Goal: Transaction & Acquisition: Obtain resource

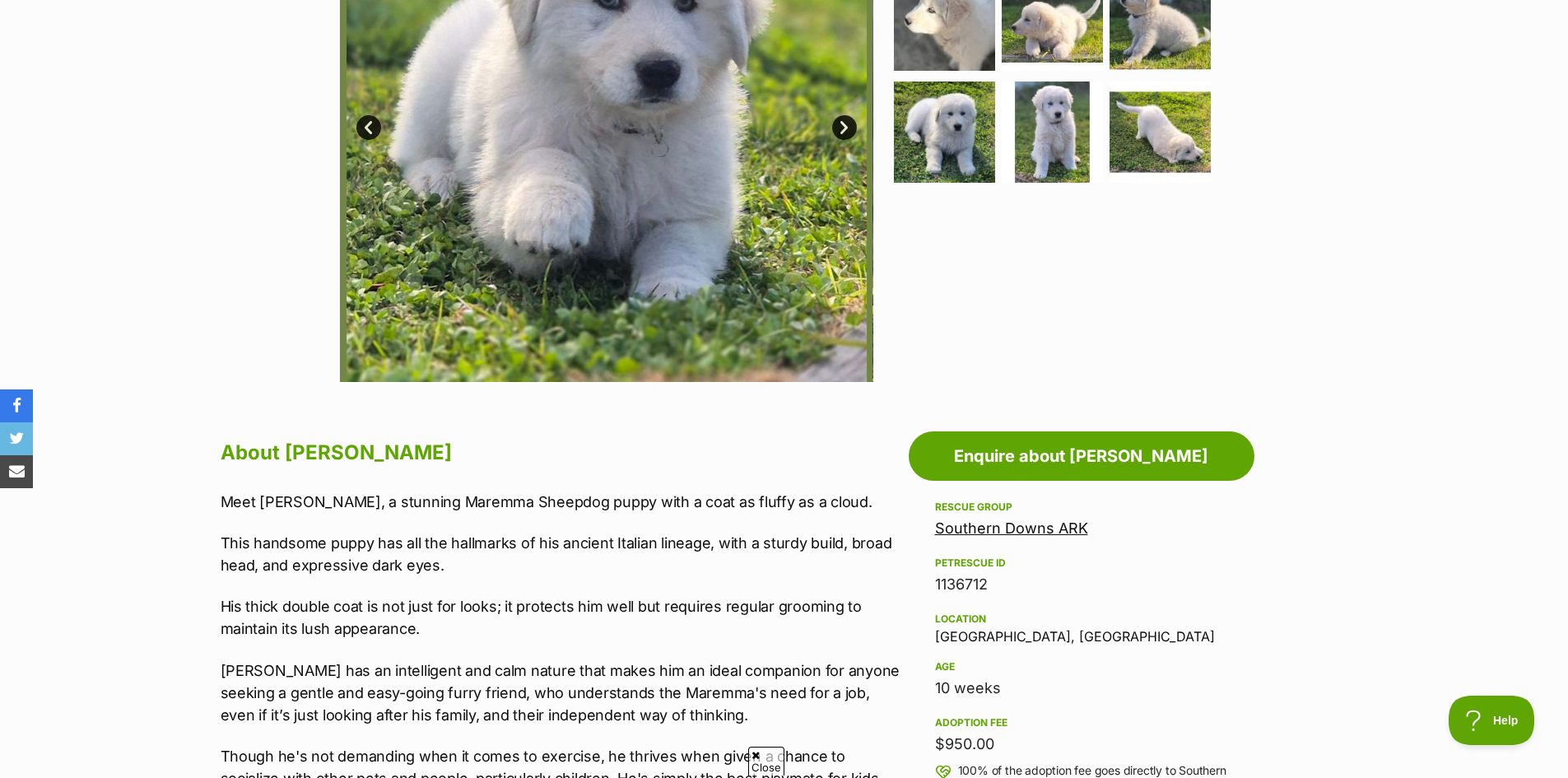
scroll to position [659, 0]
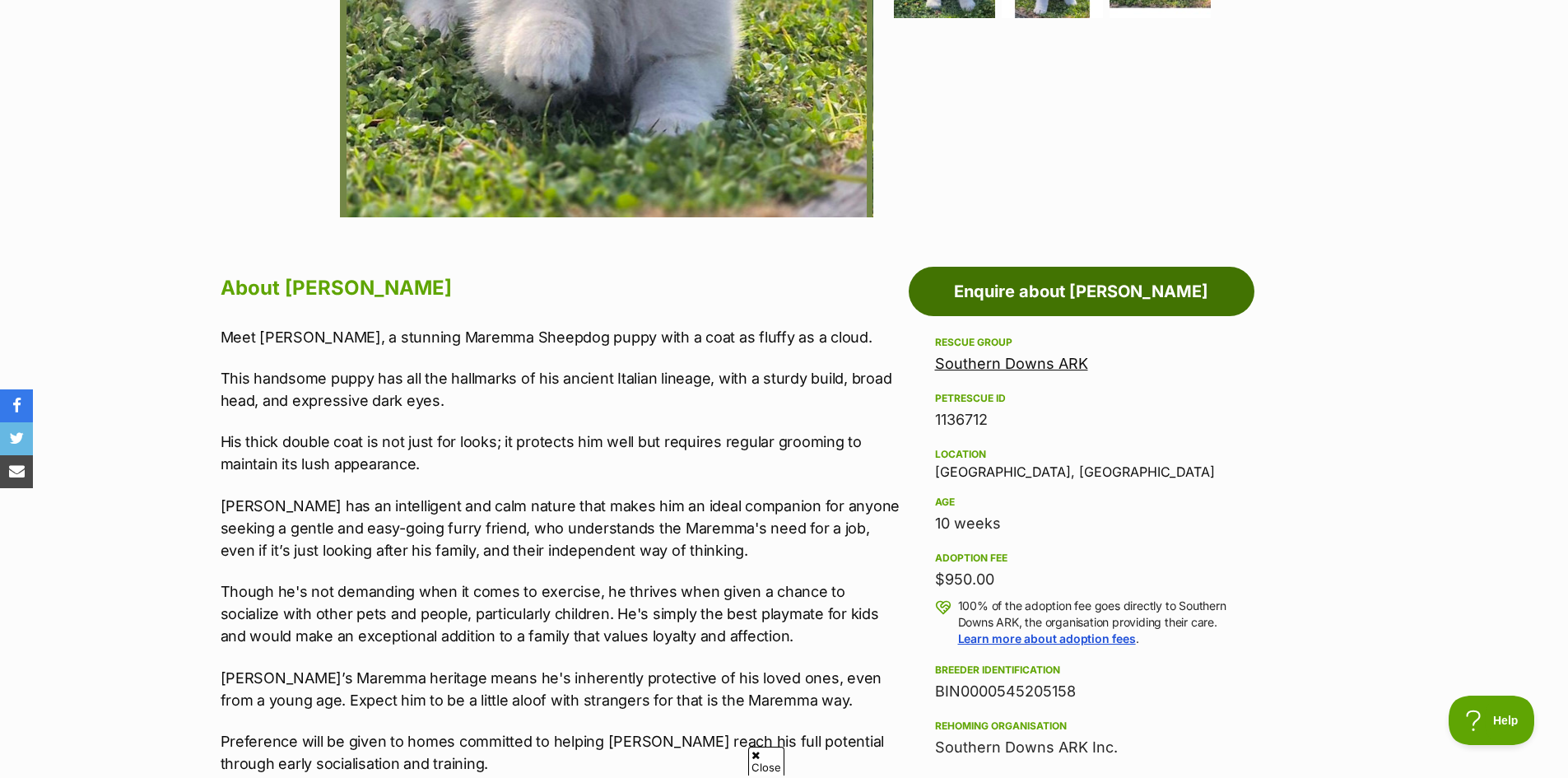
click at [1077, 302] on link "Enquire about [PERSON_NAME]" at bounding box center [1082, 291] width 346 height 50
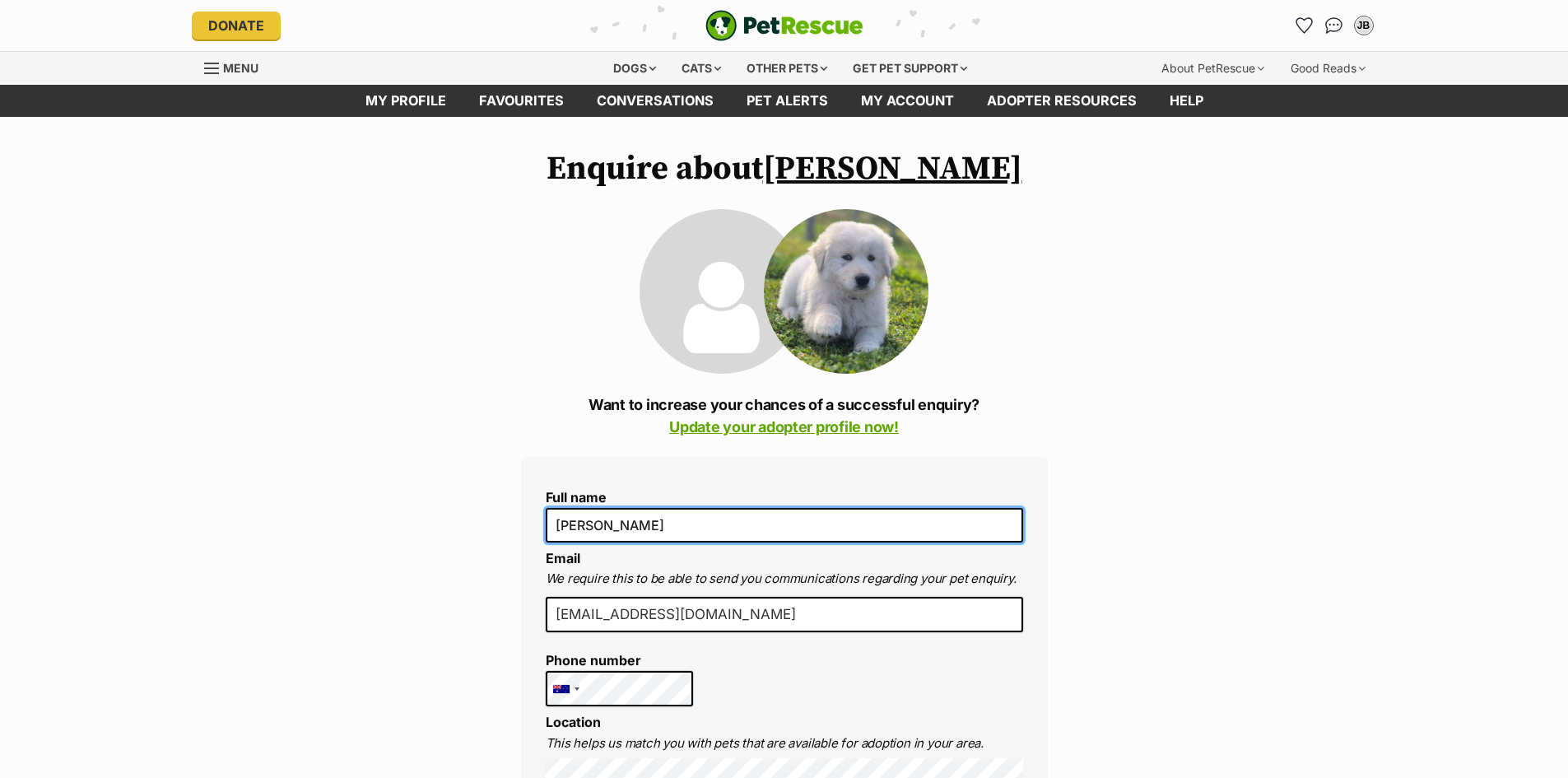
drag, startPoint x: 677, startPoint y: 528, endPoint x: 250, endPoint y: 523, distance: 427.0
type input "Kerry Brown"
drag, startPoint x: 653, startPoint y: 513, endPoint x: 224, endPoint y: 512, distance: 429.0
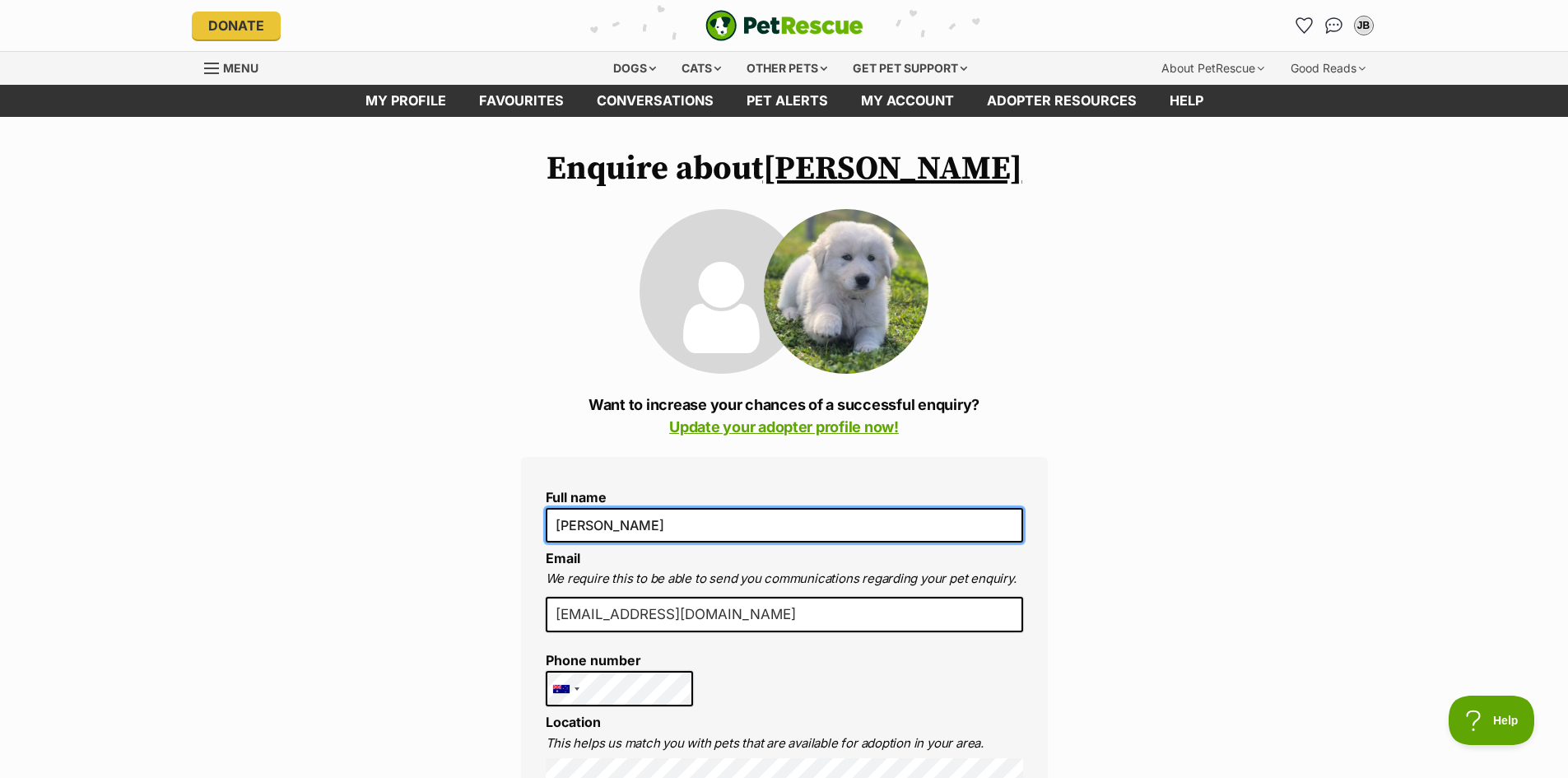
type input "[PERSON_NAME]"
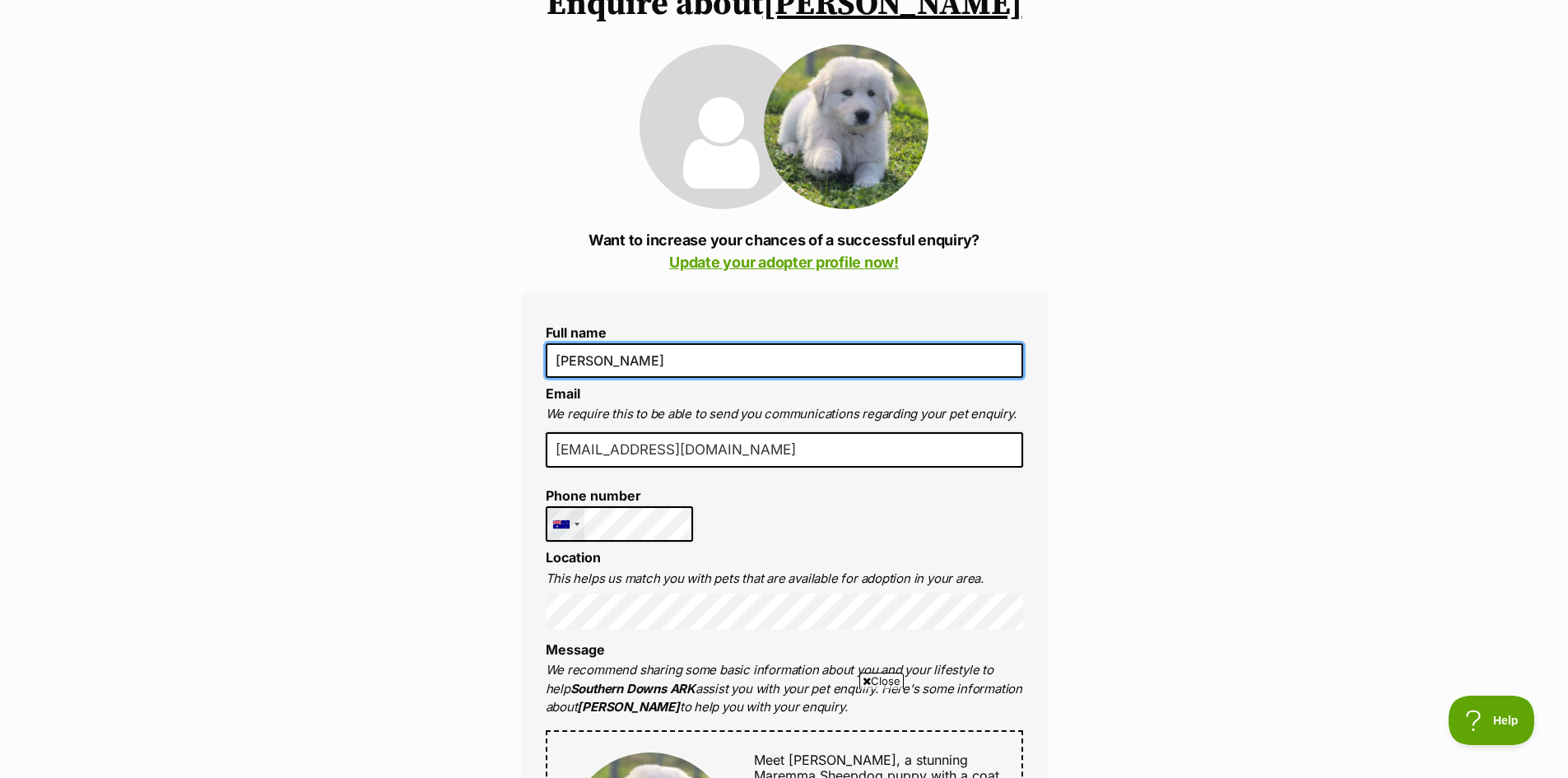
scroll to position [247, 0]
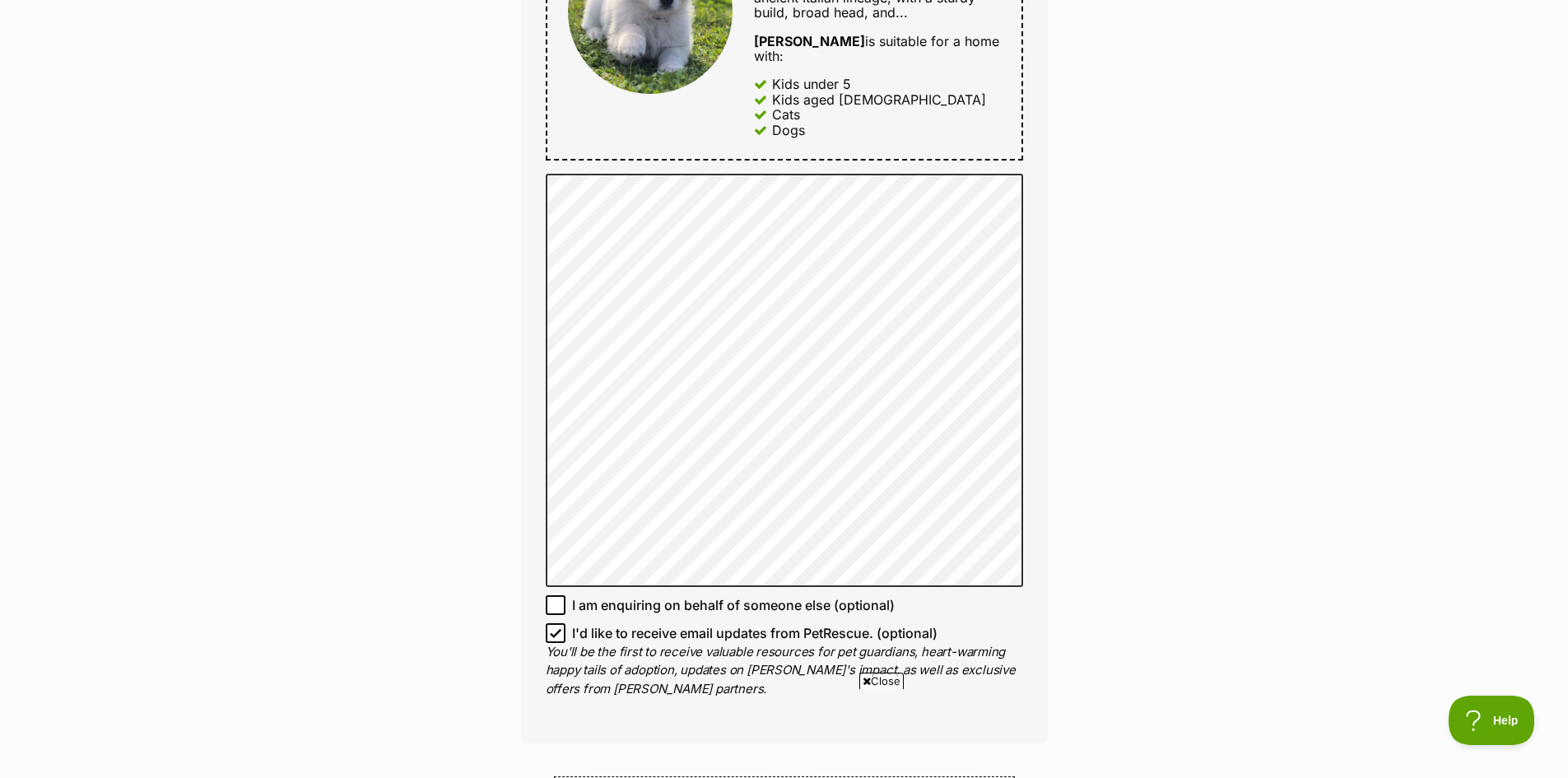
scroll to position [906, 0]
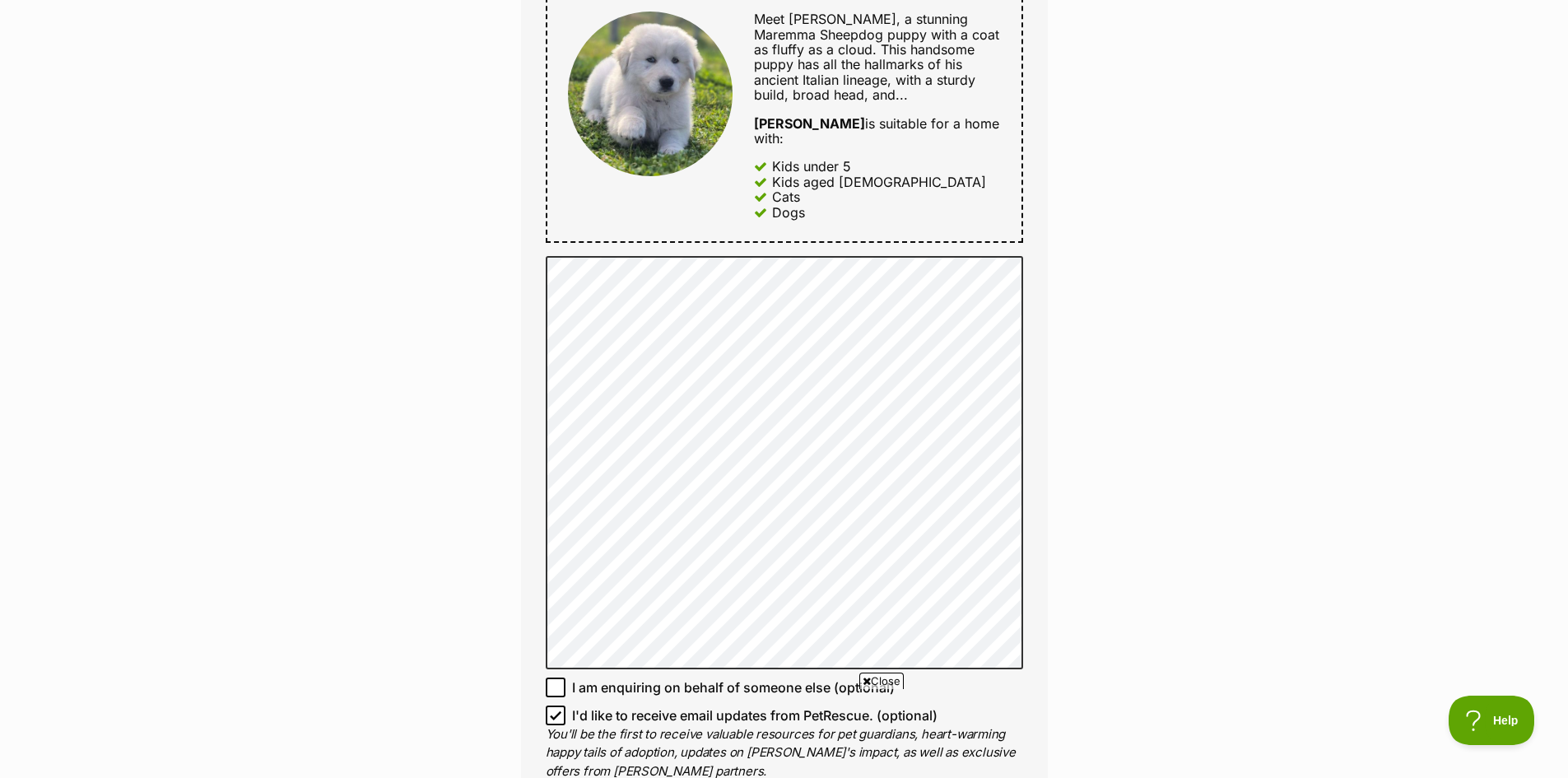
click at [501, 90] on div "Enquire about Larry Want to increase your chances of a successful enquiry? Upda…" at bounding box center [784, 343] width 576 height 2198
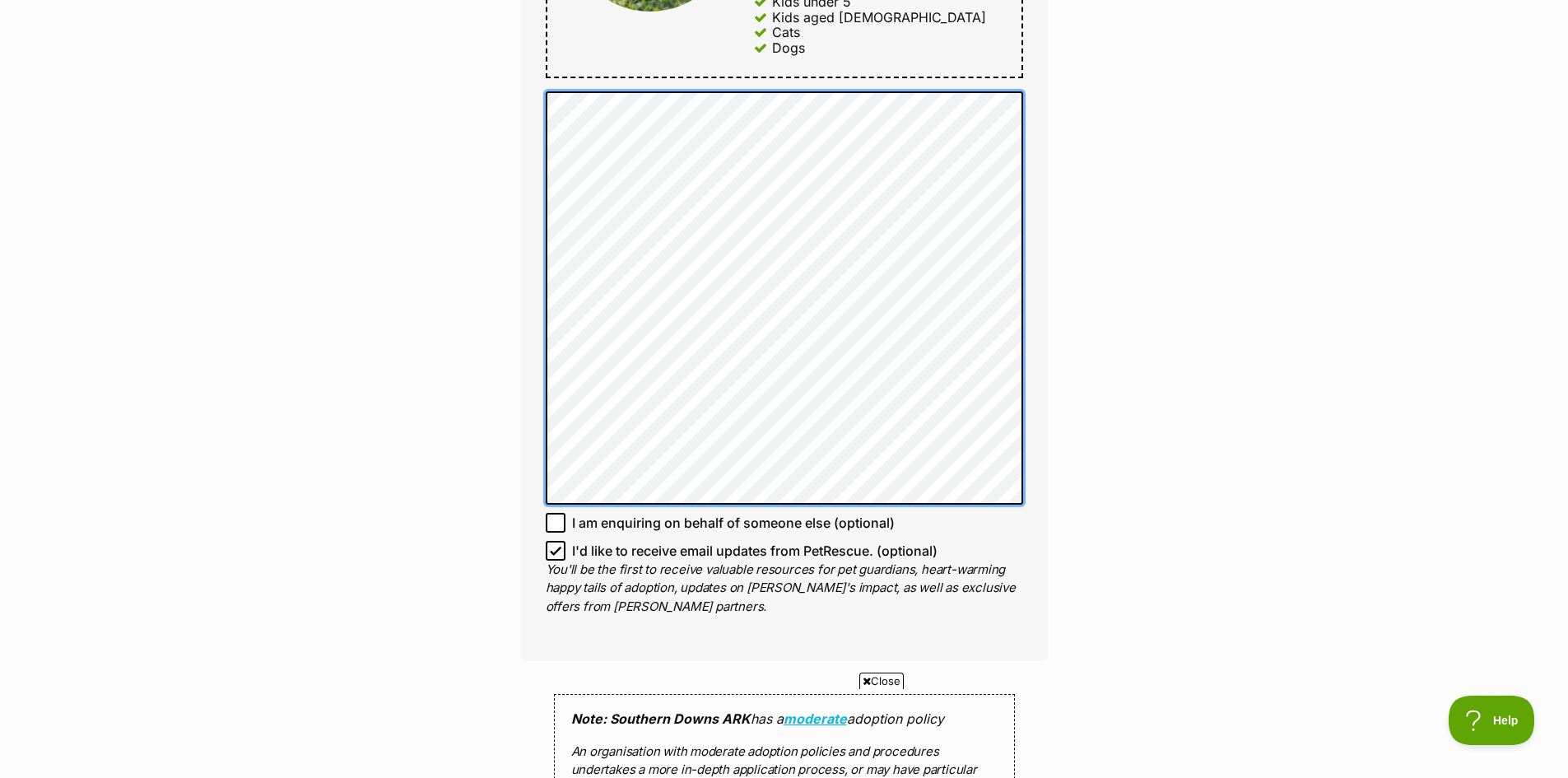
scroll to position [988, 0]
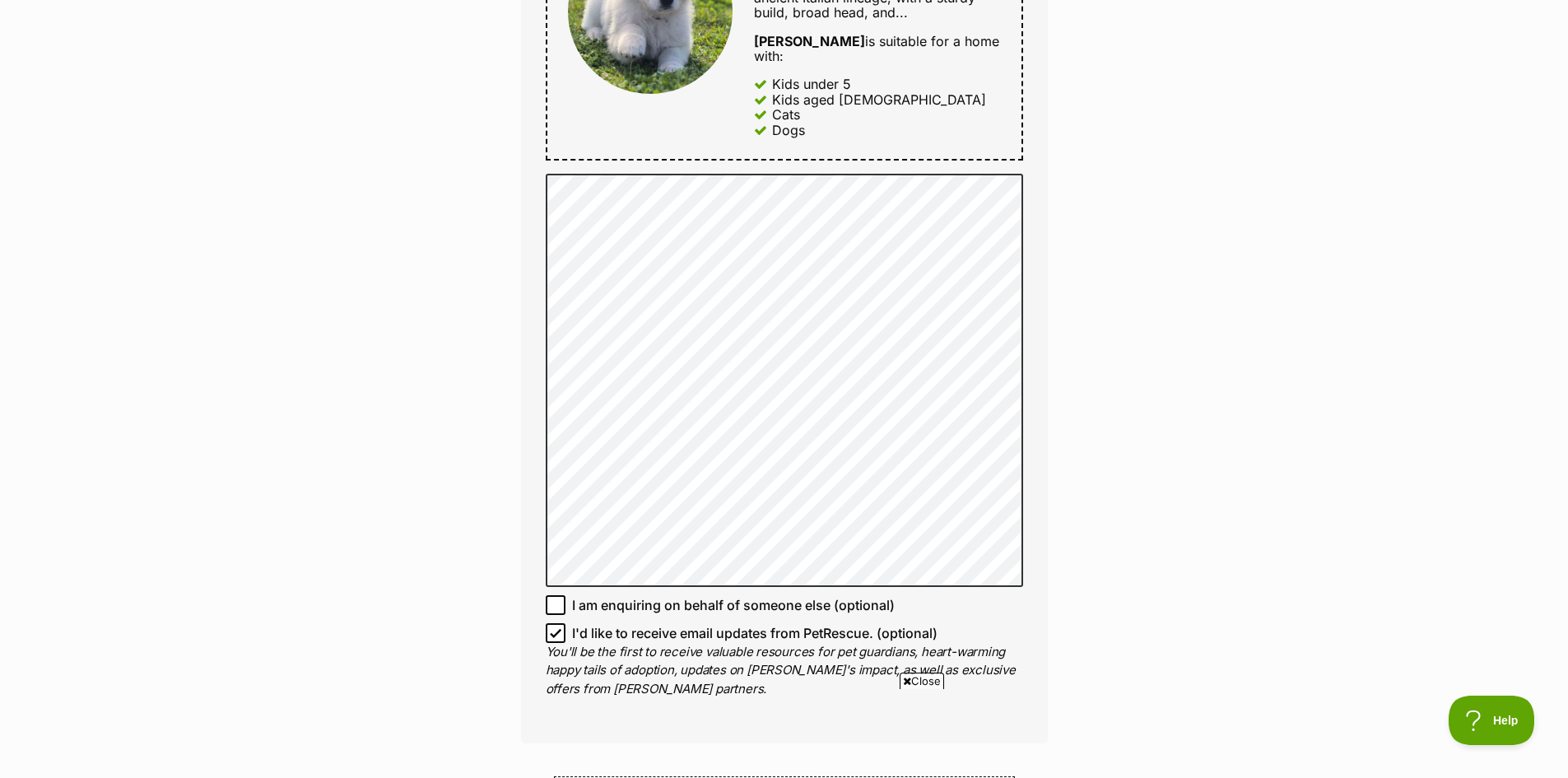
click at [478, 242] on div "Enquire about Larry Want to increase your chances of a successful enquiry? Upda…" at bounding box center [784, 260] width 1568 height 2198
click at [417, 180] on div "Enquire about Larry Want to increase your chances of a successful enquiry? Upda…" at bounding box center [784, 260] width 1568 height 2198
click at [420, 194] on div "Enquire about Larry Want to increase your chances of a successful enquiry? Upda…" at bounding box center [784, 260] width 1568 height 2198
click at [459, 300] on div "Enquire about Larry Want to increase your chances of a successful enquiry? Upda…" at bounding box center [784, 260] width 1568 height 2198
click at [461, 261] on div "Enquire about Larry Want to increase your chances of a successful enquiry? Upda…" at bounding box center [784, 260] width 1568 height 2198
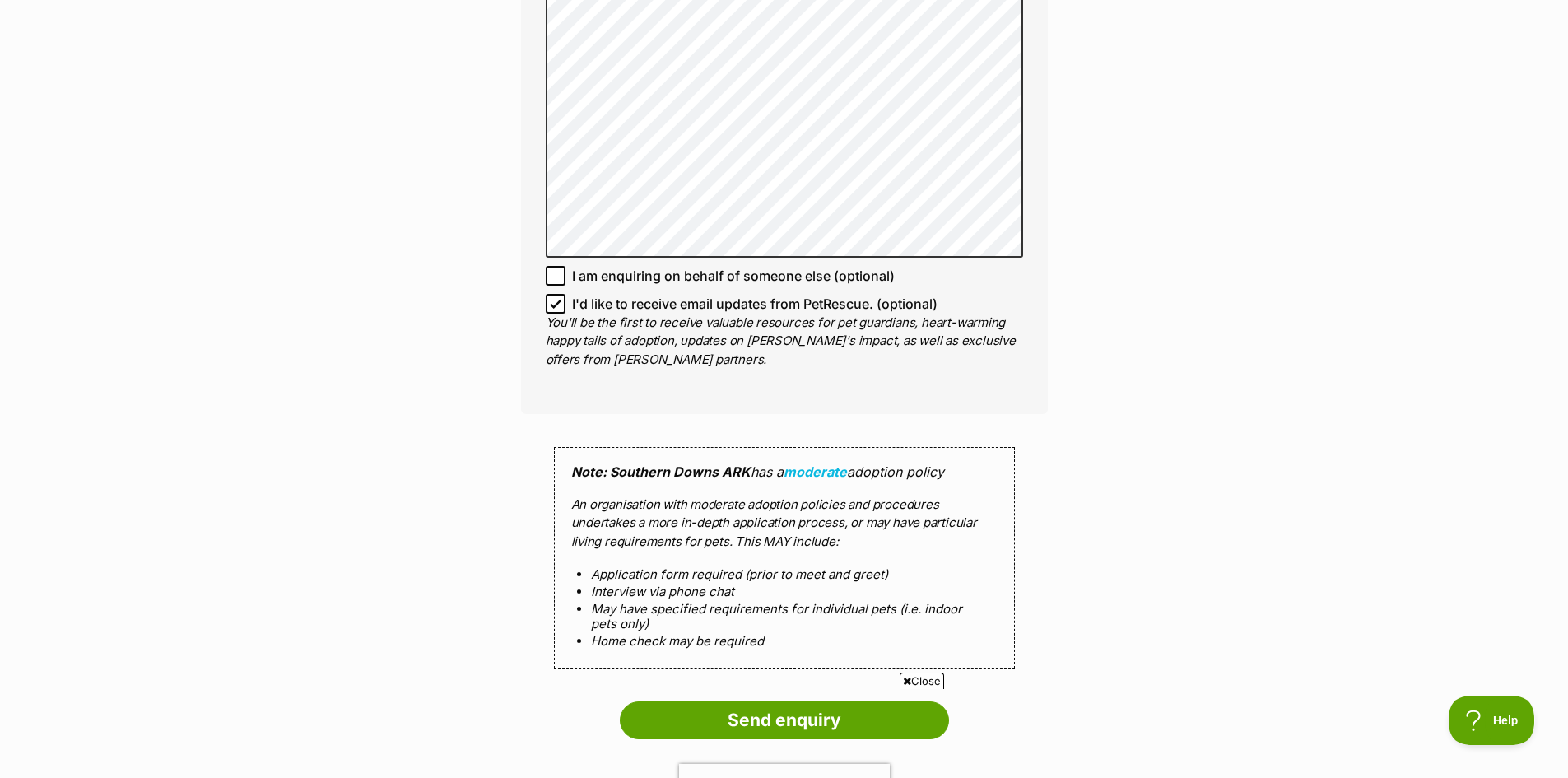
scroll to position [1482, 0]
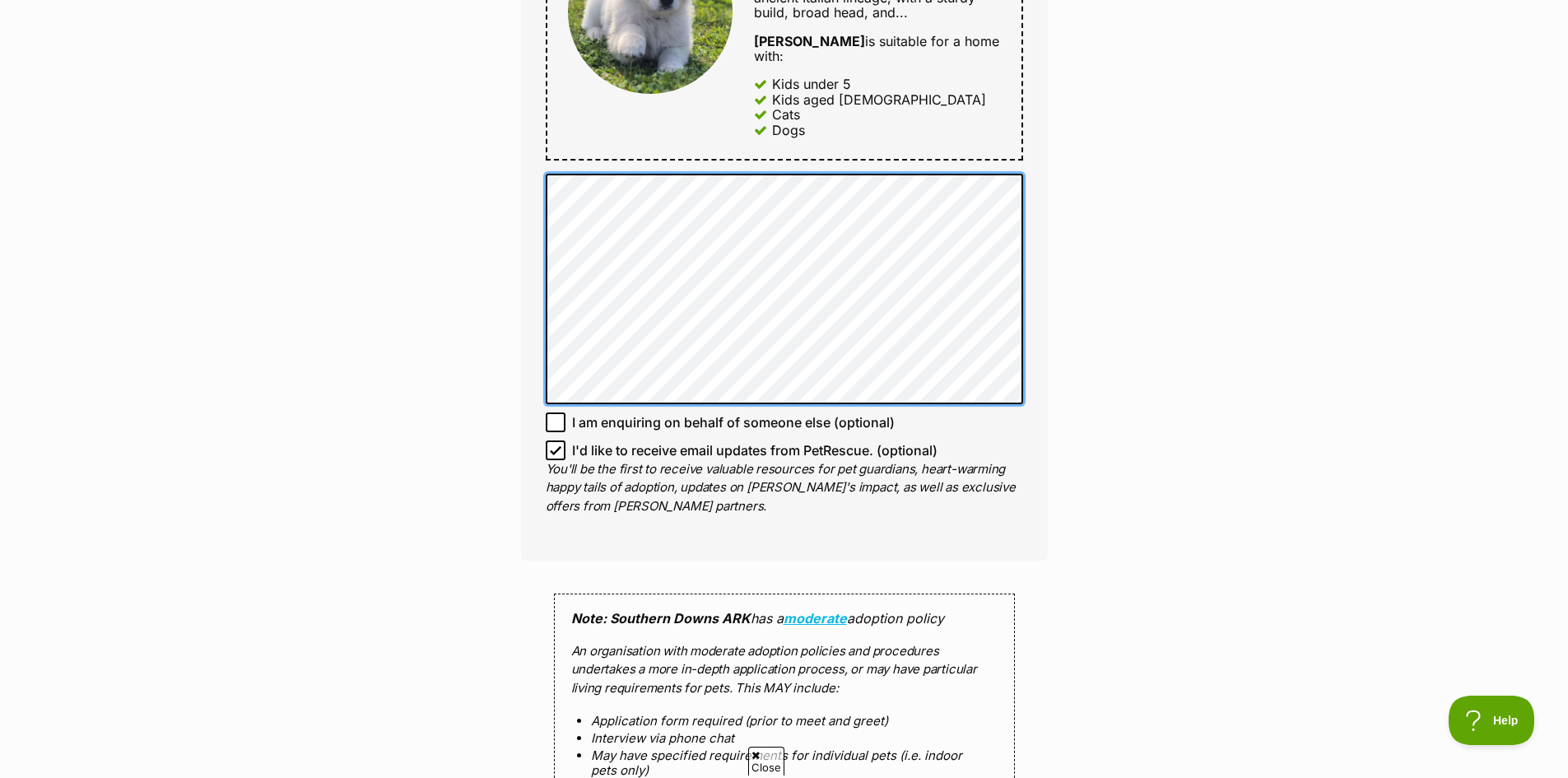
scroll to position [0, 0]
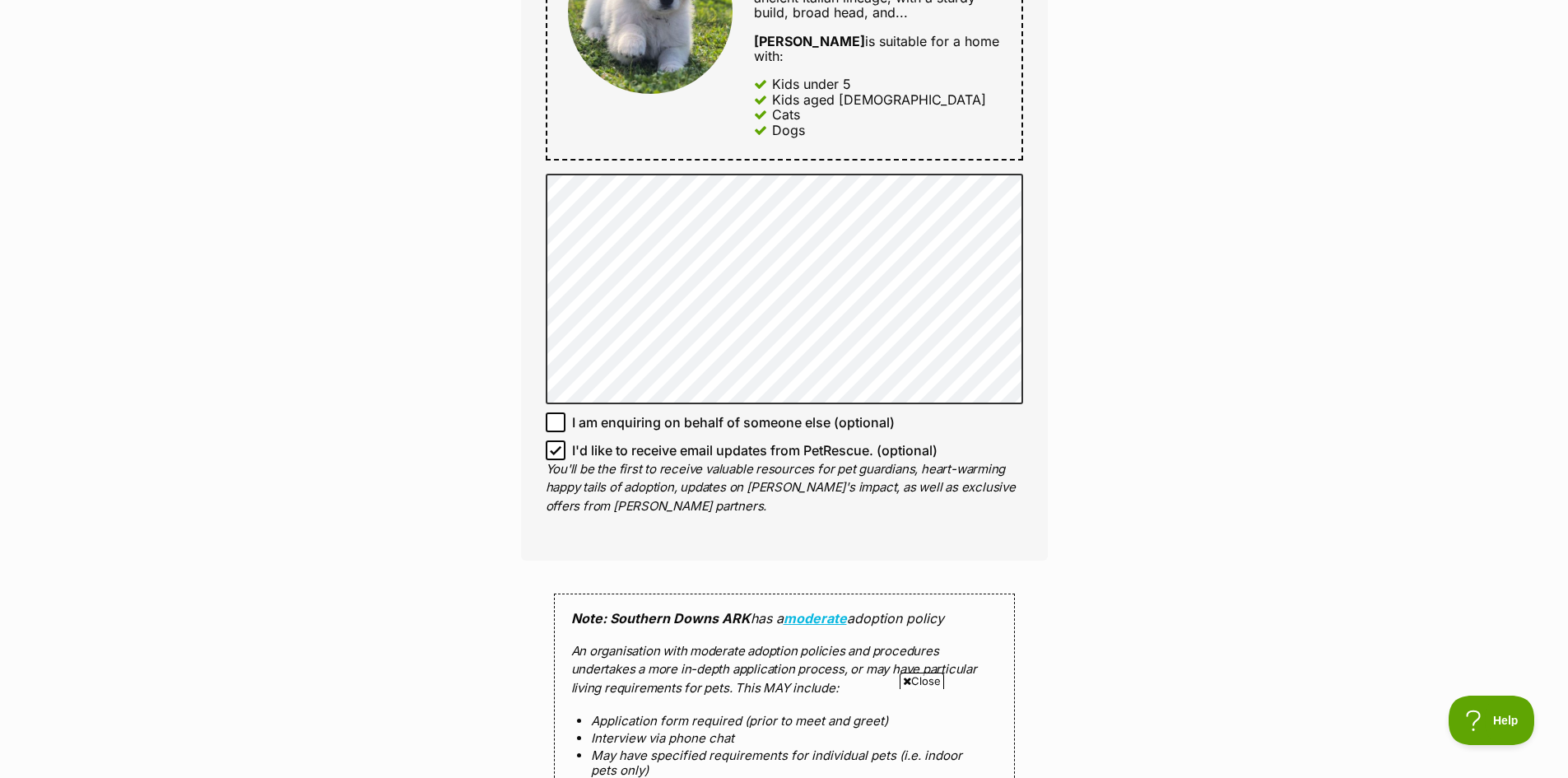
click at [1097, 203] on div "Enquire about Larry Want to increase your chances of a successful enquiry? Upda…" at bounding box center [784, 169] width 1568 height 2016
click at [1106, 160] on div "Enquire about Larry Want to increase your chances of a successful enquiry? Upda…" at bounding box center [784, 169] width 1568 height 2016
click at [1128, 166] on div "Enquire about Larry Want to increase your chances of a successful enquiry? Upda…" at bounding box center [784, 169] width 1568 height 2016
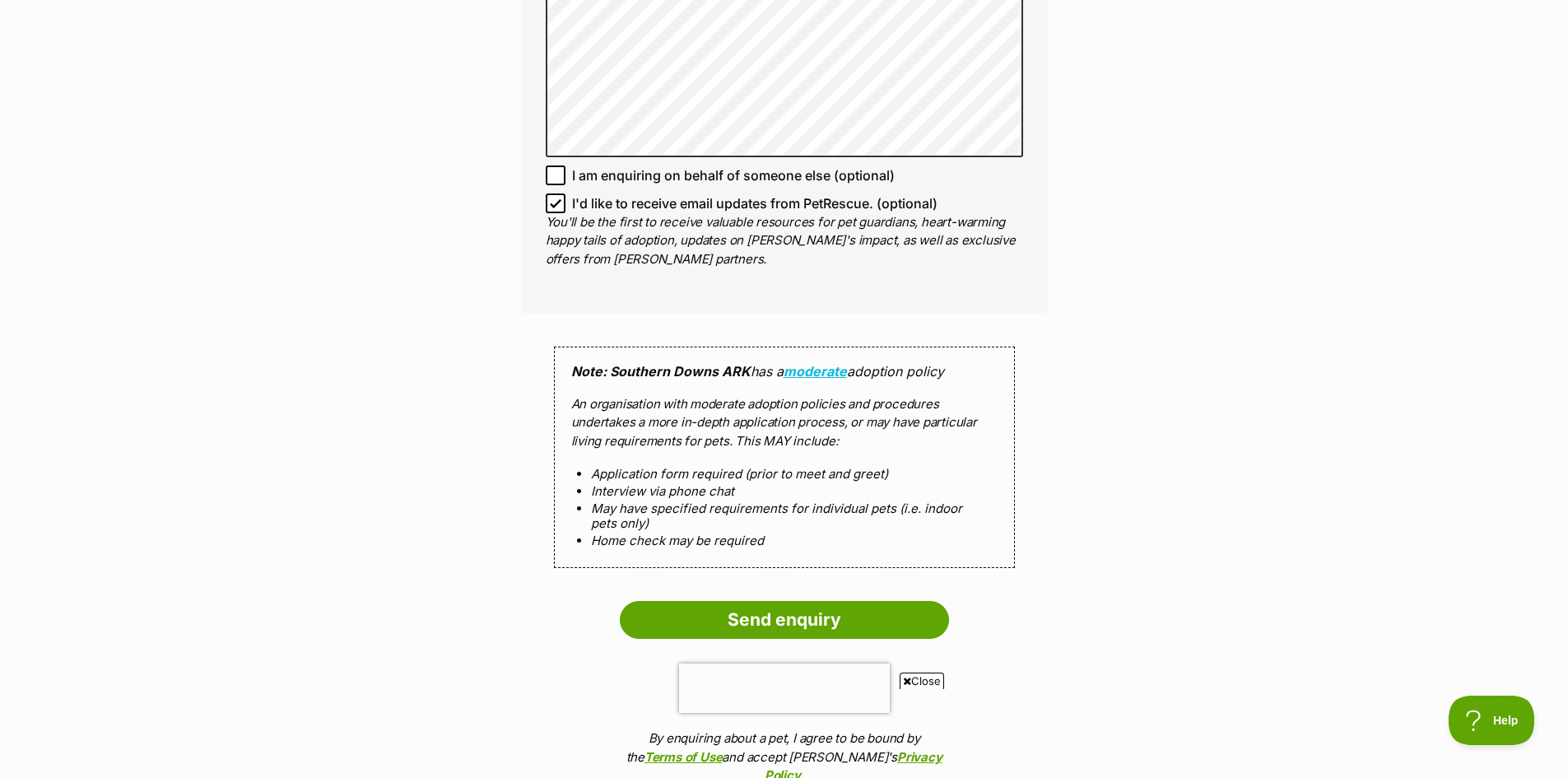
scroll to position [1317, 0]
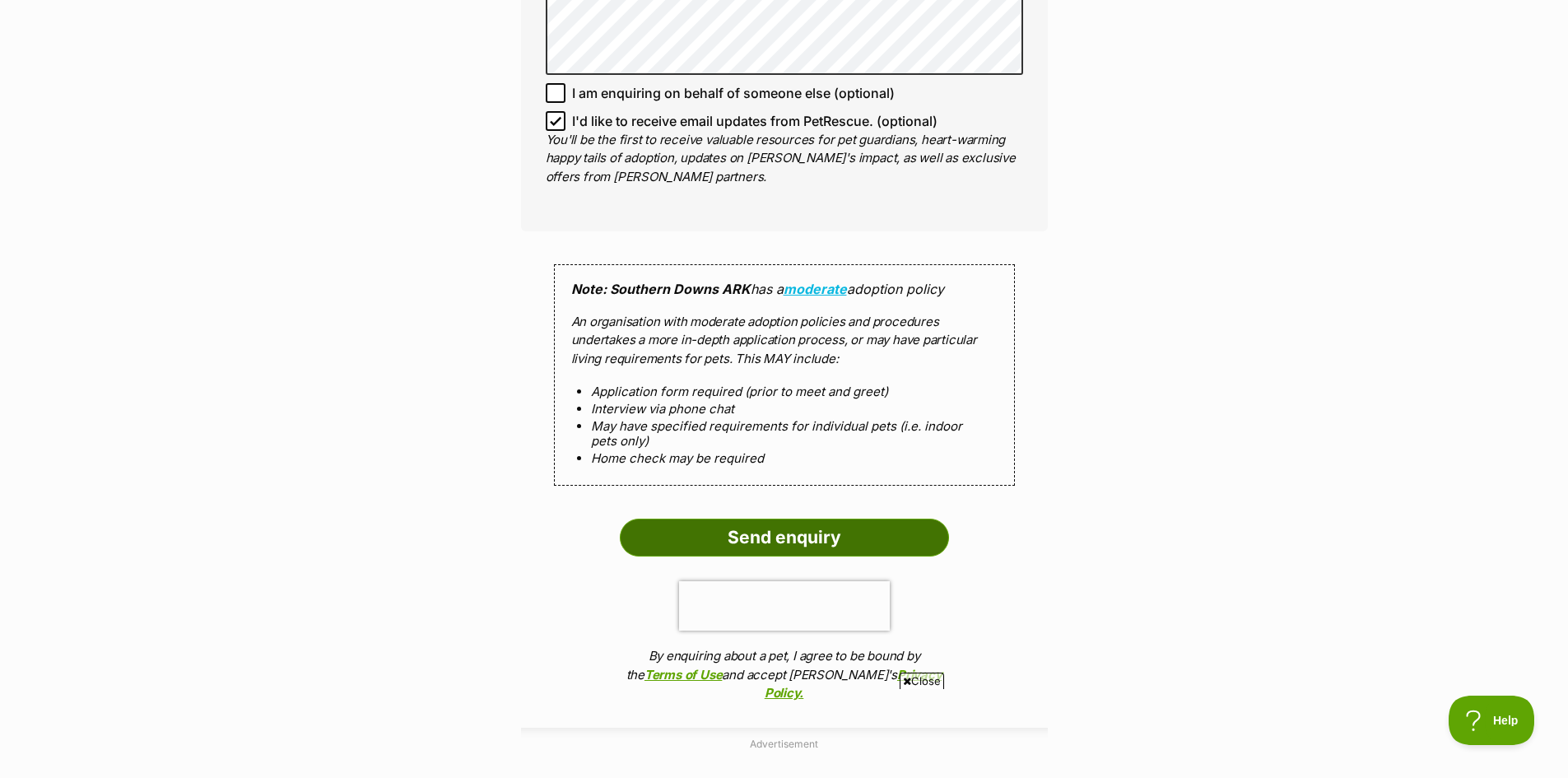
click at [785, 533] on input "Send enquiry" at bounding box center [784, 537] width 329 height 38
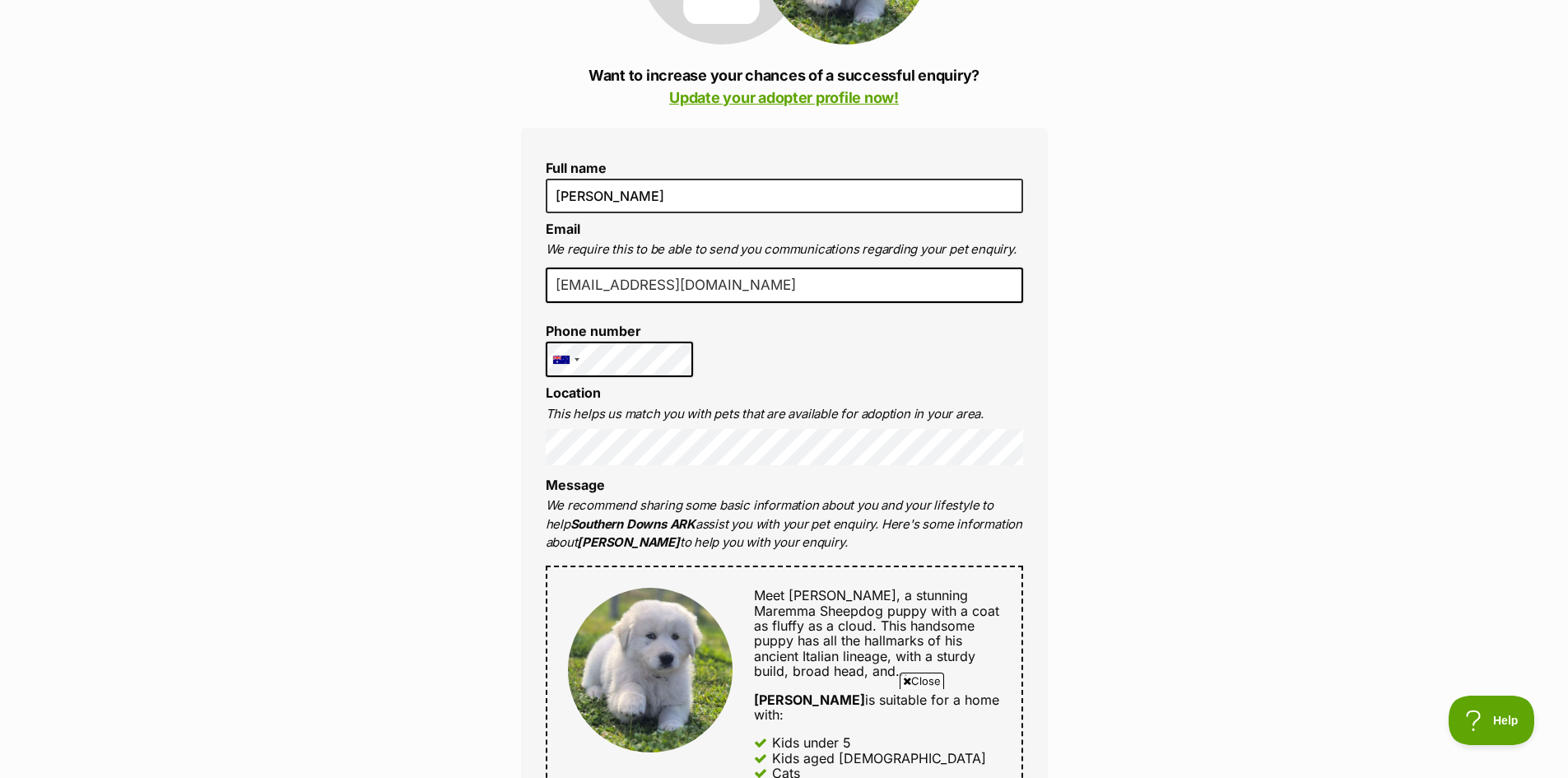
scroll to position [0, 0]
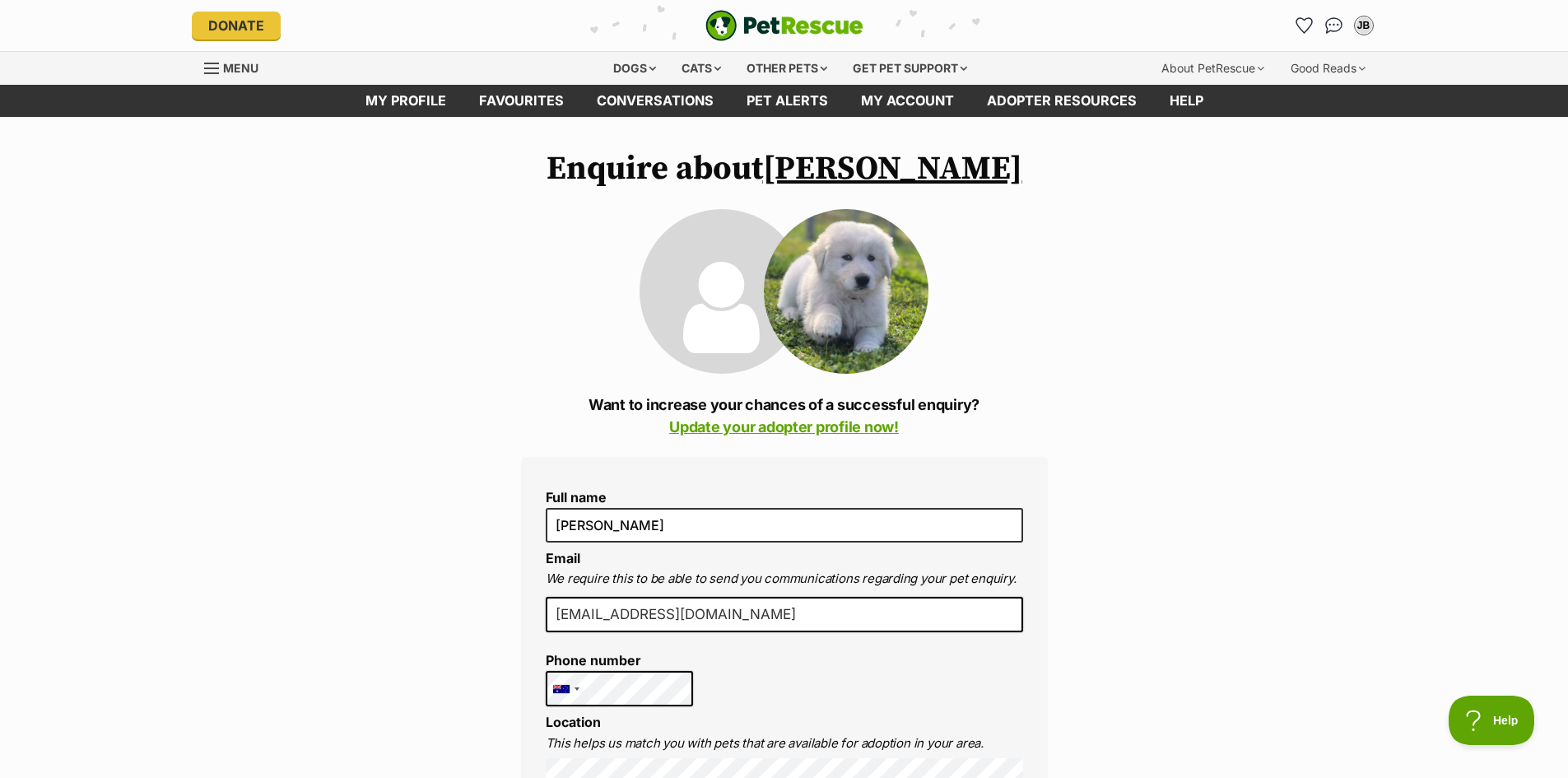
click at [808, 23] on img "PetRescue" at bounding box center [784, 25] width 158 height 31
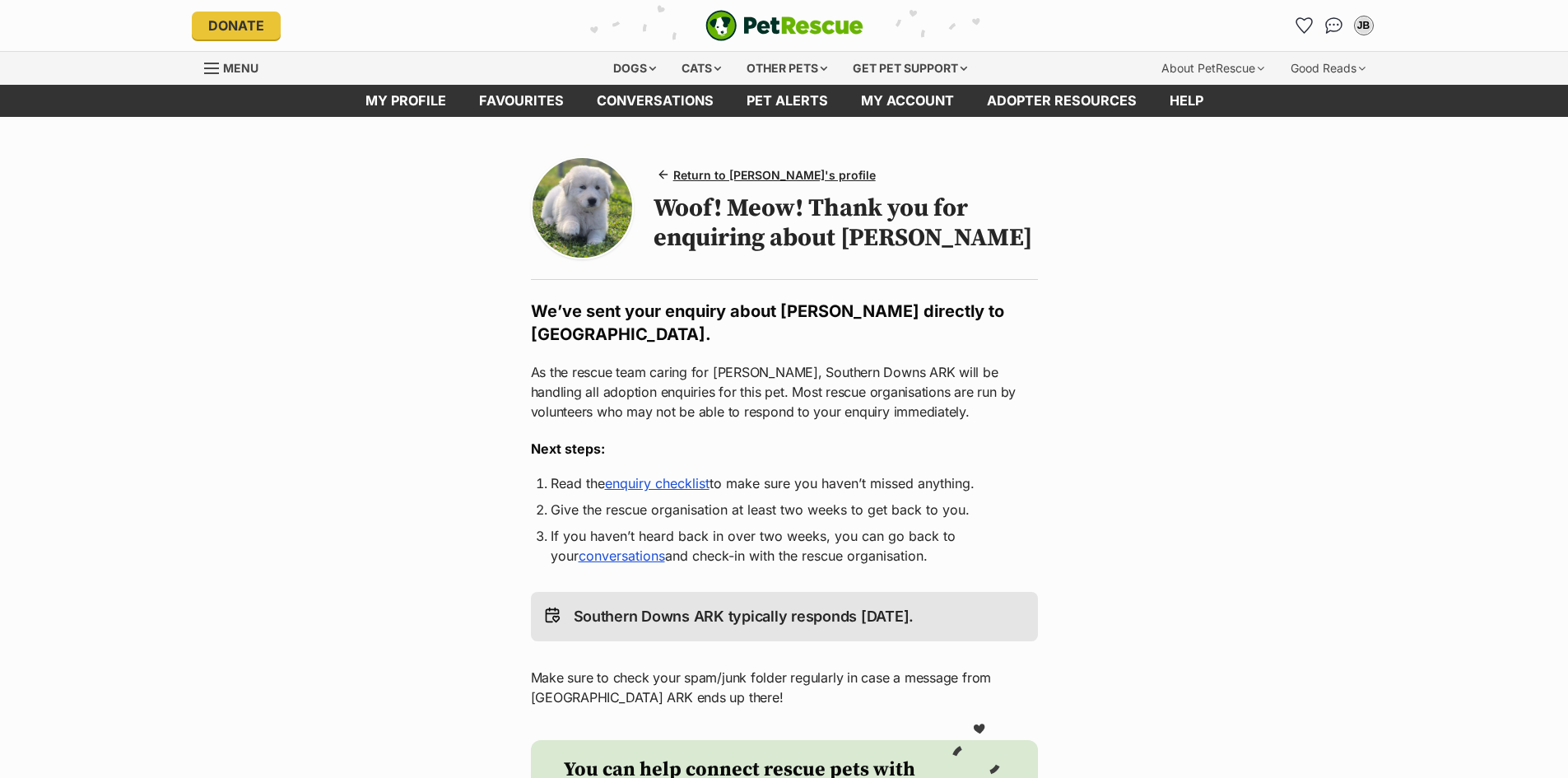
click at [1099, 290] on main "Return to Larry's profile Woof! Meow! Thank you for enquiring about Larry We’ve…" at bounding box center [784, 583] width 1568 height 933
click at [1101, 291] on main "Return to Larry's profile Woof! Meow! Thank you for enquiring about Larry We’ve…" at bounding box center [784, 583] width 1568 height 933
click at [1132, 292] on main "Return to Larry's profile Woof! Meow! Thank you for enquiring about Larry We’ve…" at bounding box center [784, 583] width 1568 height 933
click at [684, 488] on link "enquiry checklist" at bounding box center [657, 483] width 104 height 17
drag, startPoint x: 944, startPoint y: 378, endPoint x: 906, endPoint y: 376, distance: 38.1
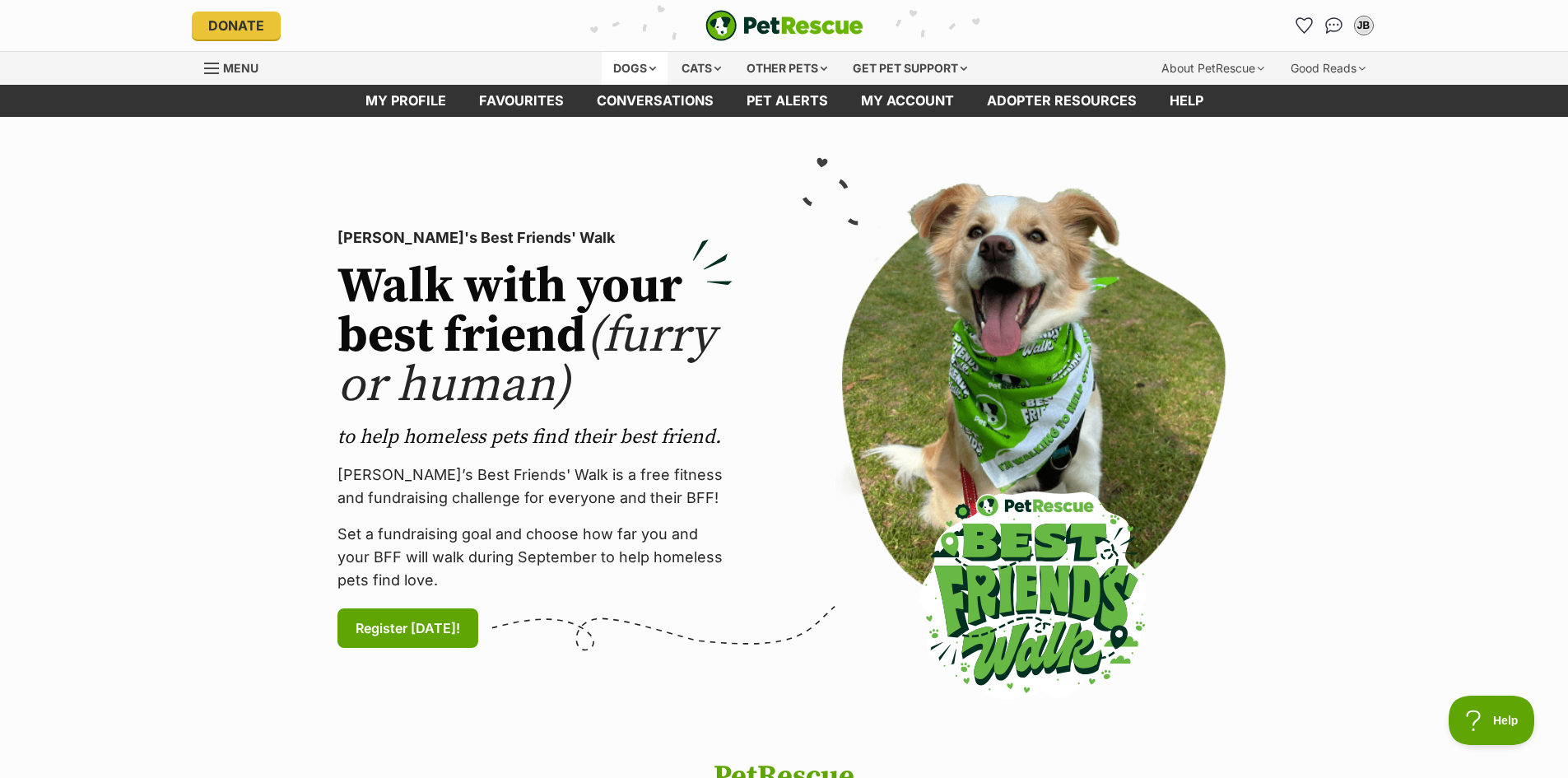
click at [621, 62] on div "Dogs" at bounding box center [634, 68] width 66 height 33
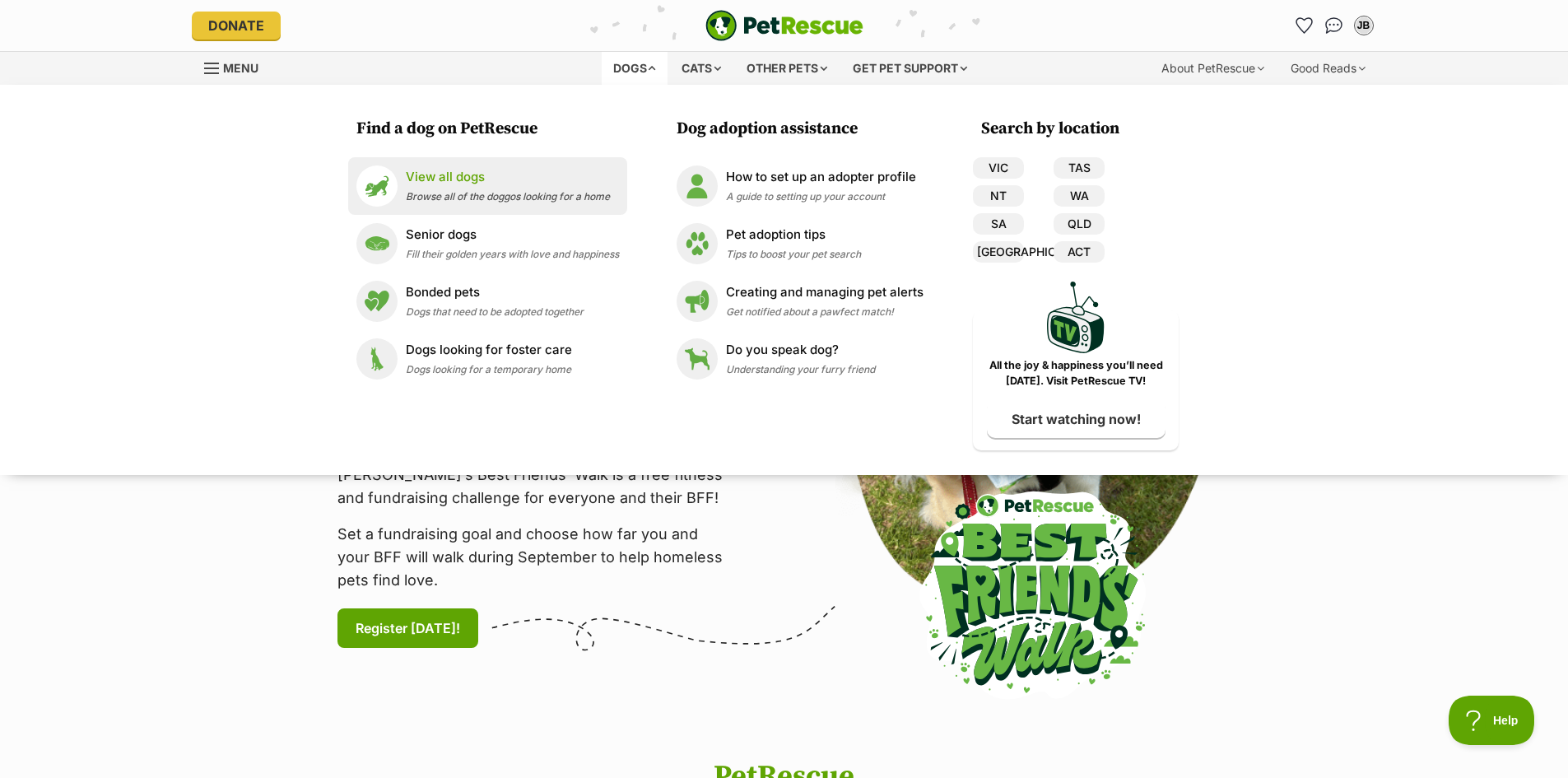
click at [500, 166] on link "View all dogs Browse all of the doggos looking for a home" at bounding box center [487, 186] width 263 height 41
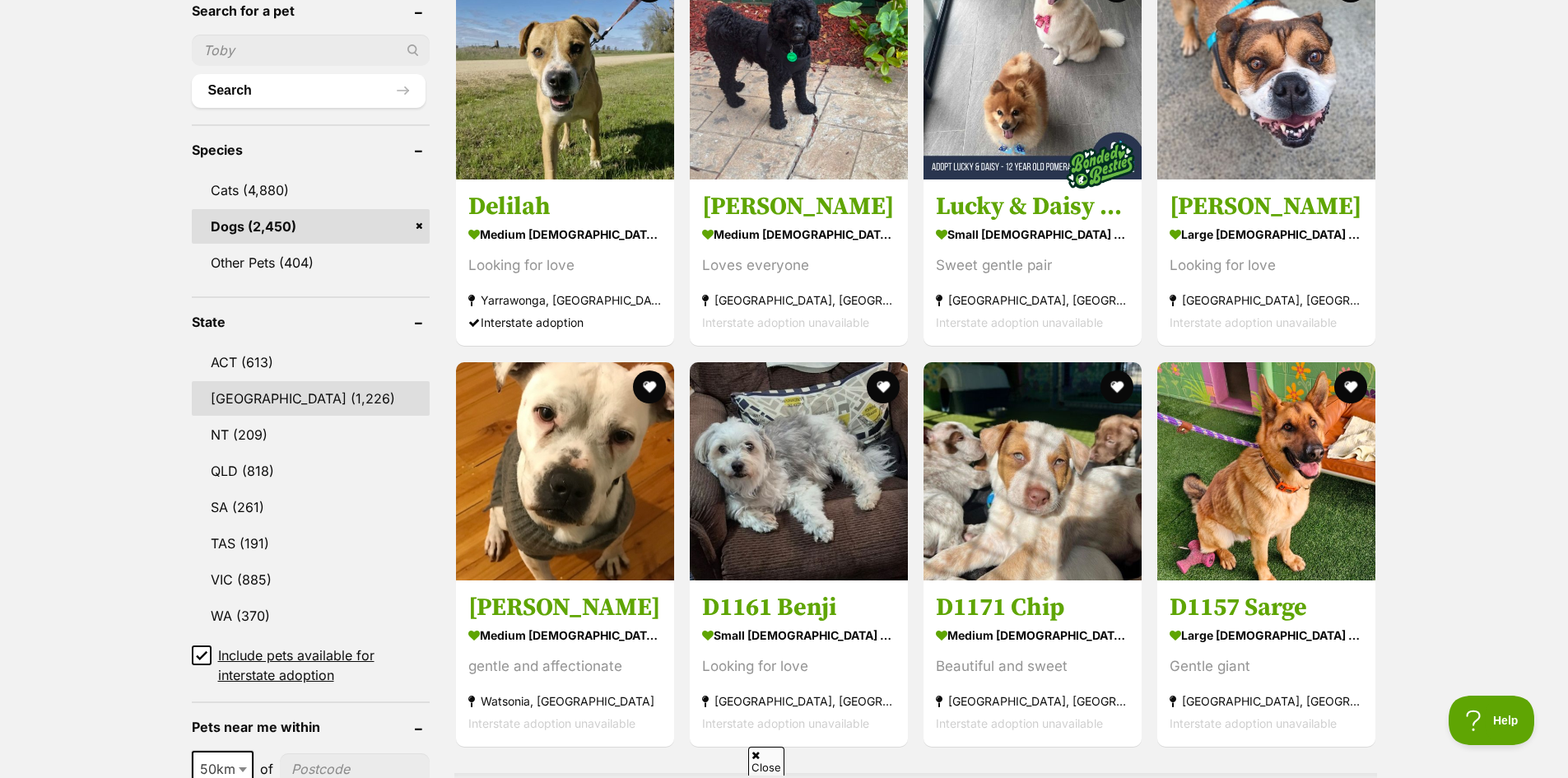
click at [279, 407] on link "[GEOGRAPHIC_DATA] (1,226)" at bounding box center [310, 398] width 238 height 34
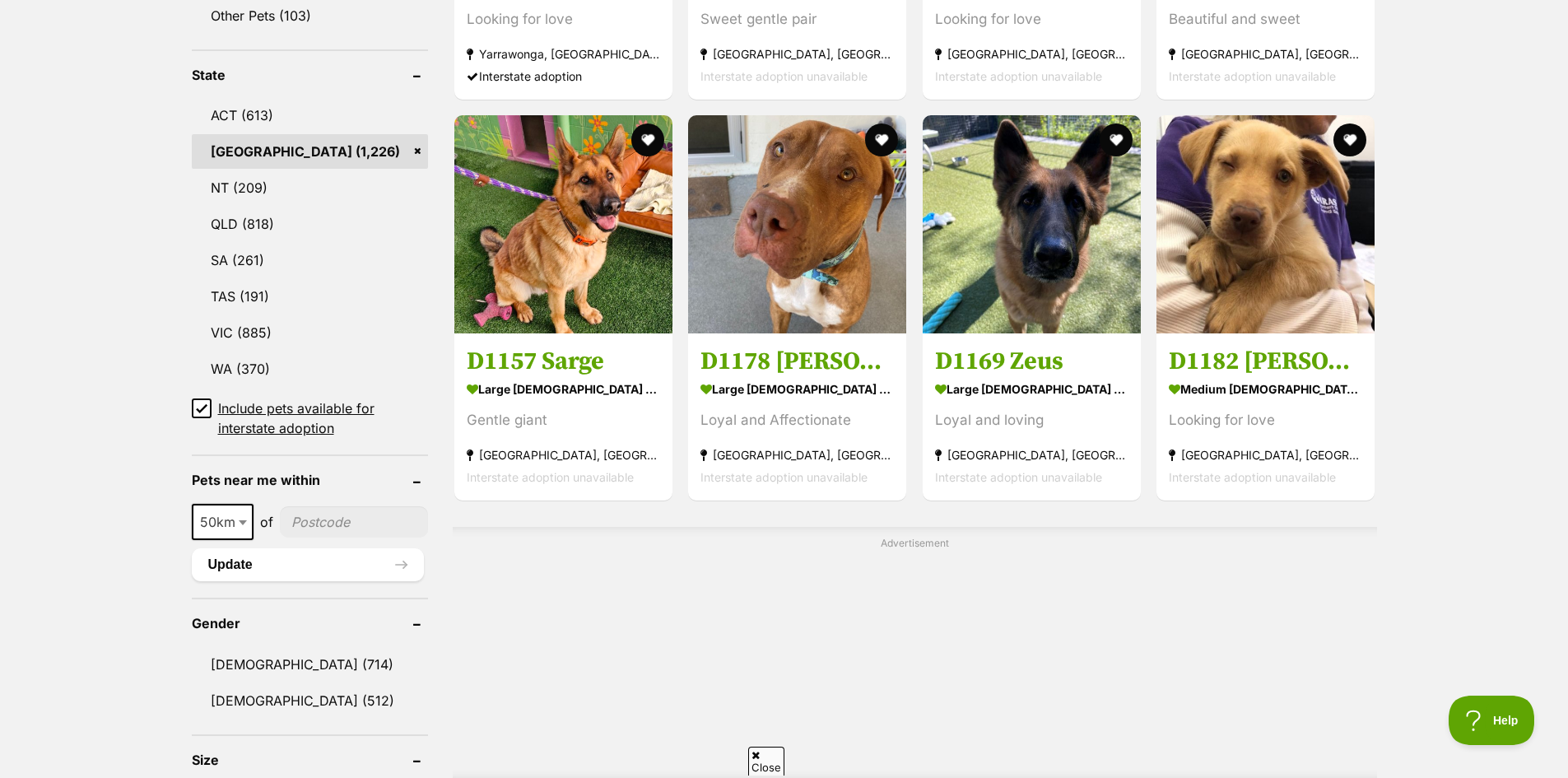
scroll to position [906, 0]
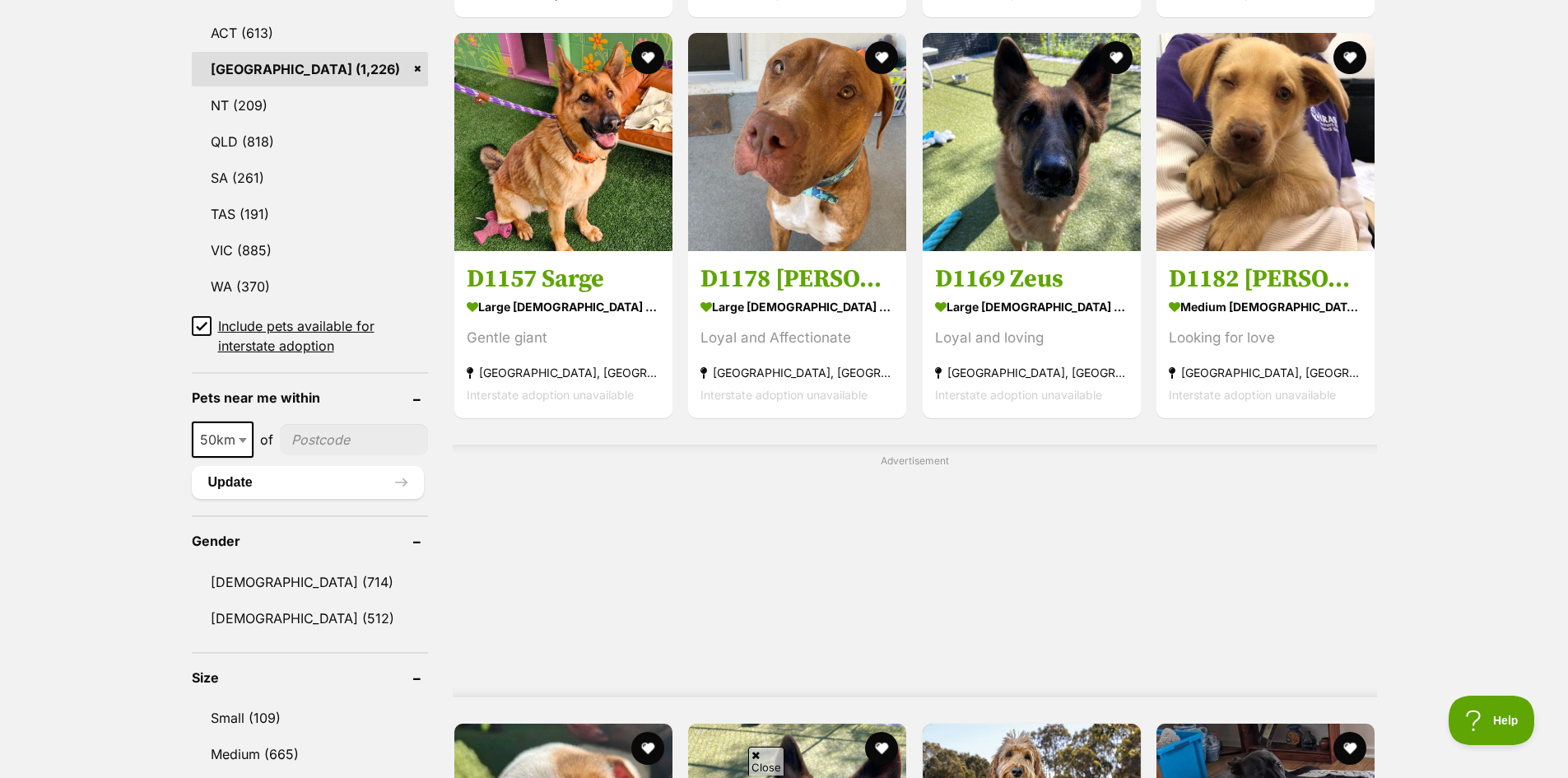
click at [339, 437] on input"] "postcode" at bounding box center [354, 439] width 149 height 31
type input"] "2480"
click at [288, 487] on button "Update" at bounding box center [307, 482] width 233 height 33
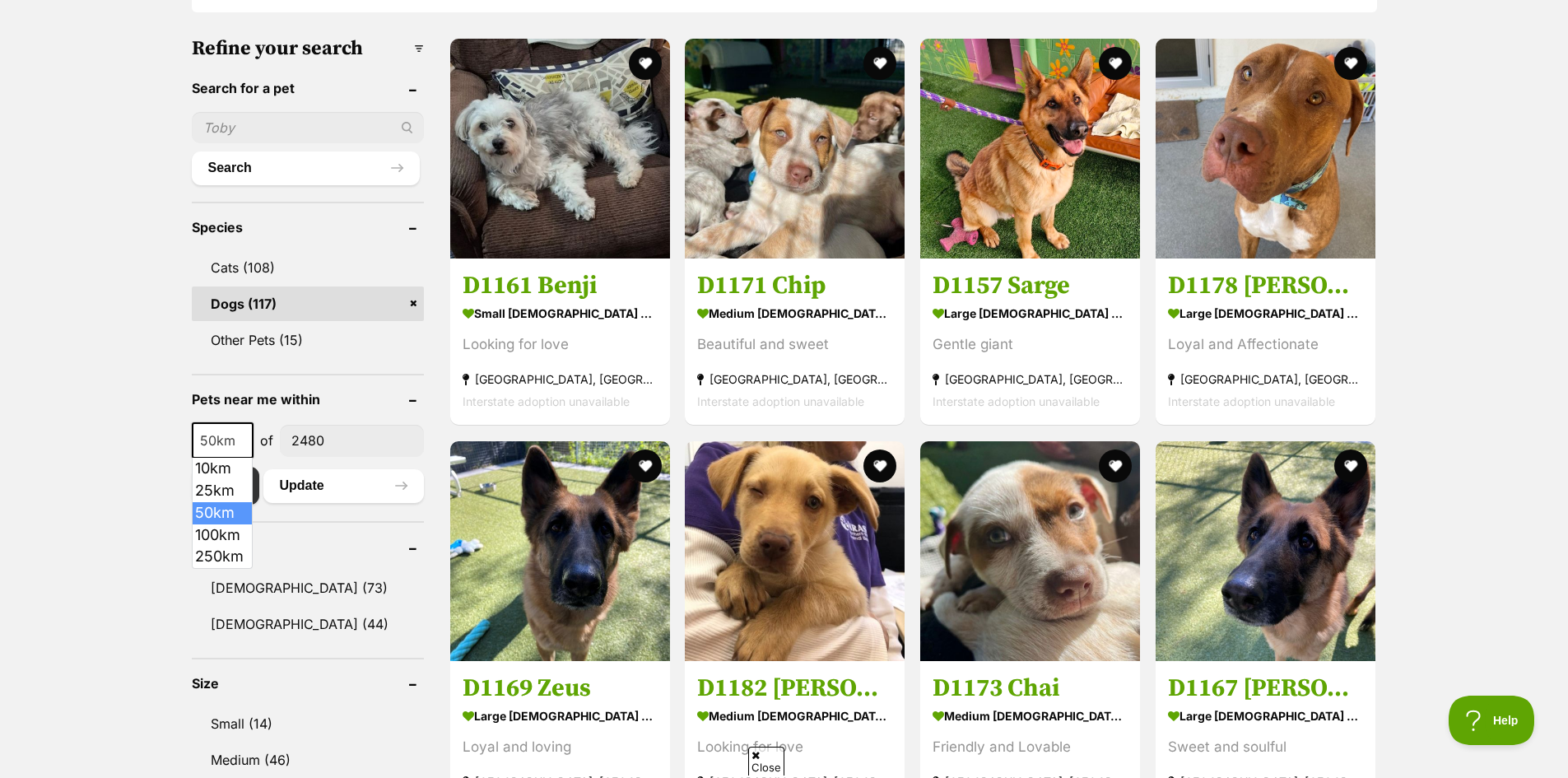
click at [195, 441] on span "50km" at bounding box center [223, 440] width 59 height 23
select select "100"
click at [309, 489] on button "Update" at bounding box center [343, 486] width 160 height 33
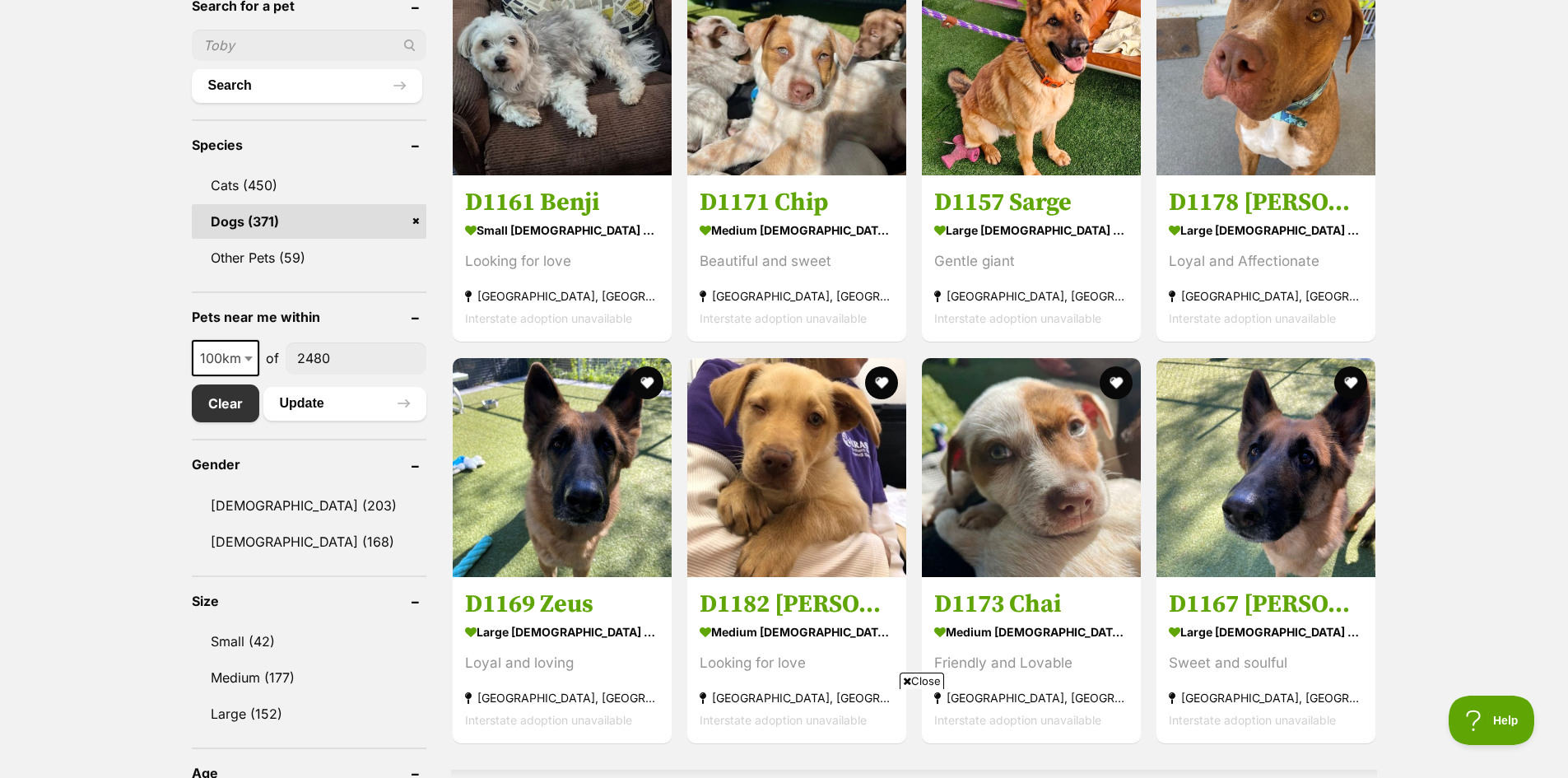
scroll to position [659, 0]
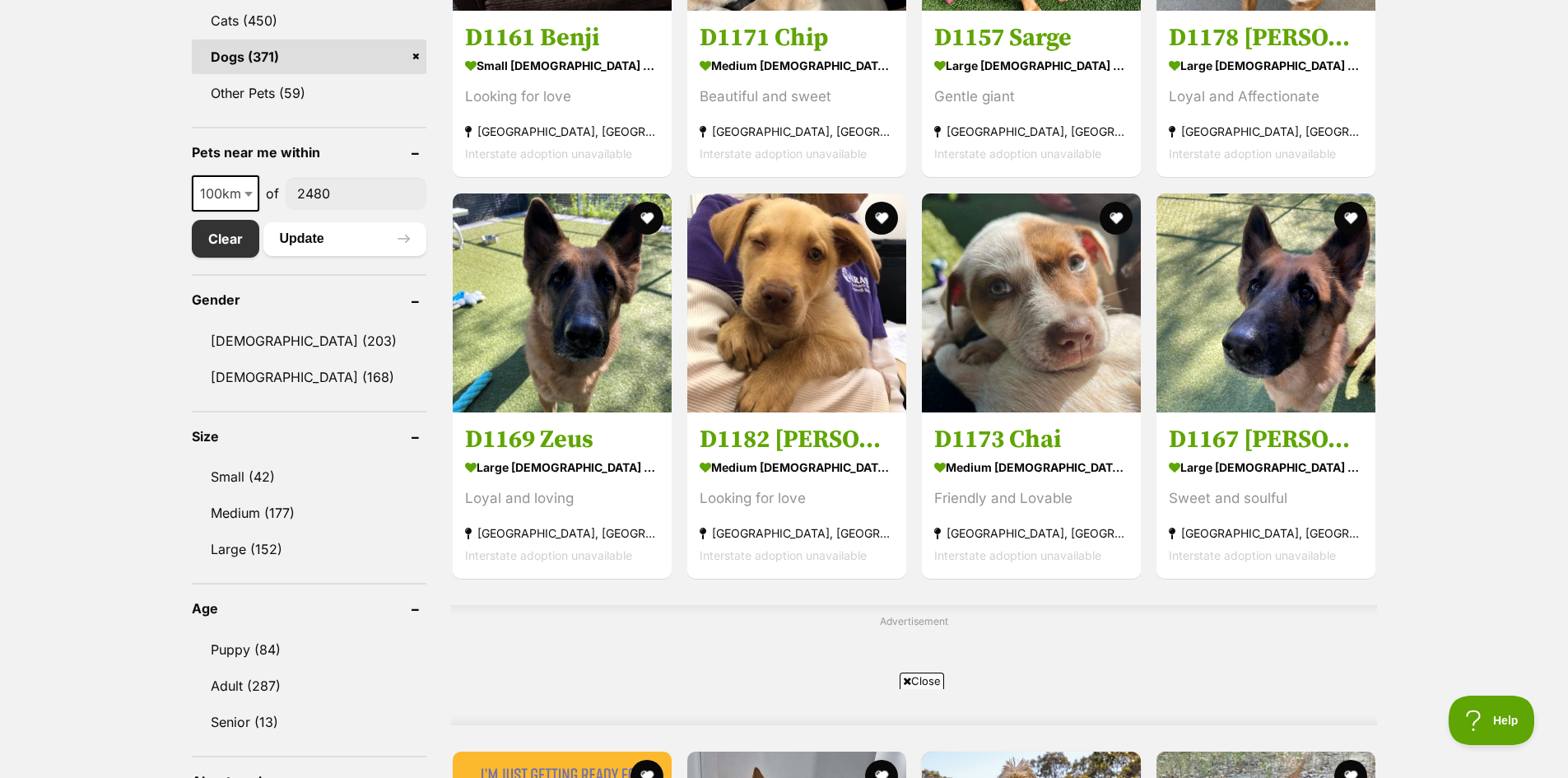
drag, startPoint x: 119, startPoint y: 370, endPoint x: 108, endPoint y: 354, distance: 19.4
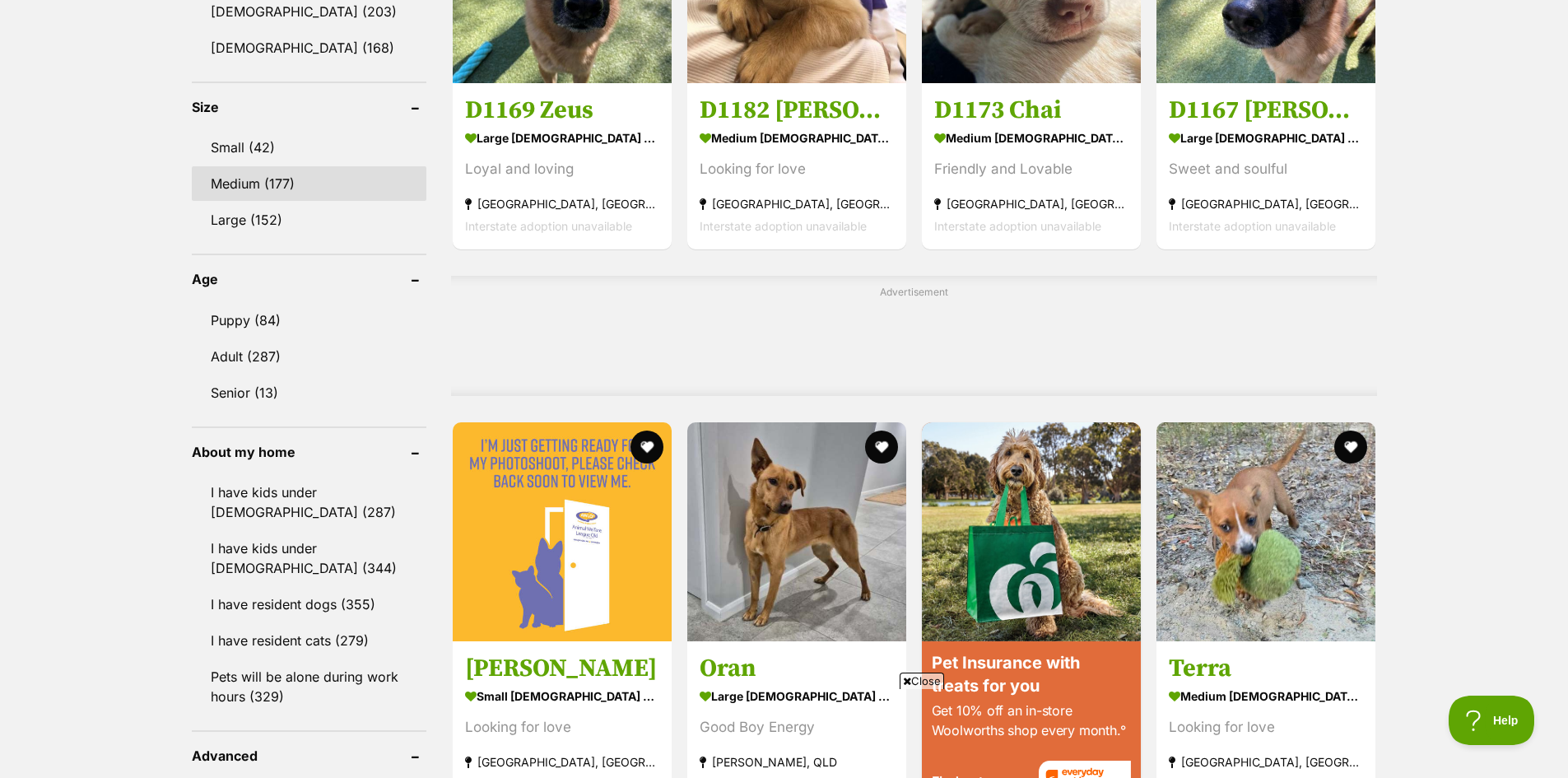
click at [300, 174] on link "Medium (177)" at bounding box center [308, 183] width 234 height 34
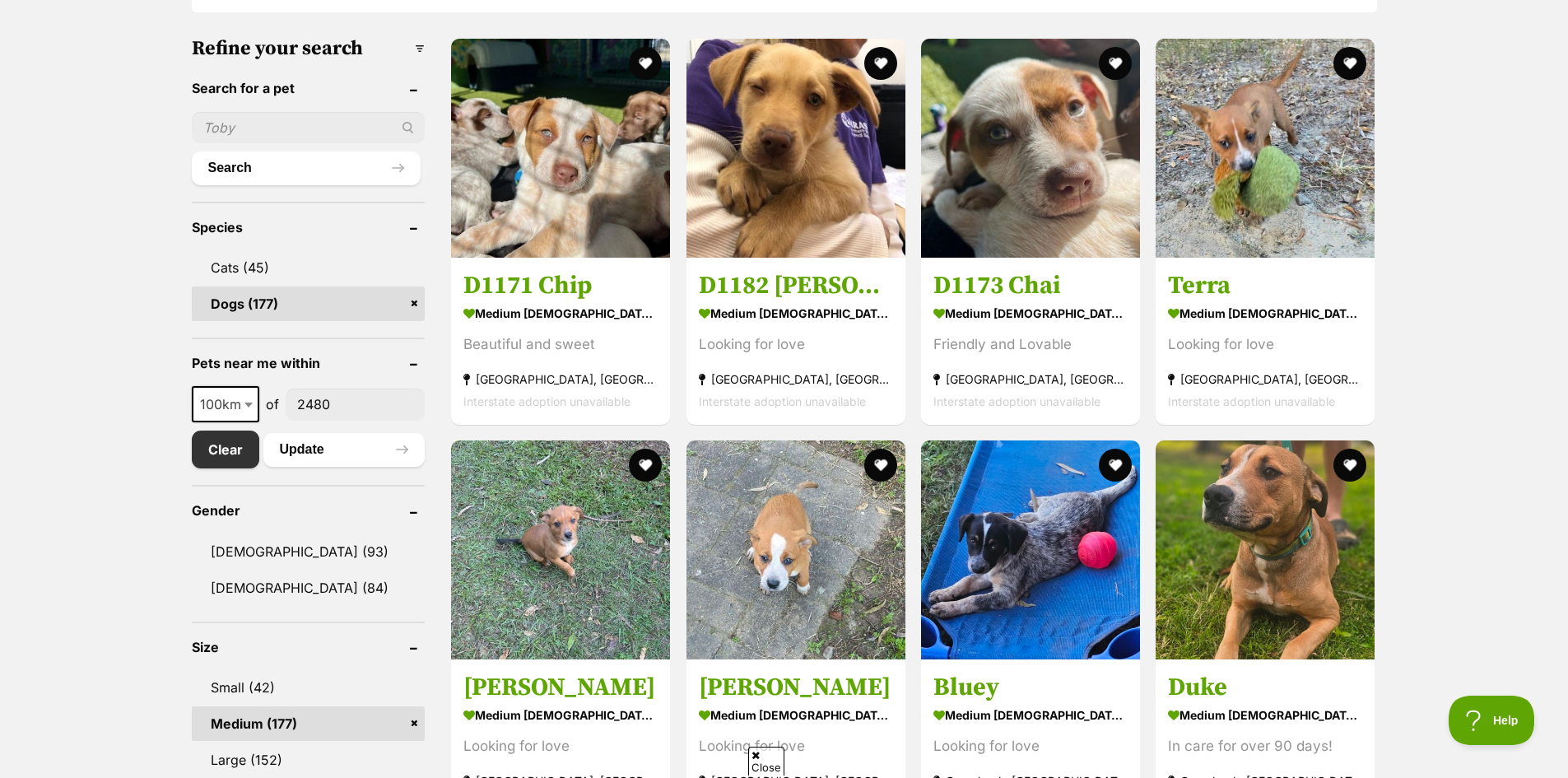
scroll to position [741, 0]
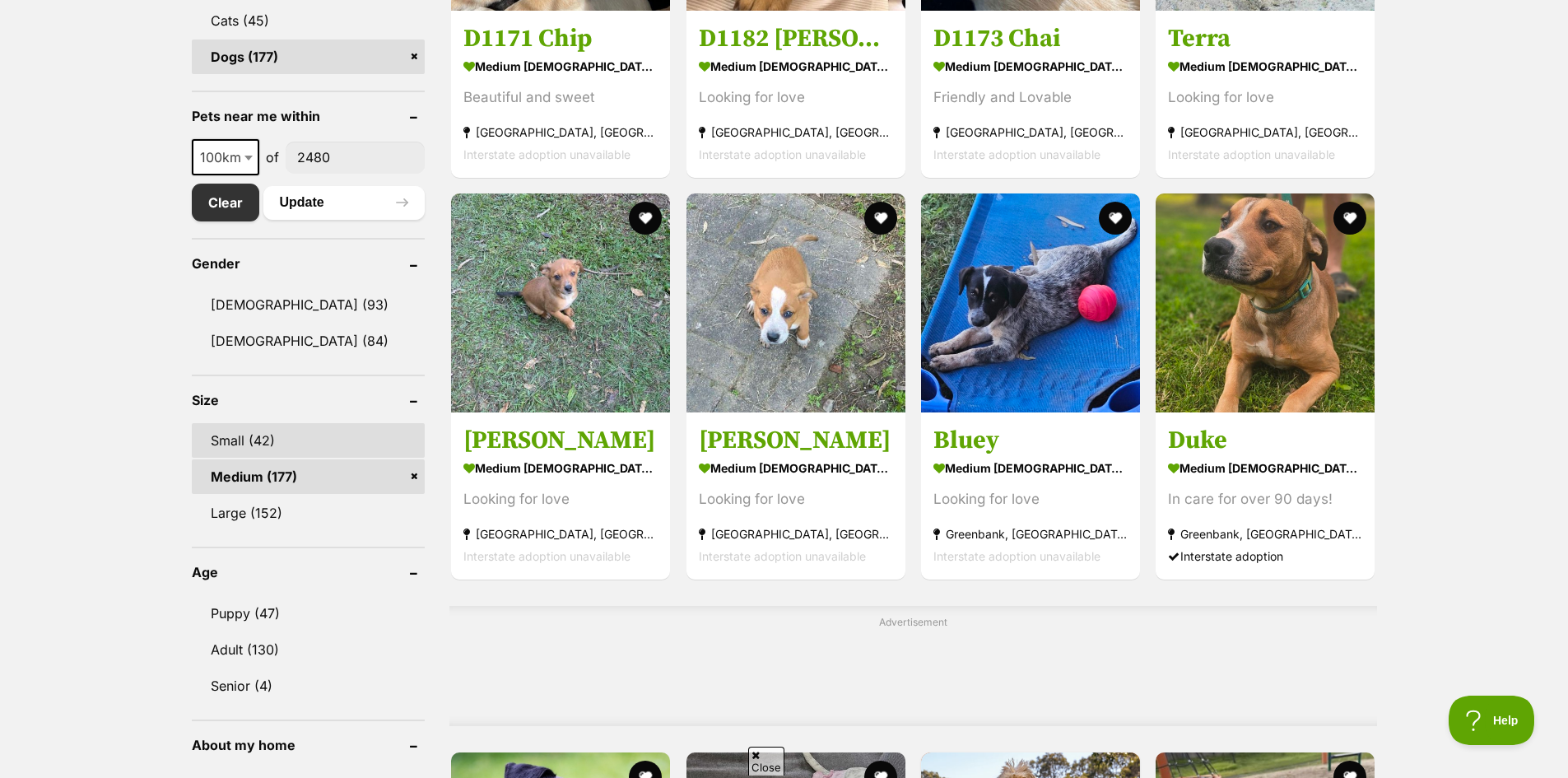
click at [258, 435] on link "Small (42)" at bounding box center [308, 440] width 233 height 34
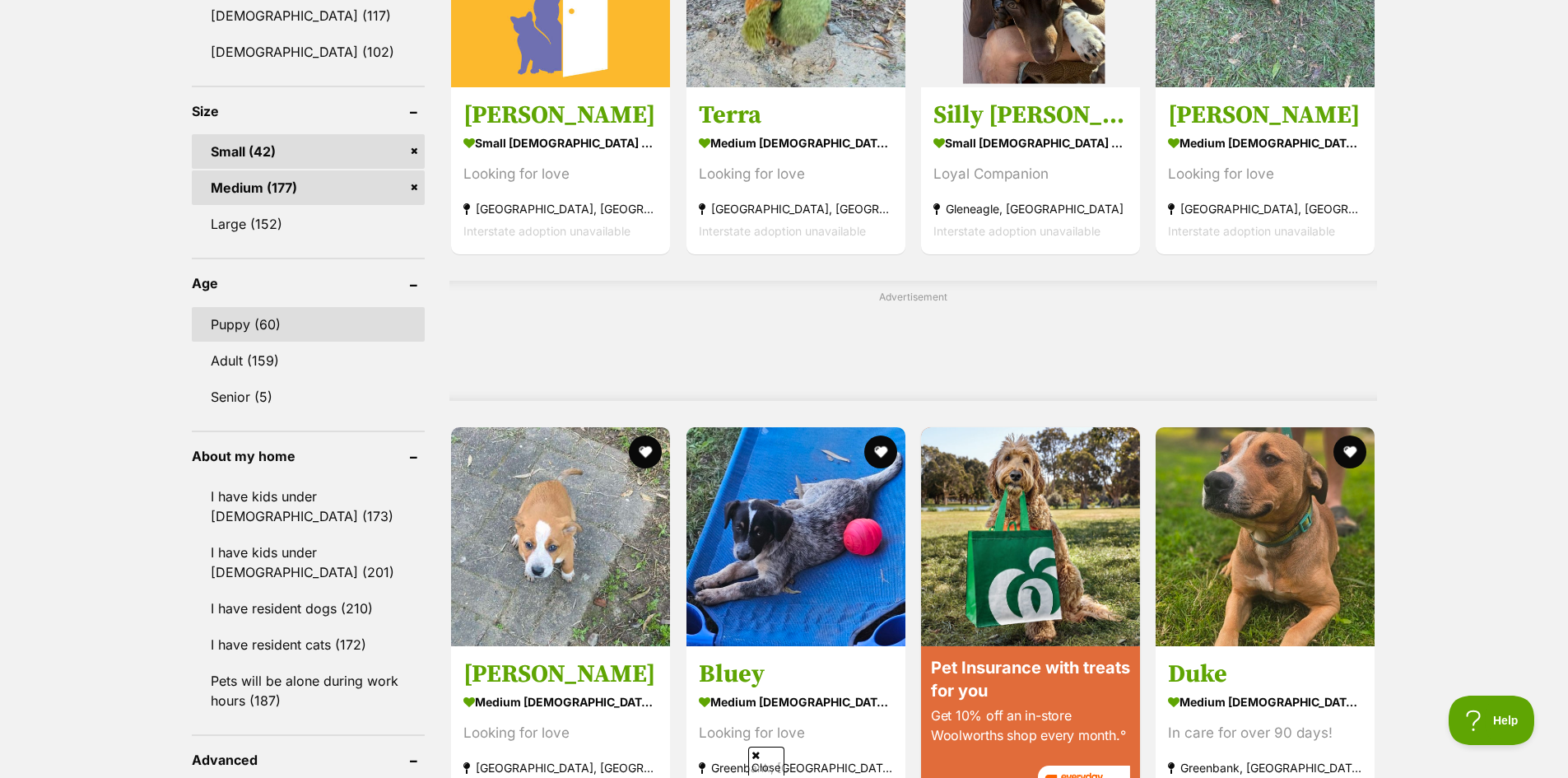
click at [308, 329] on link "Puppy (60)" at bounding box center [308, 323] width 233 height 34
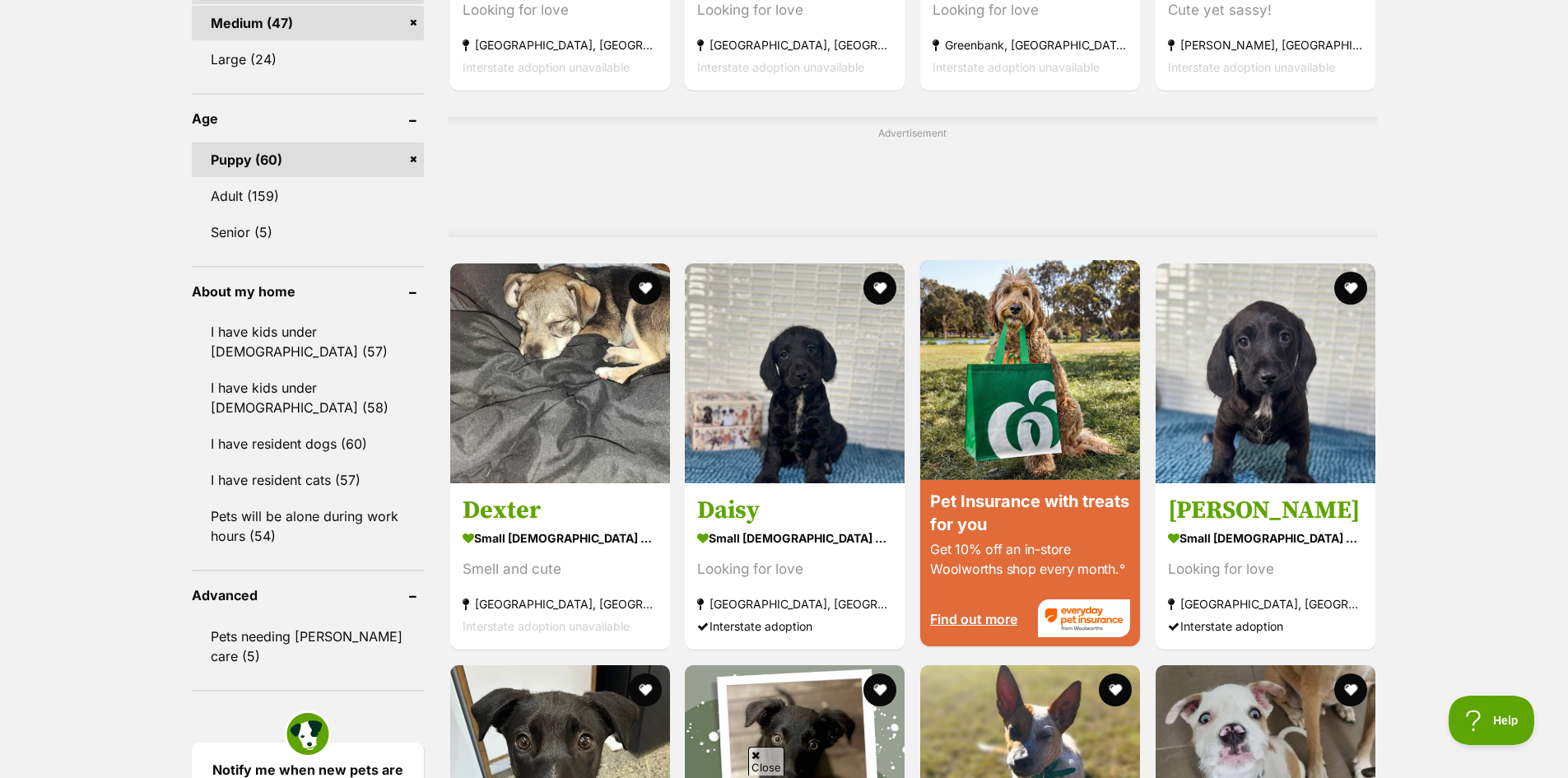
scroll to position [1400, 0]
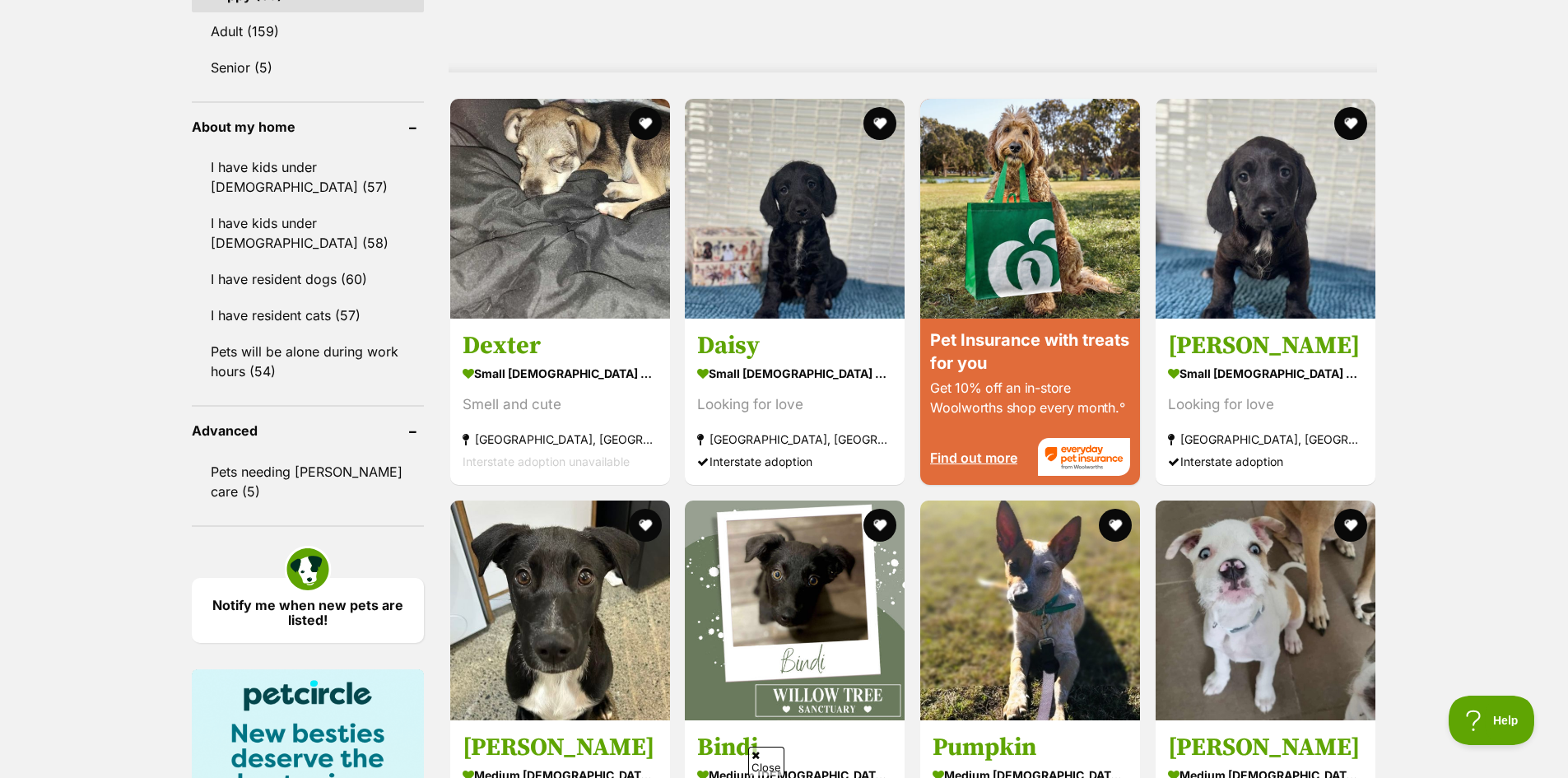
click at [1460, 265] on div "Displaying 1 to 19 of 60 pets Clear all 6 filters Show 20 40 60 pets per page V…" at bounding box center [784, 370] width 1568 height 2724
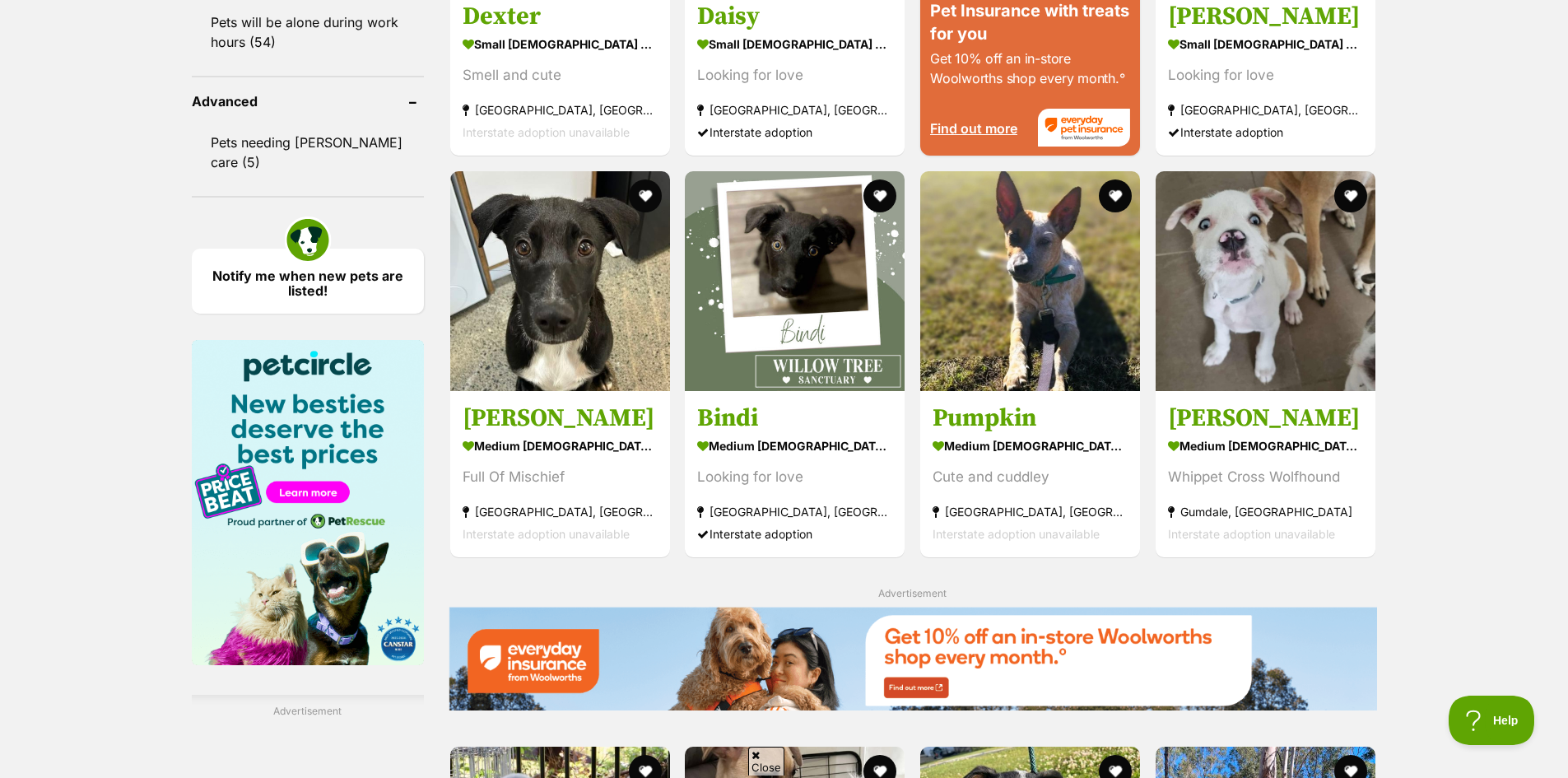
click at [1455, 260] on div "Displaying 1 to 19 of 60 pets Clear all 6 filters Show 20 40 60 pets per page V…" at bounding box center [784, 40] width 1568 height 2724
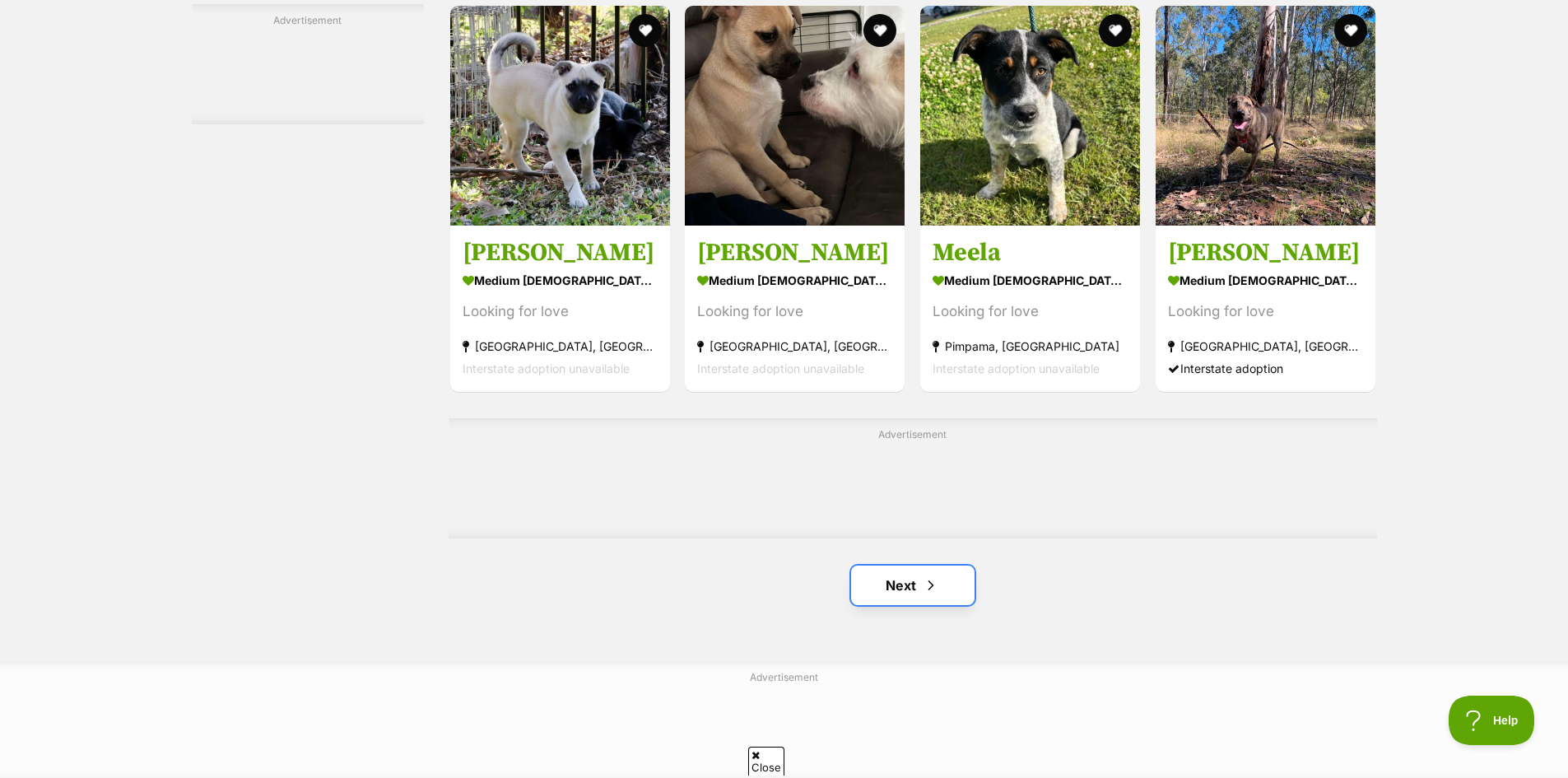
click at [944, 570] on link "Next" at bounding box center [912, 585] width 123 height 39
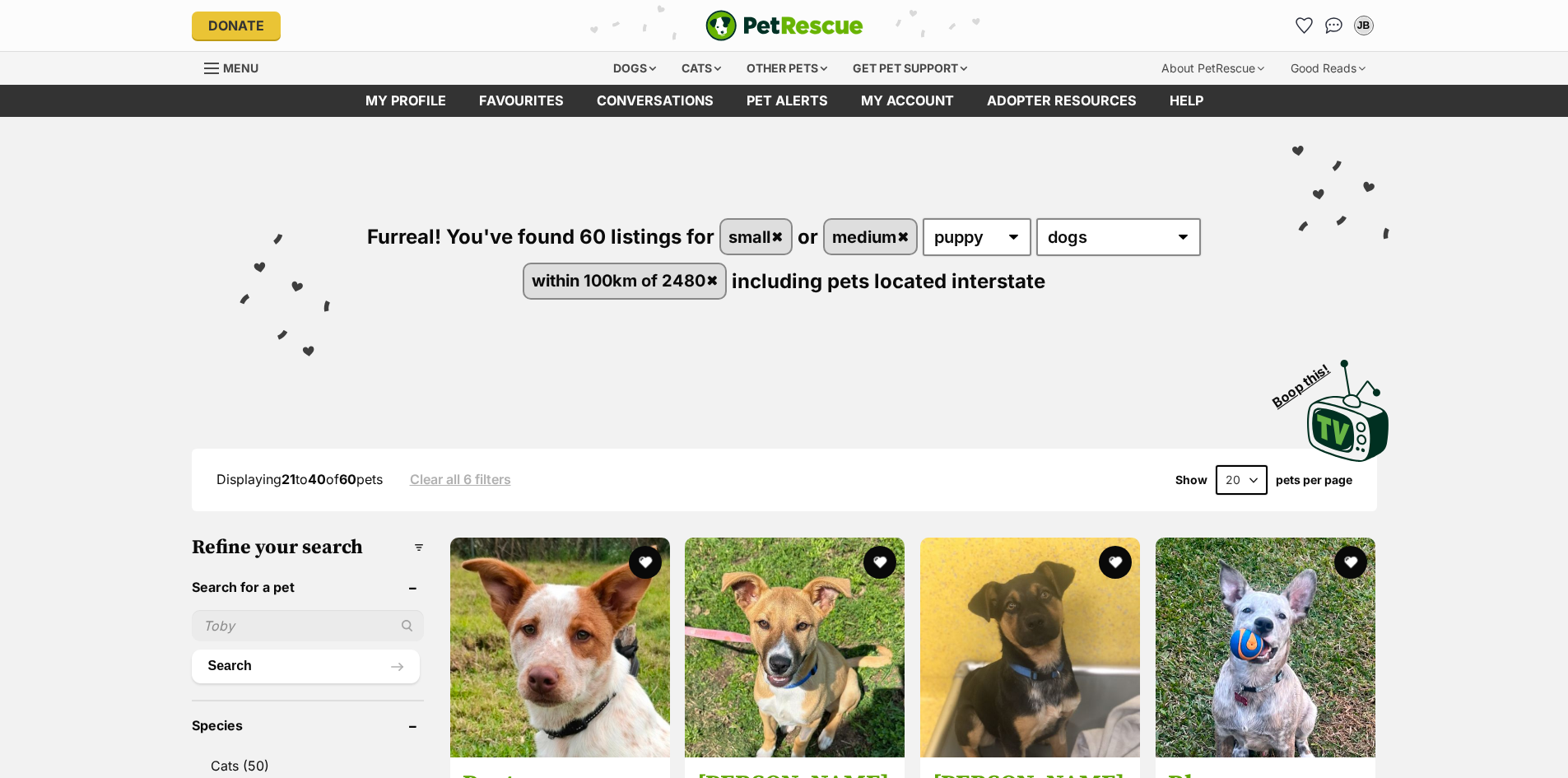
click at [1462, 402] on div "Visit PetRescue TV (external site) Boop this!" at bounding box center [784, 405] width 1518 height 120
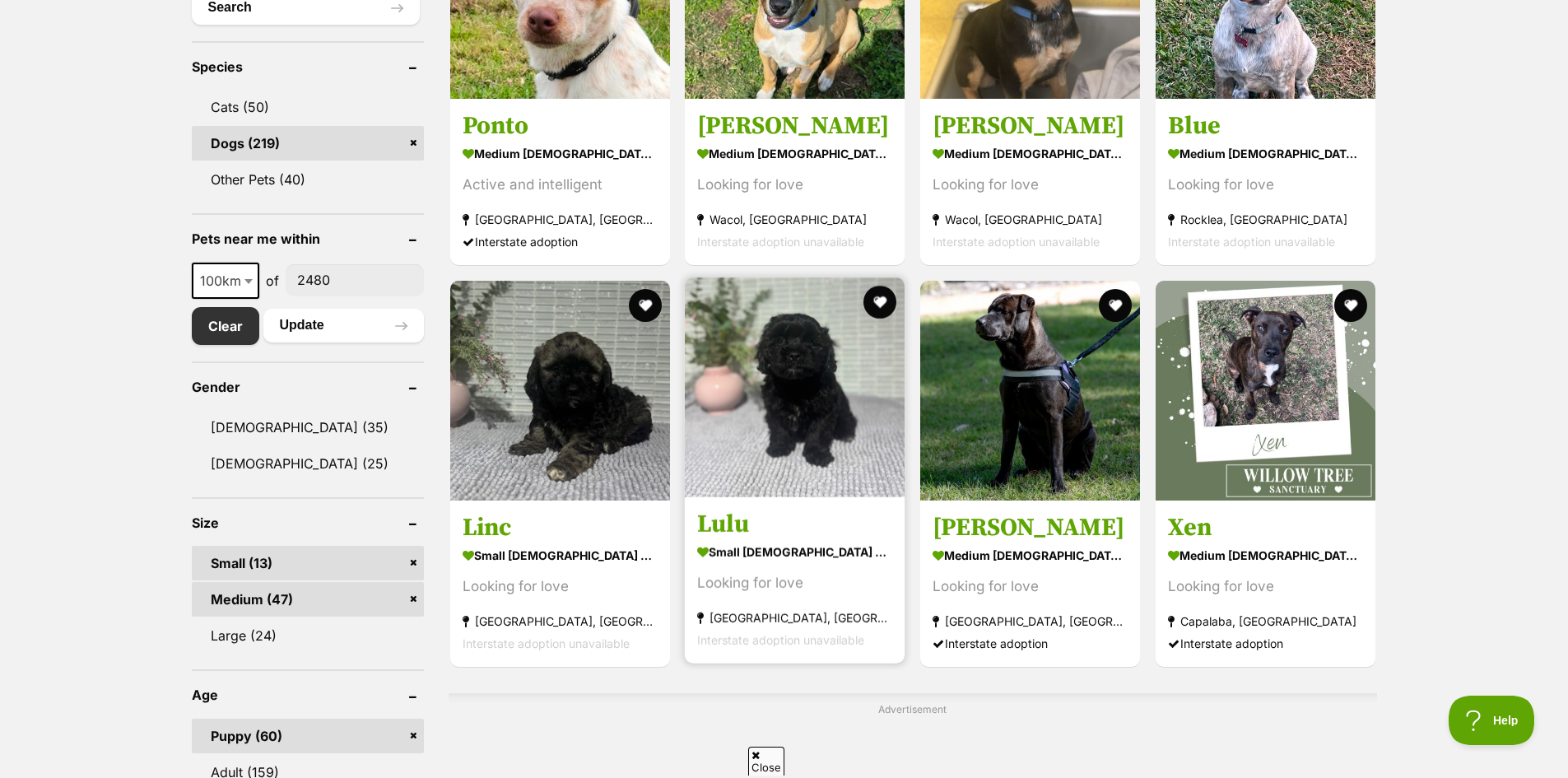
click at [767, 432] on img at bounding box center [794, 387] width 220 height 220
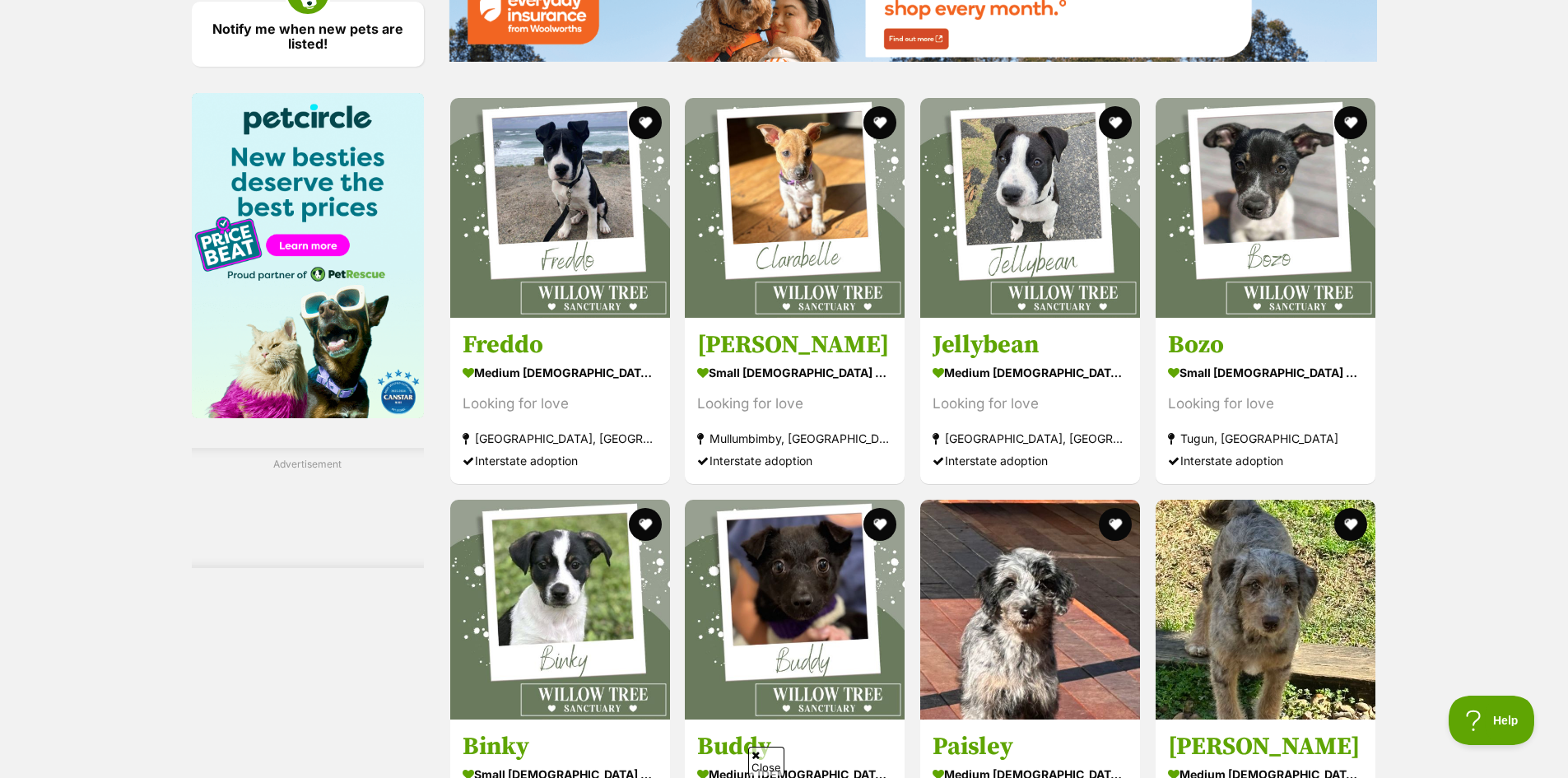
scroll to position [2141, 0]
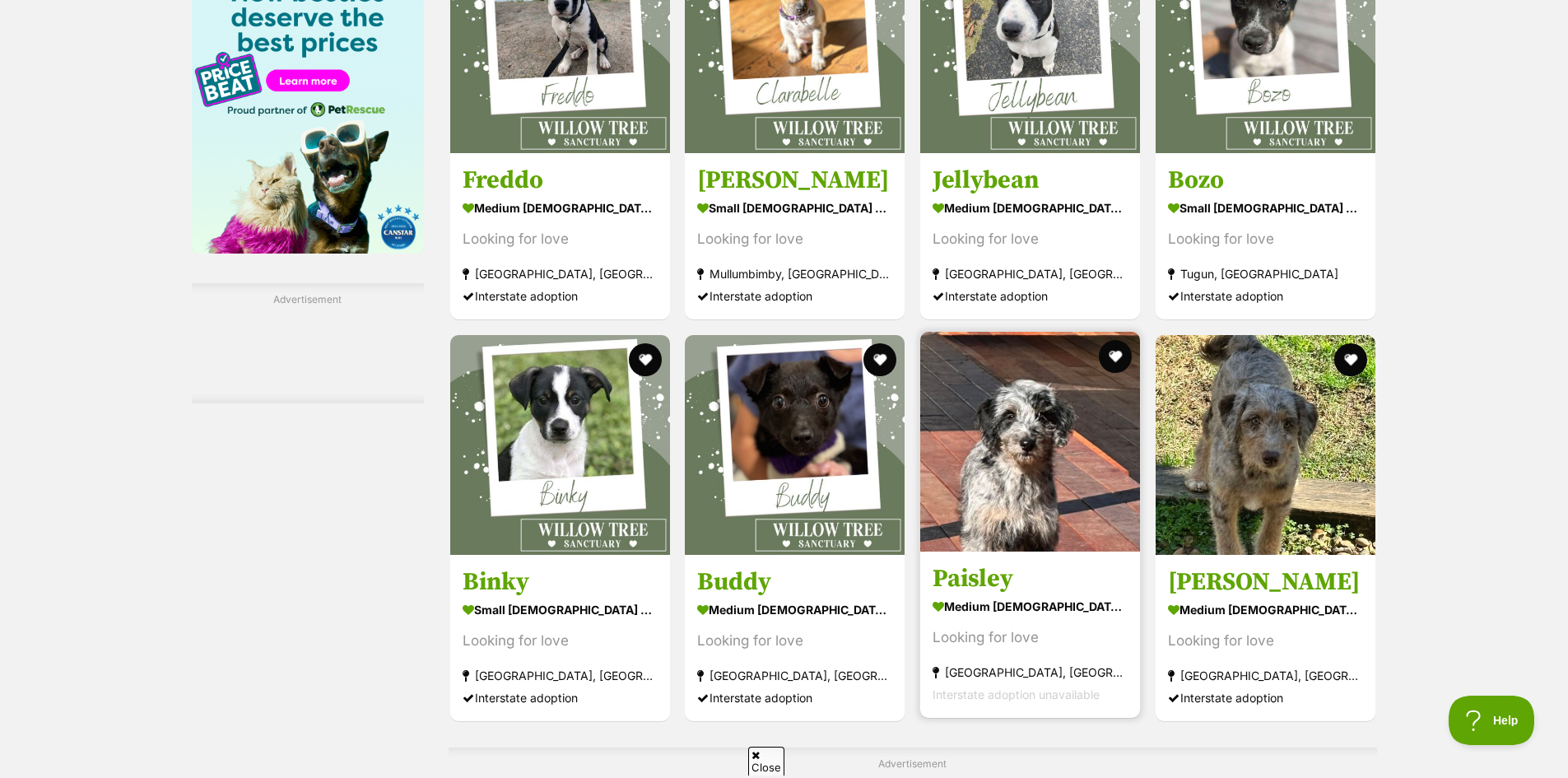
click at [988, 465] on img at bounding box center [1030, 442] width 220 height 220
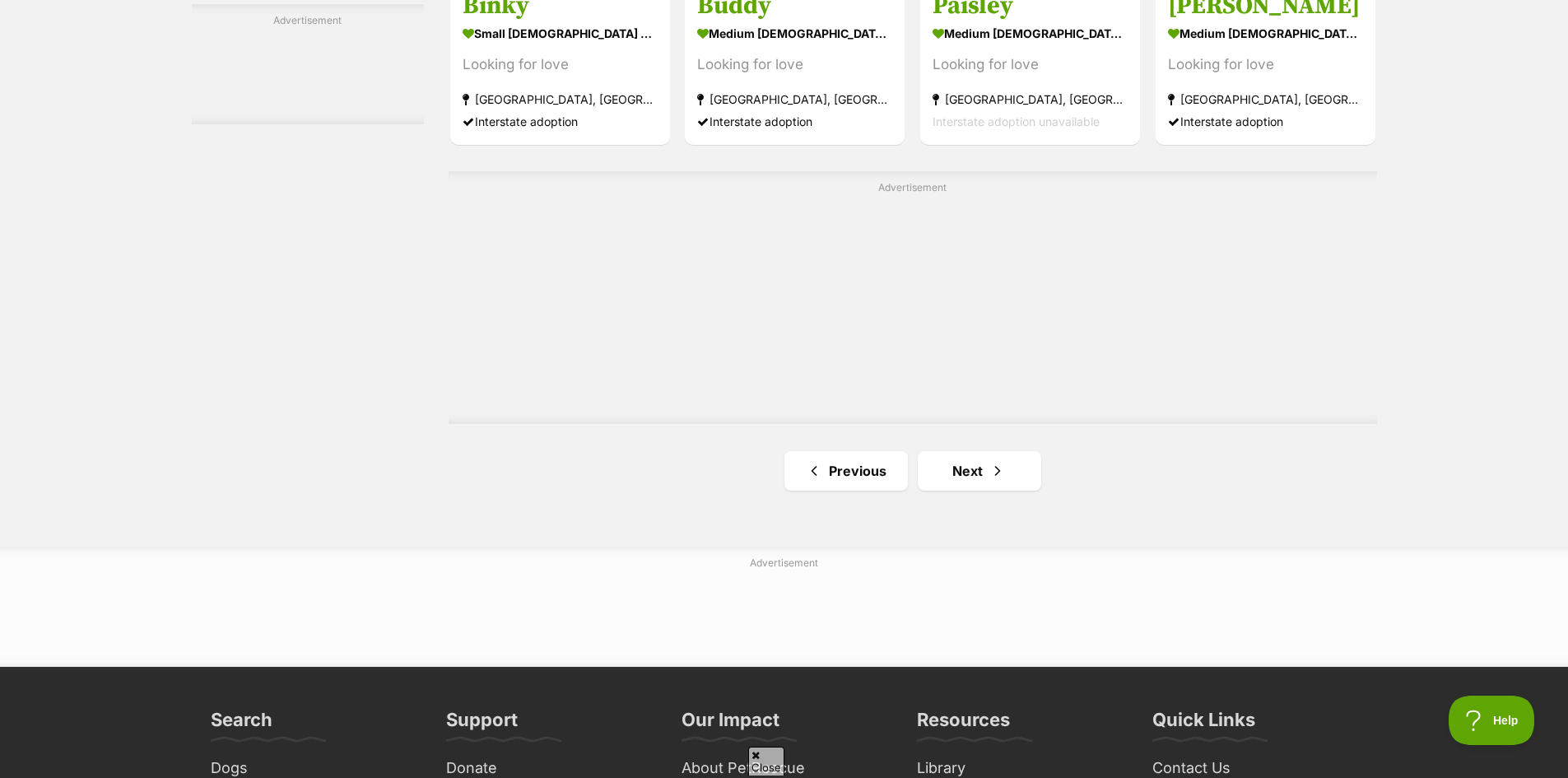
scroll to position [2799, 0]
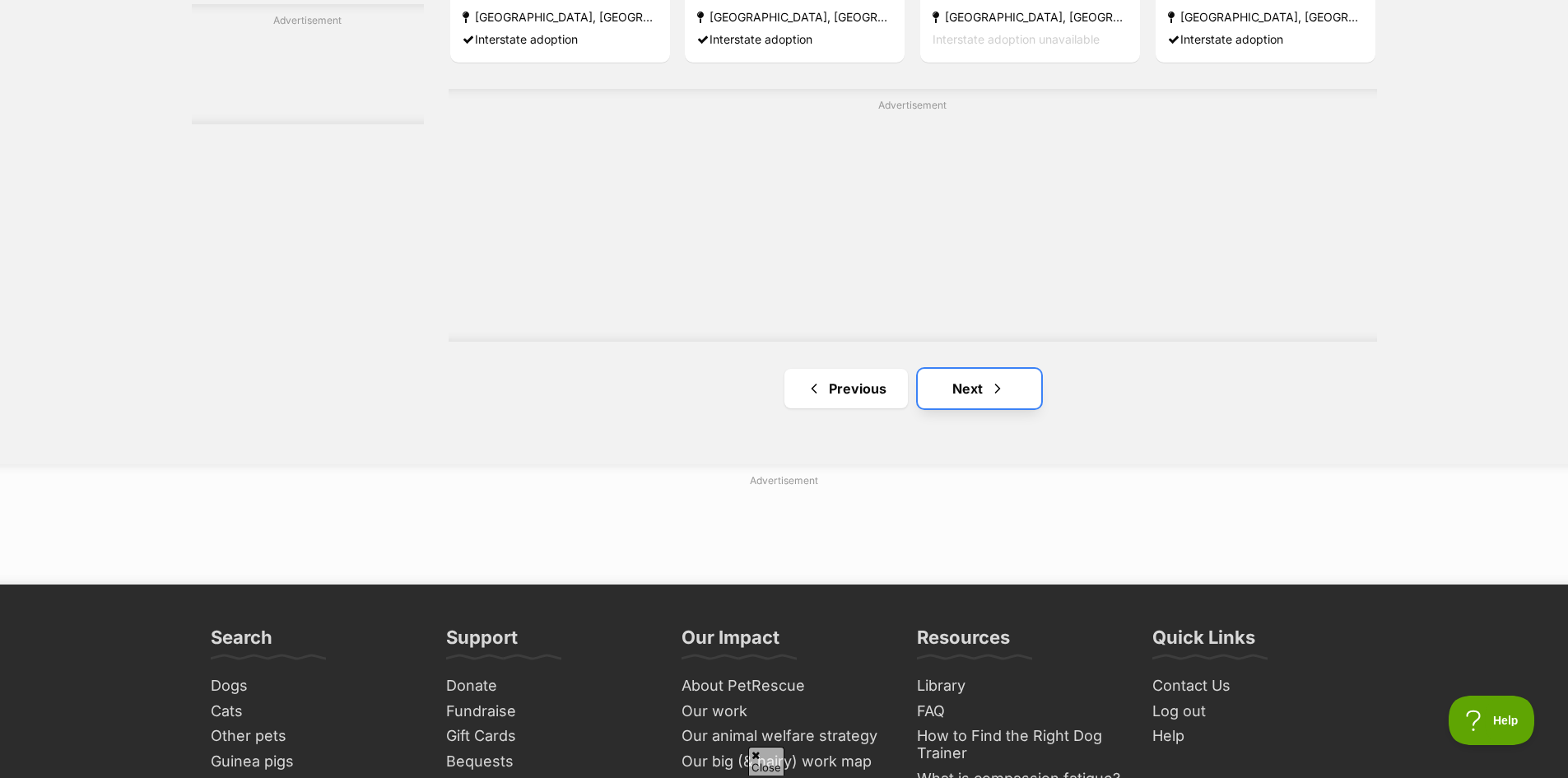
click at [970, 389] on link "Next" at bounding box center [979, 388] width 123 height 39
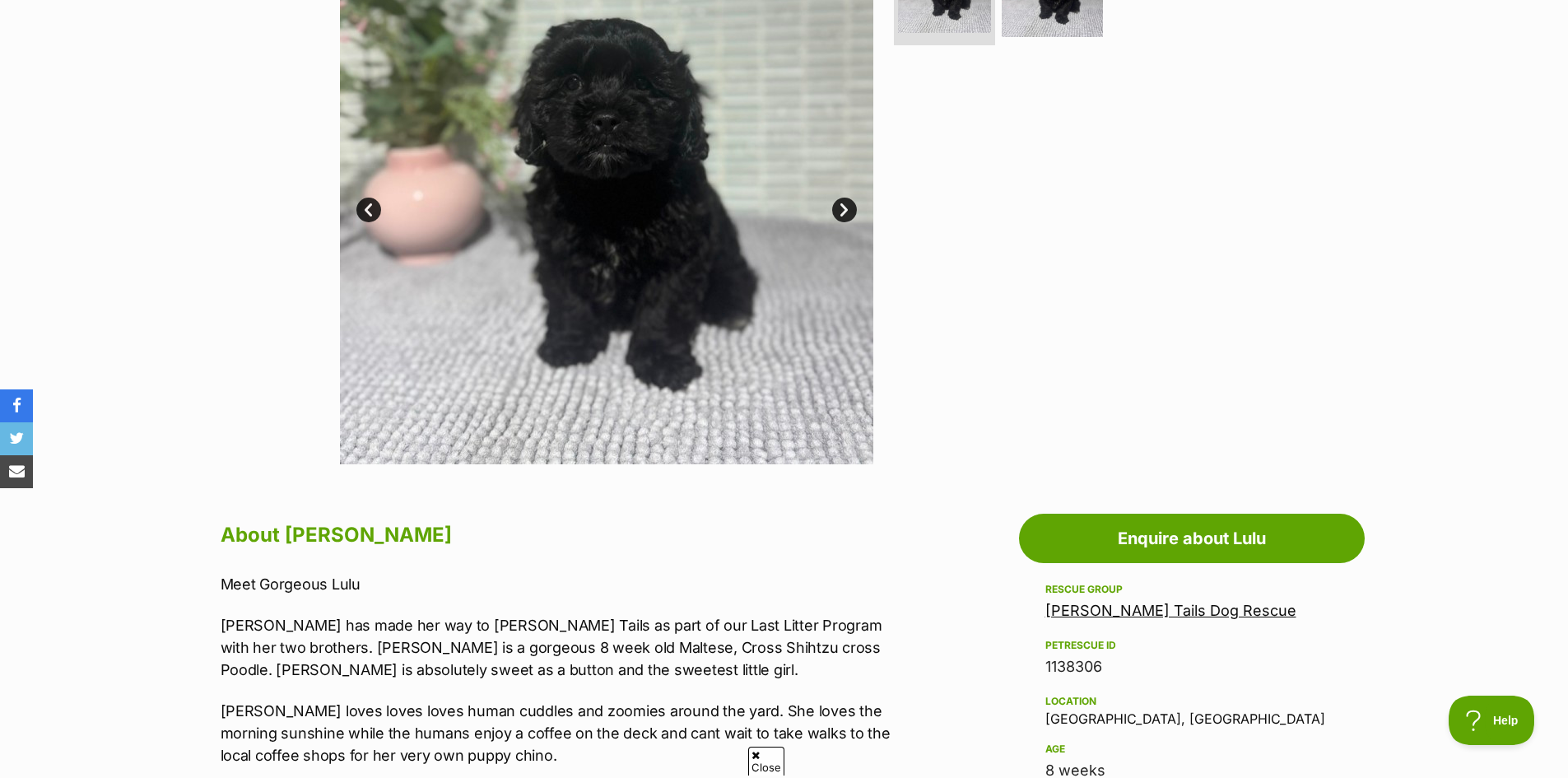
scroll to position [82, 0]
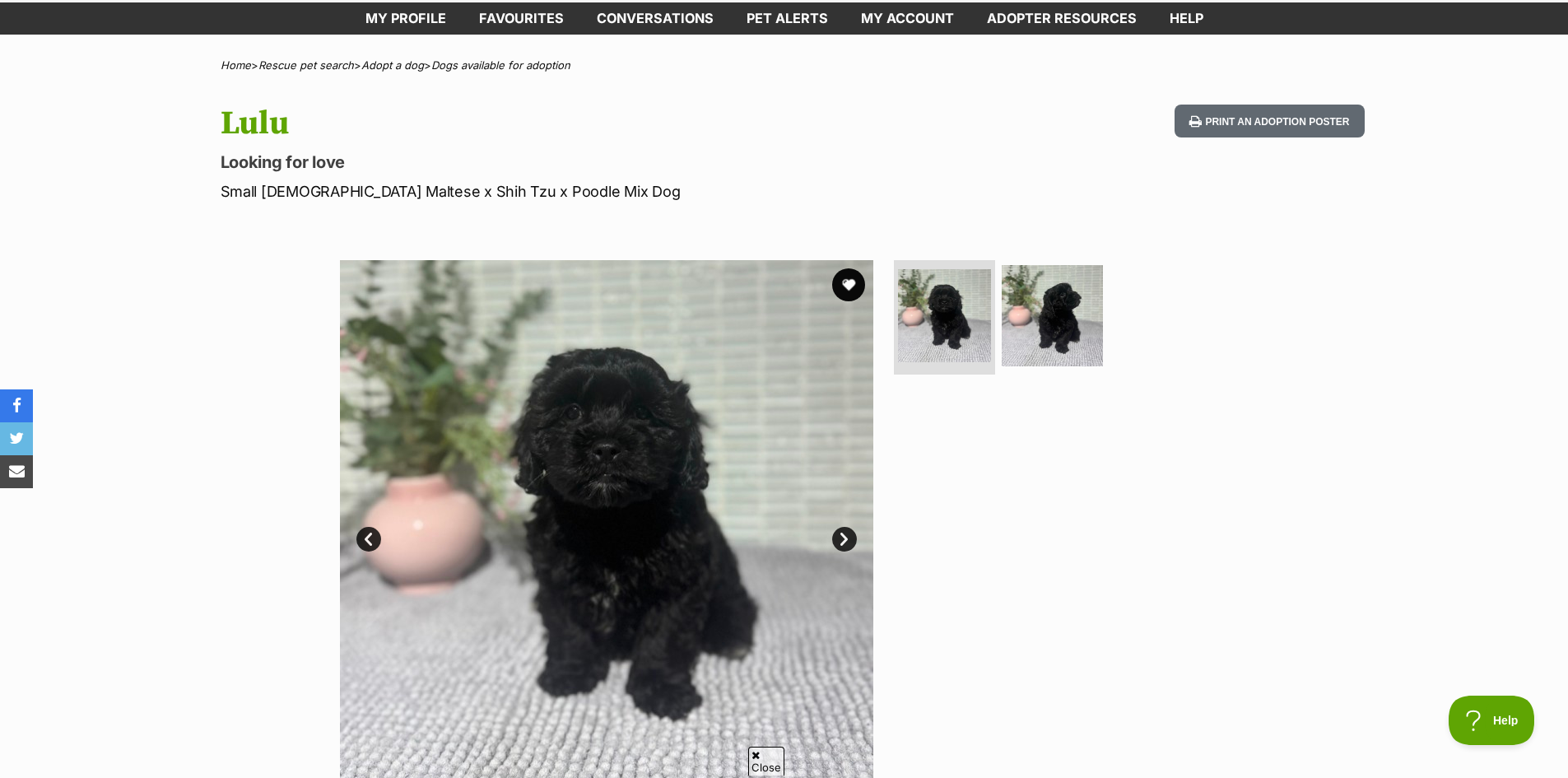
drag, startPoint x: 249, startPoint y: 285, endPoint x: 265, endPoint y: 288, distance: 16.3
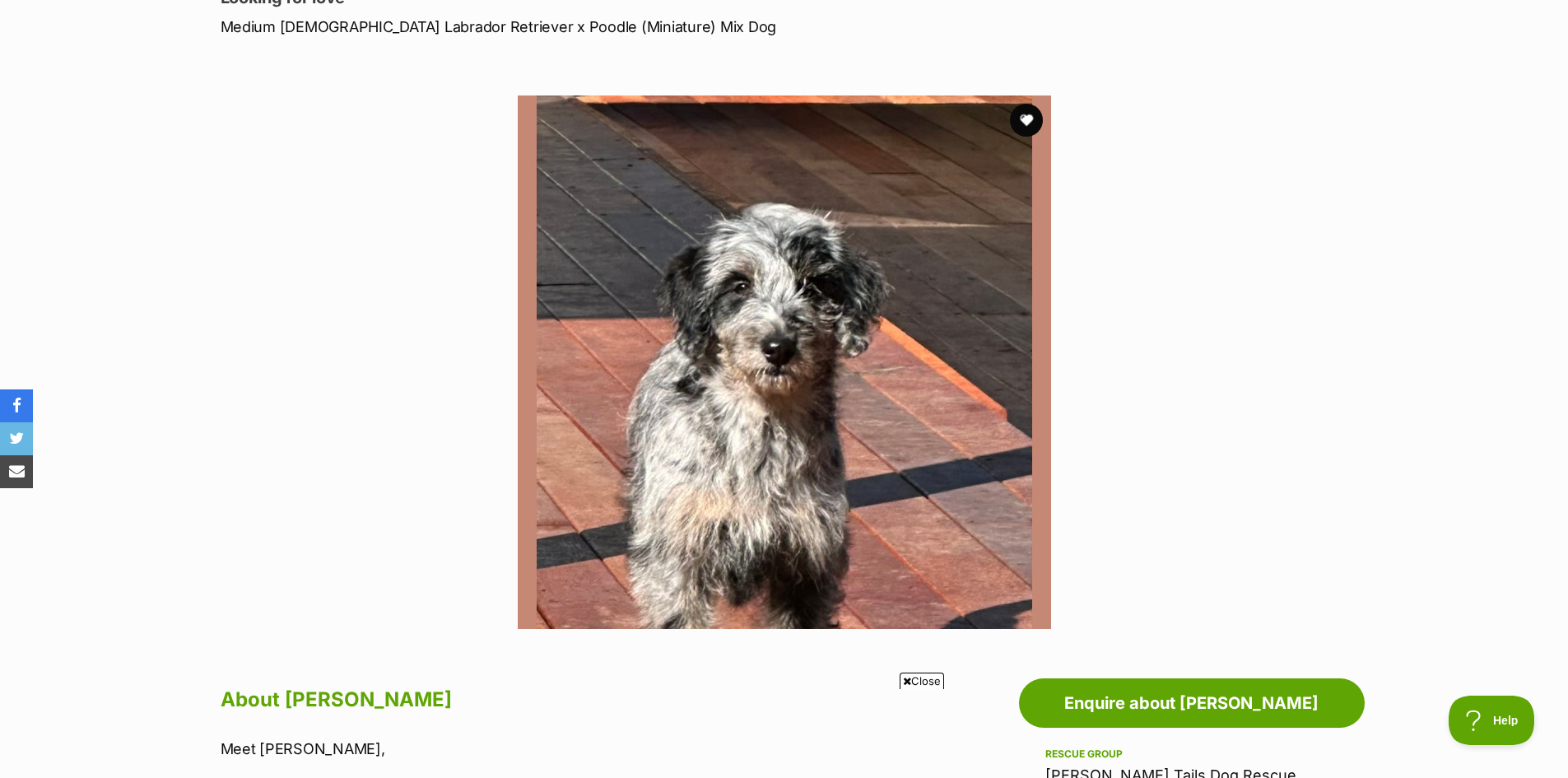
drag, startPoint x: 434, startPoint y: 297, endPoint x: 425, endPoint y: 307, distance: 13.5
click at [425, 307] on section "Available 1 of 1 images Next Prev 1" at bounding box center [784, 350] width 938 height 558
click at [412, 289] on section "Available 1 of 1 images Next Prev 1" at bounding box center [784, 350] width 938 height 558
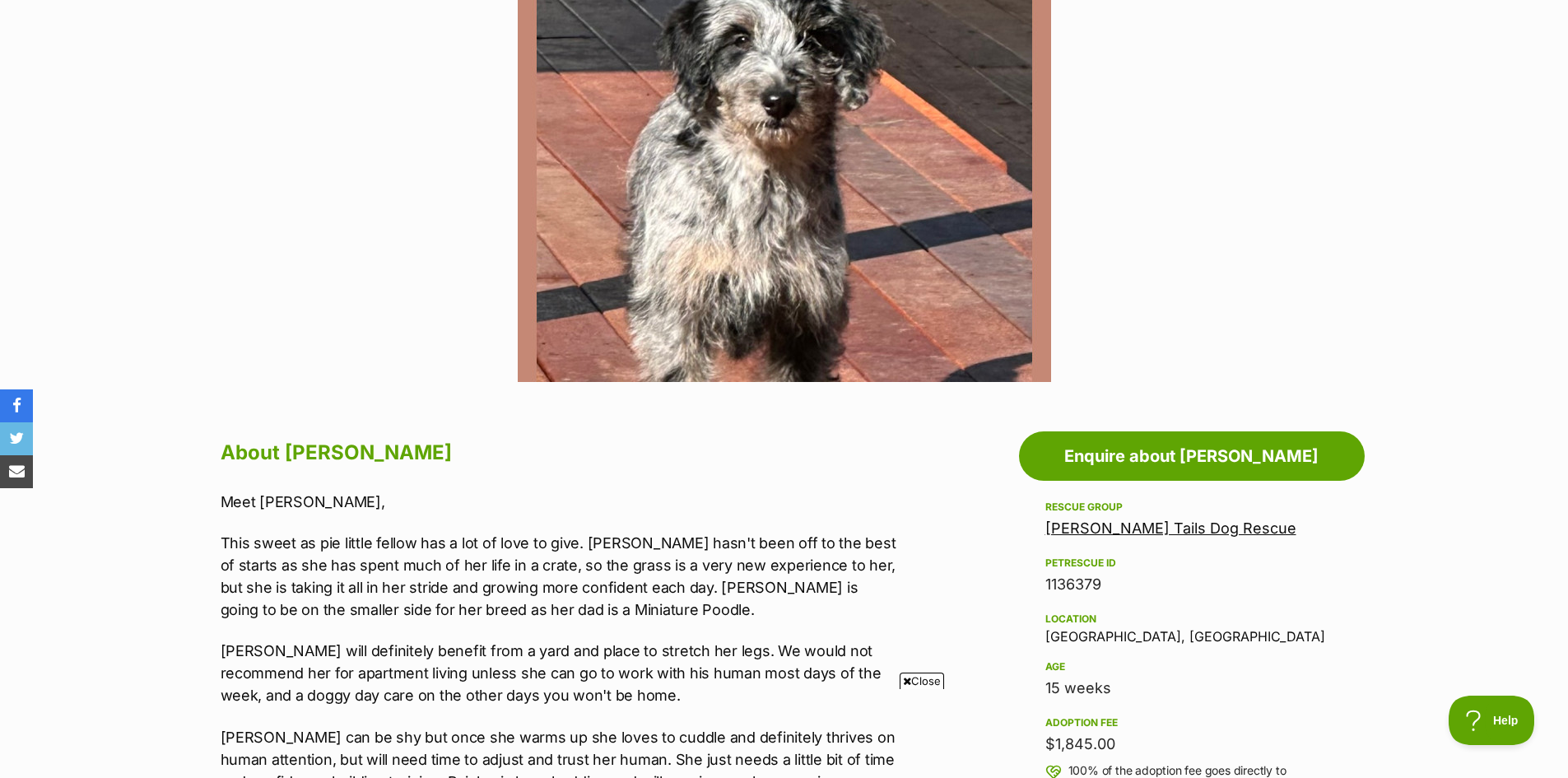
scroll to position [659, 0]
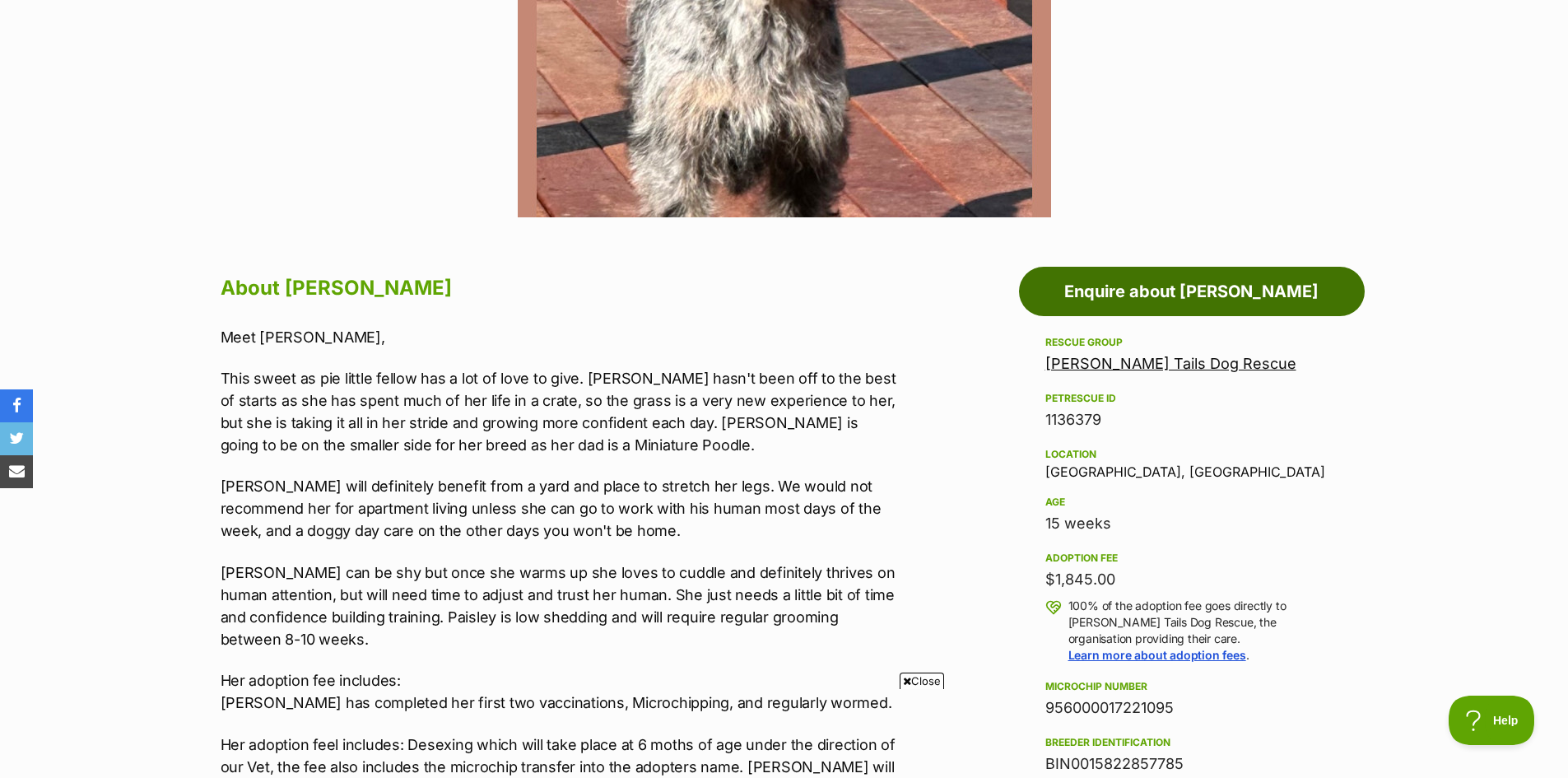
scroll to position [165, 0]
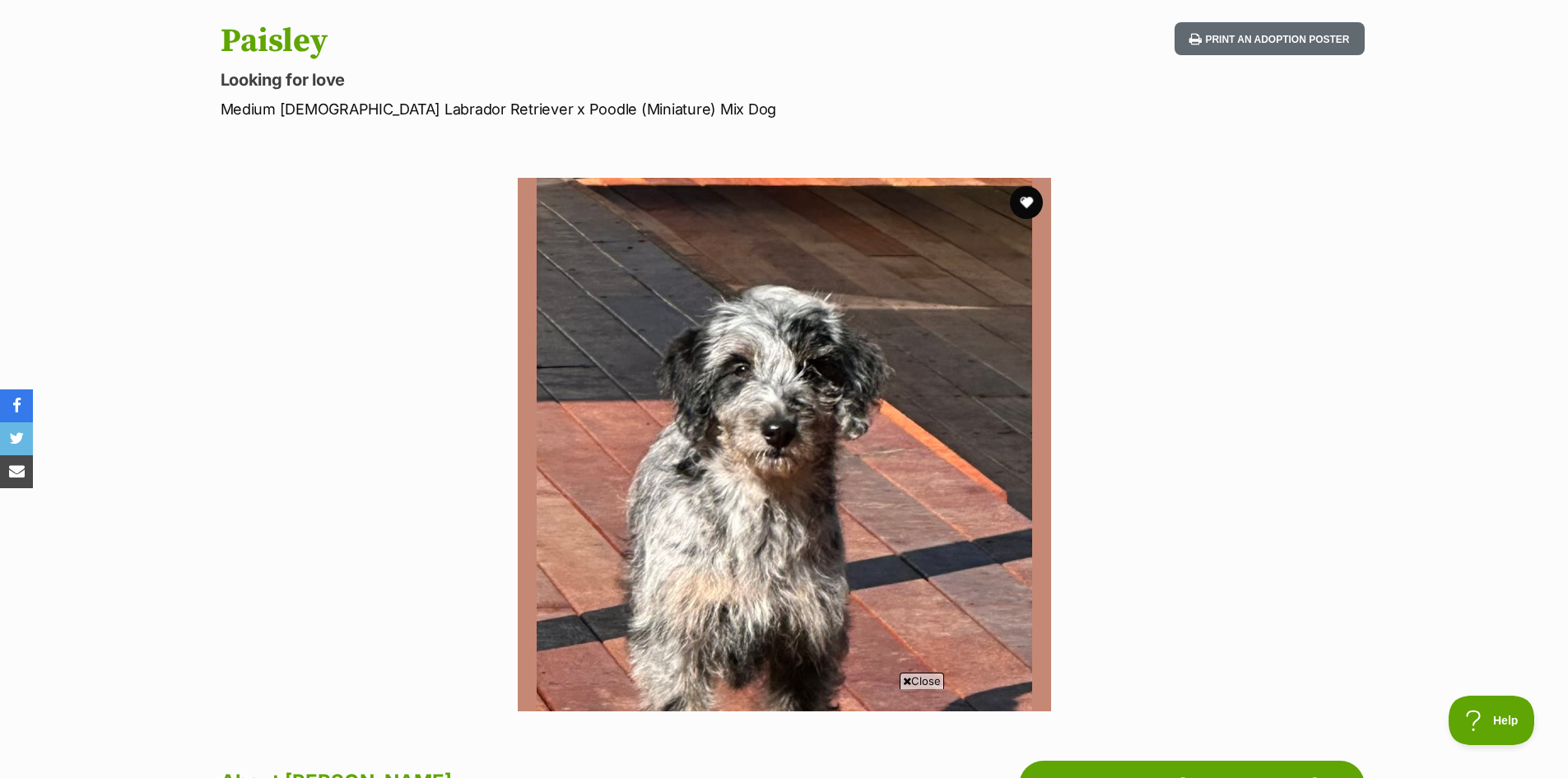
click at [1165, 355] on section "Available 1 of 1 images Next Prev 1" at bounding box center [784, 432] width 938 height 558
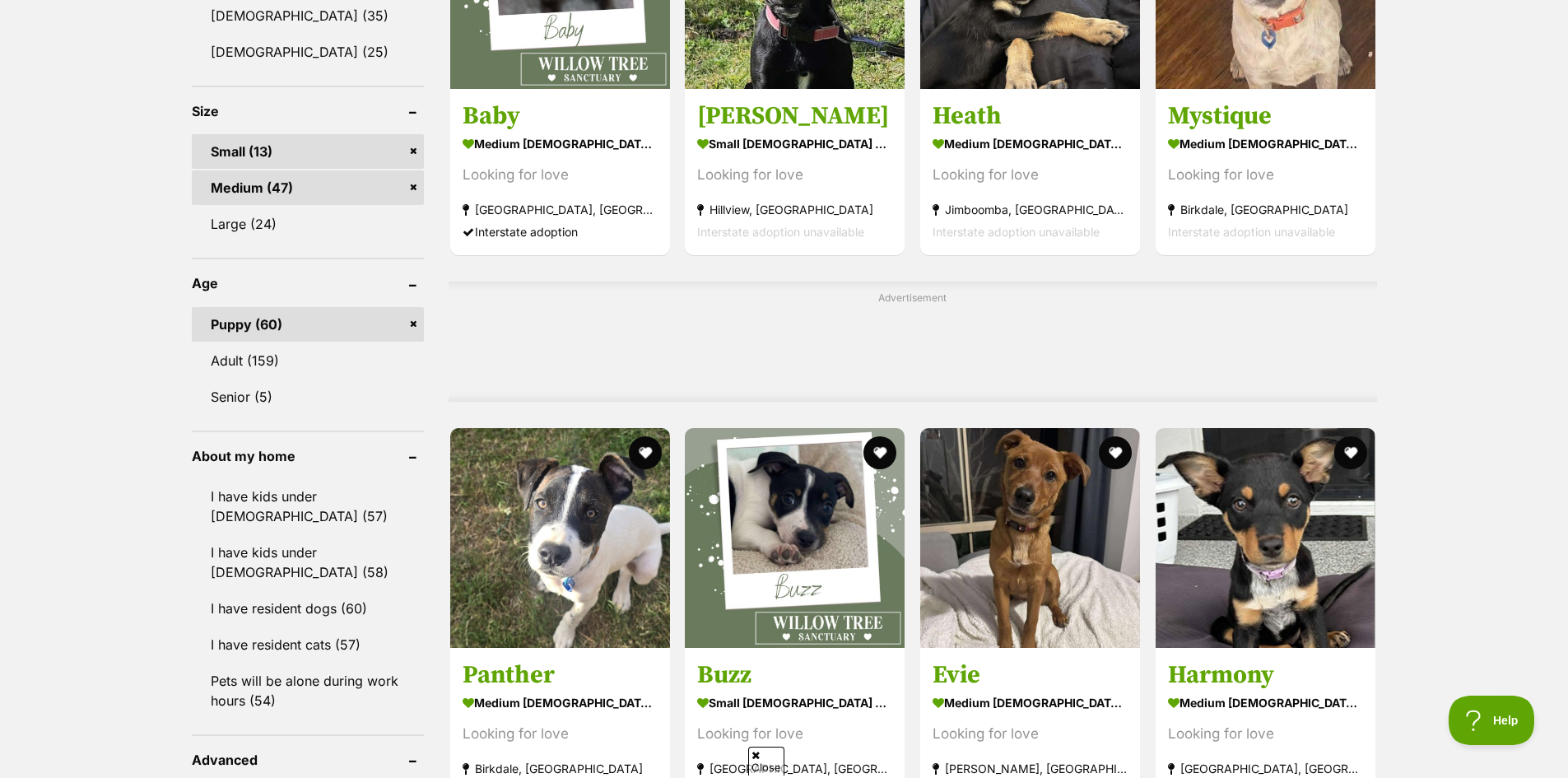
click at [1496, 418] on div "Displaying 41 to 60 of 60 pets Clear all 6 filters Show 20 40 60 pets per page …" at bounding box center [784, 699] width 1568 height 2724
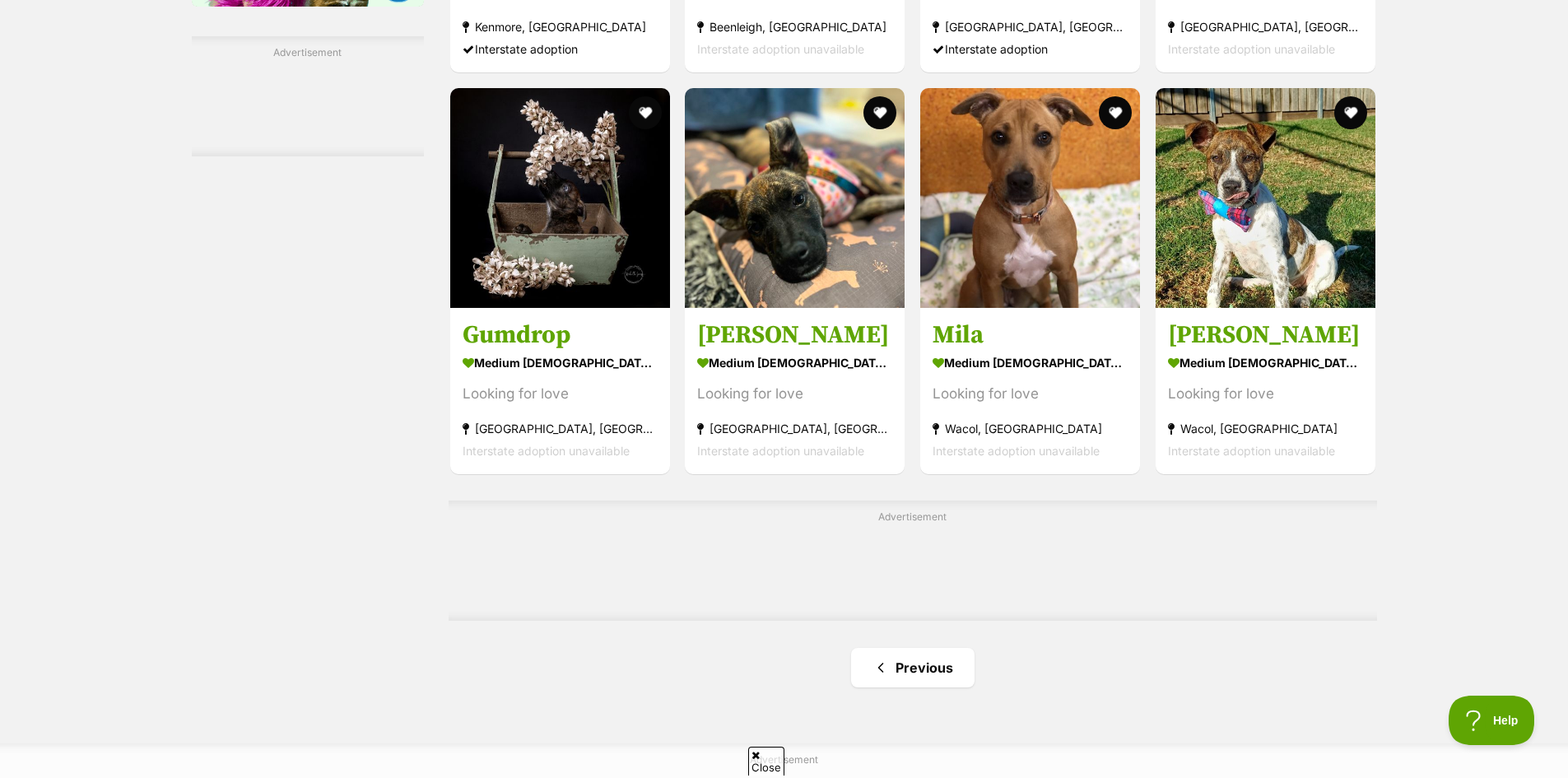
scroll to position [2470, 0]
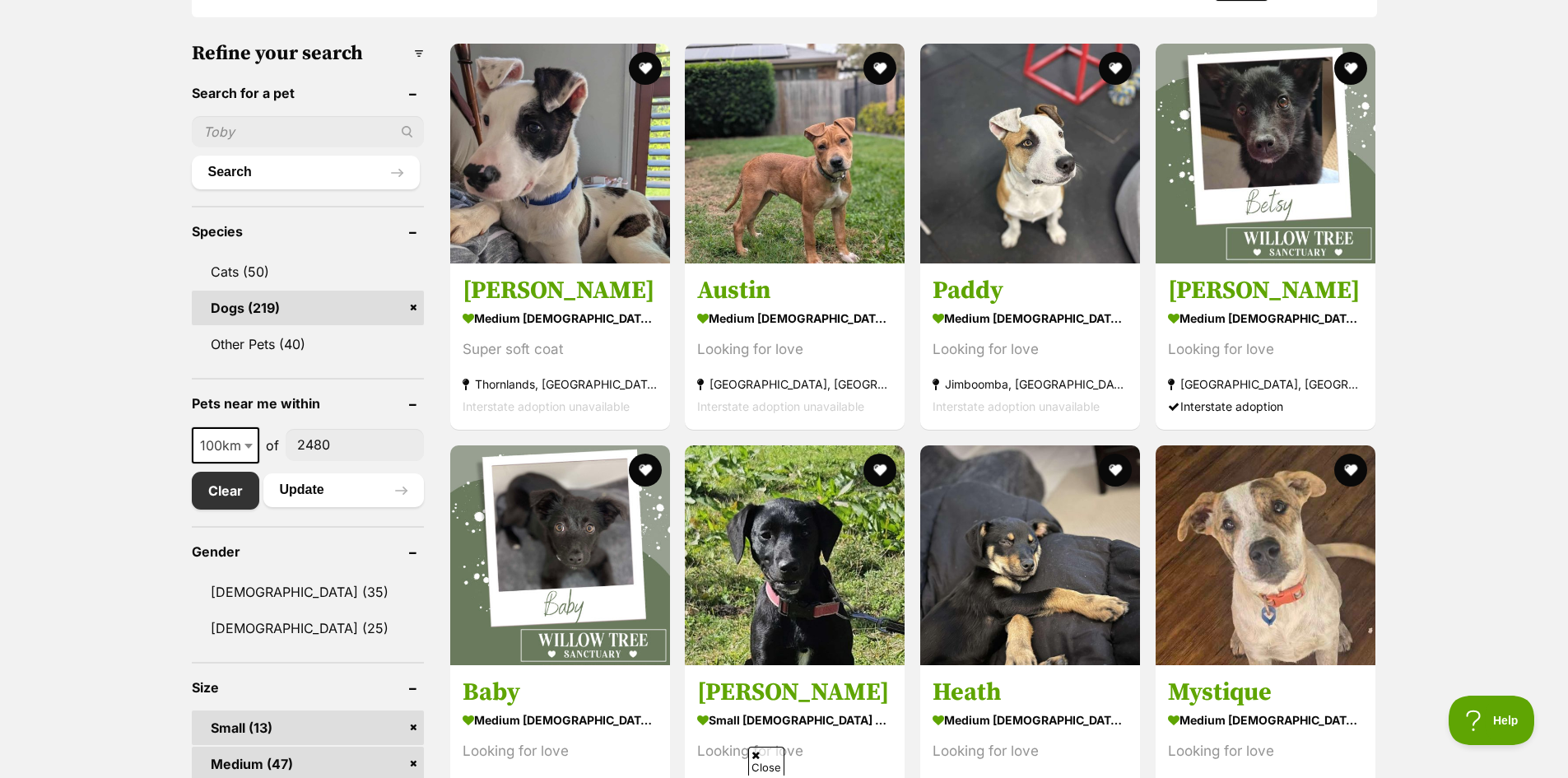
scroll to position [0, 0]
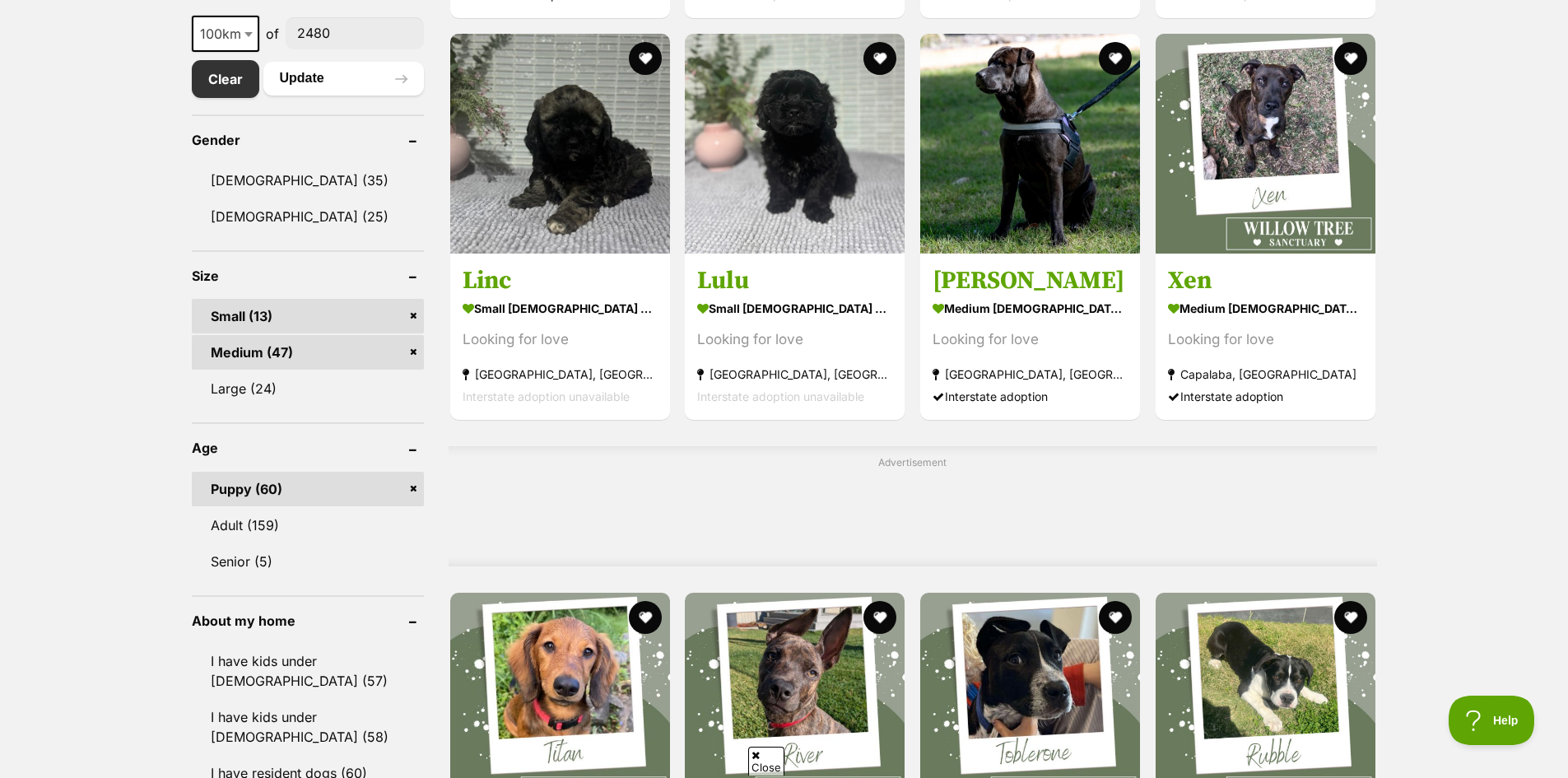
scroll to position [329, 0]
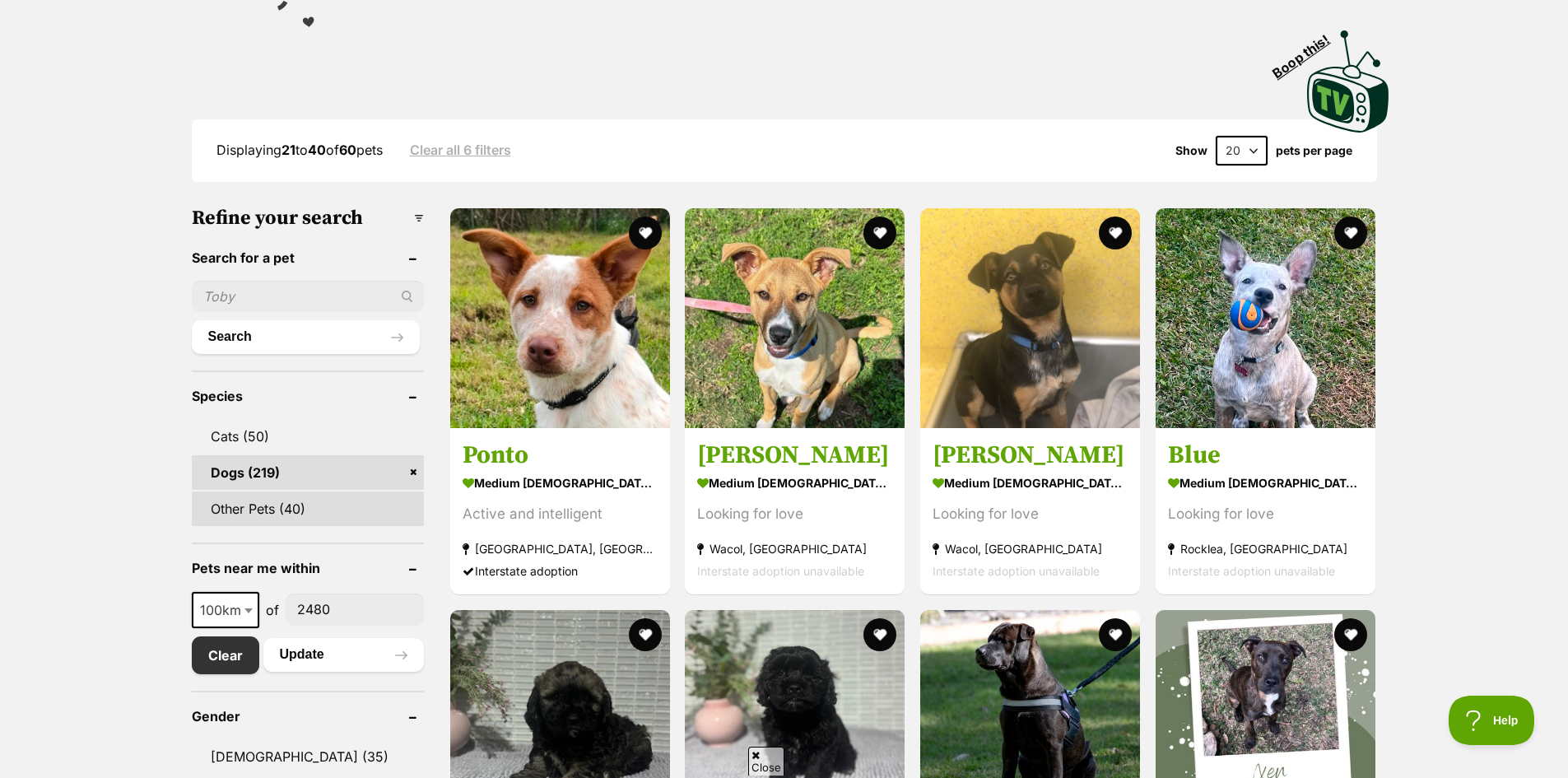
click at [331, 495] on link "Other Pets (40)" at bounding box center [307, 508] width 232 height 34
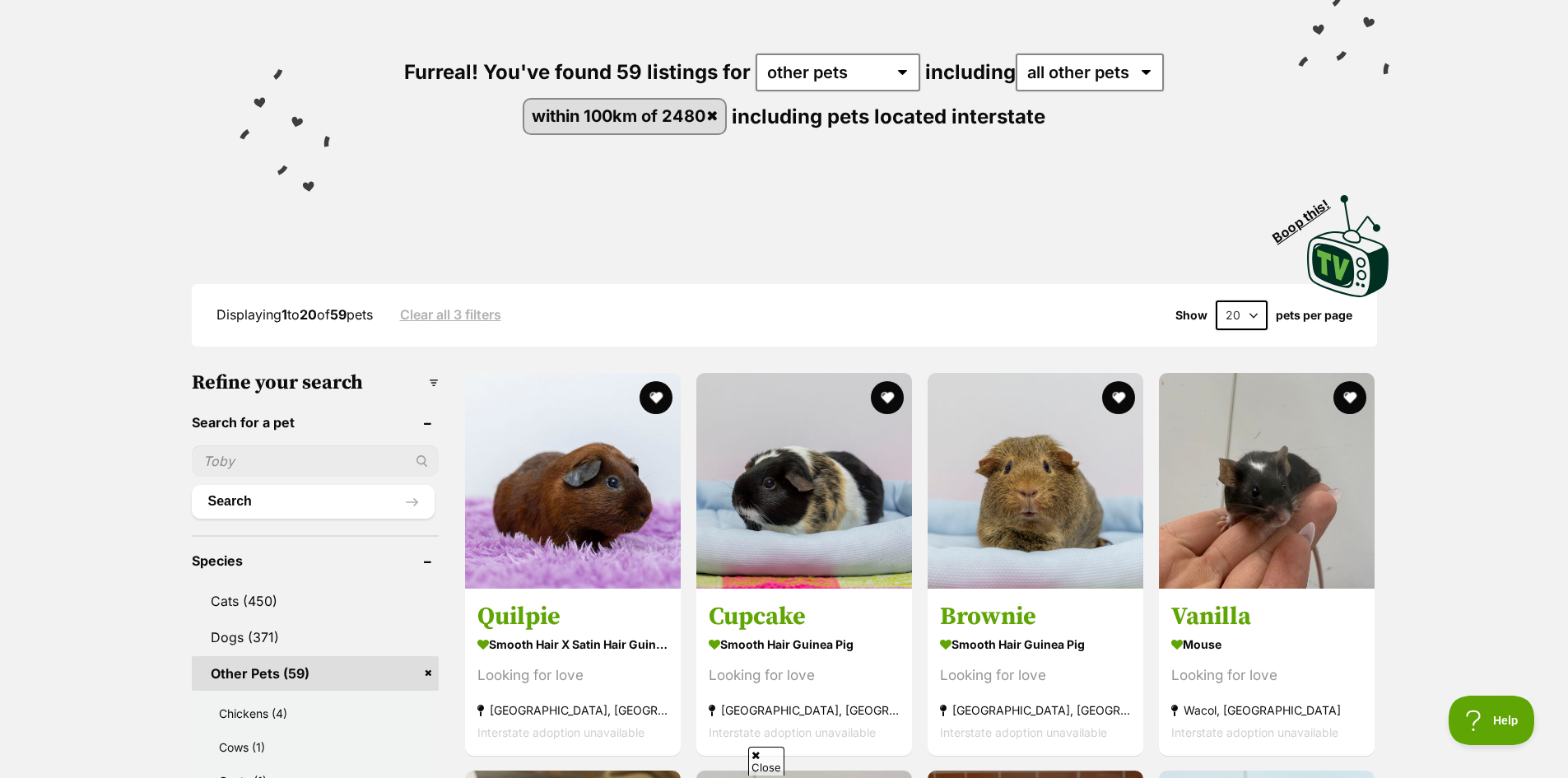
scroll to position [329, 0]
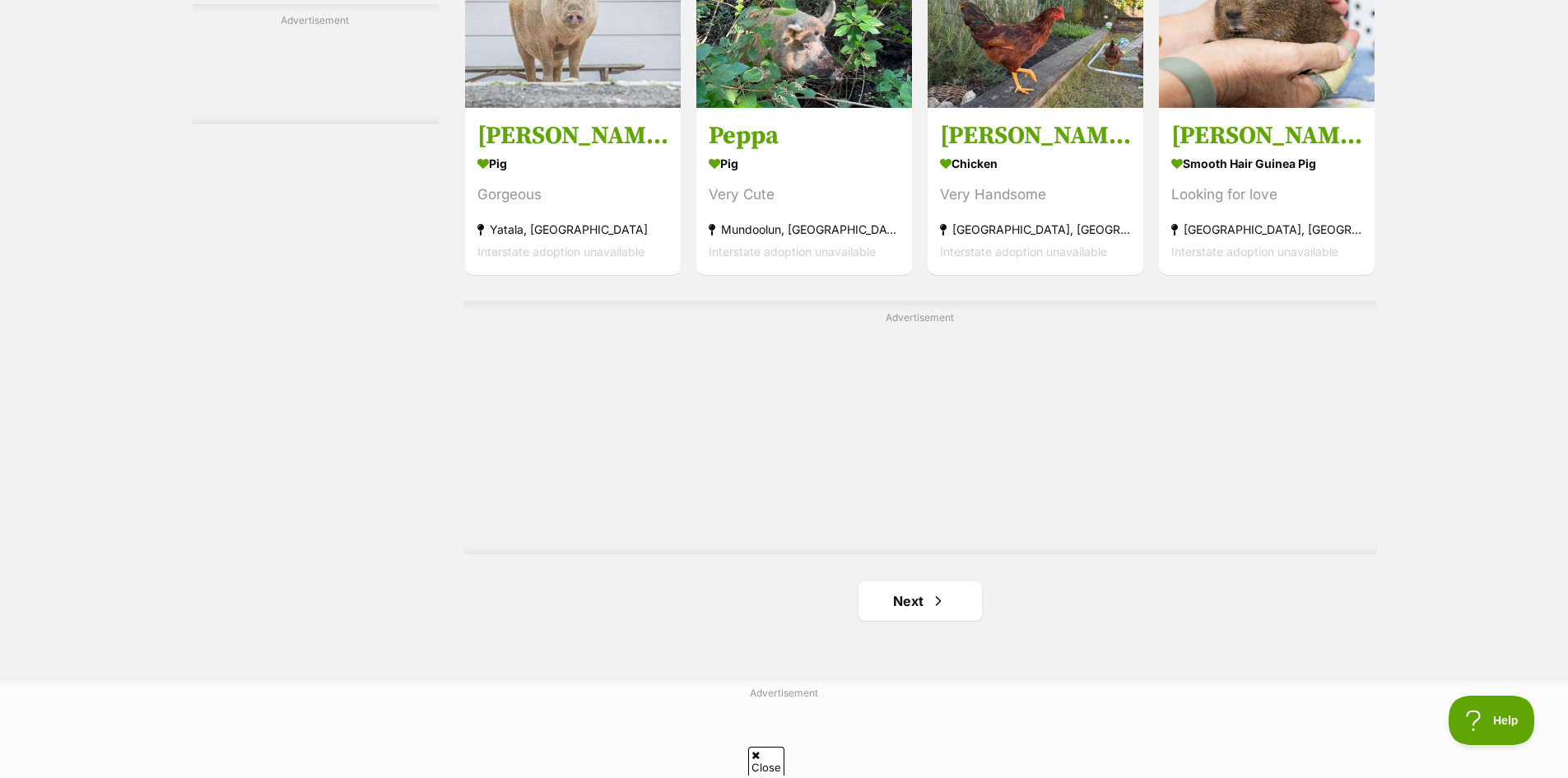
scroll to position [2635, 0]
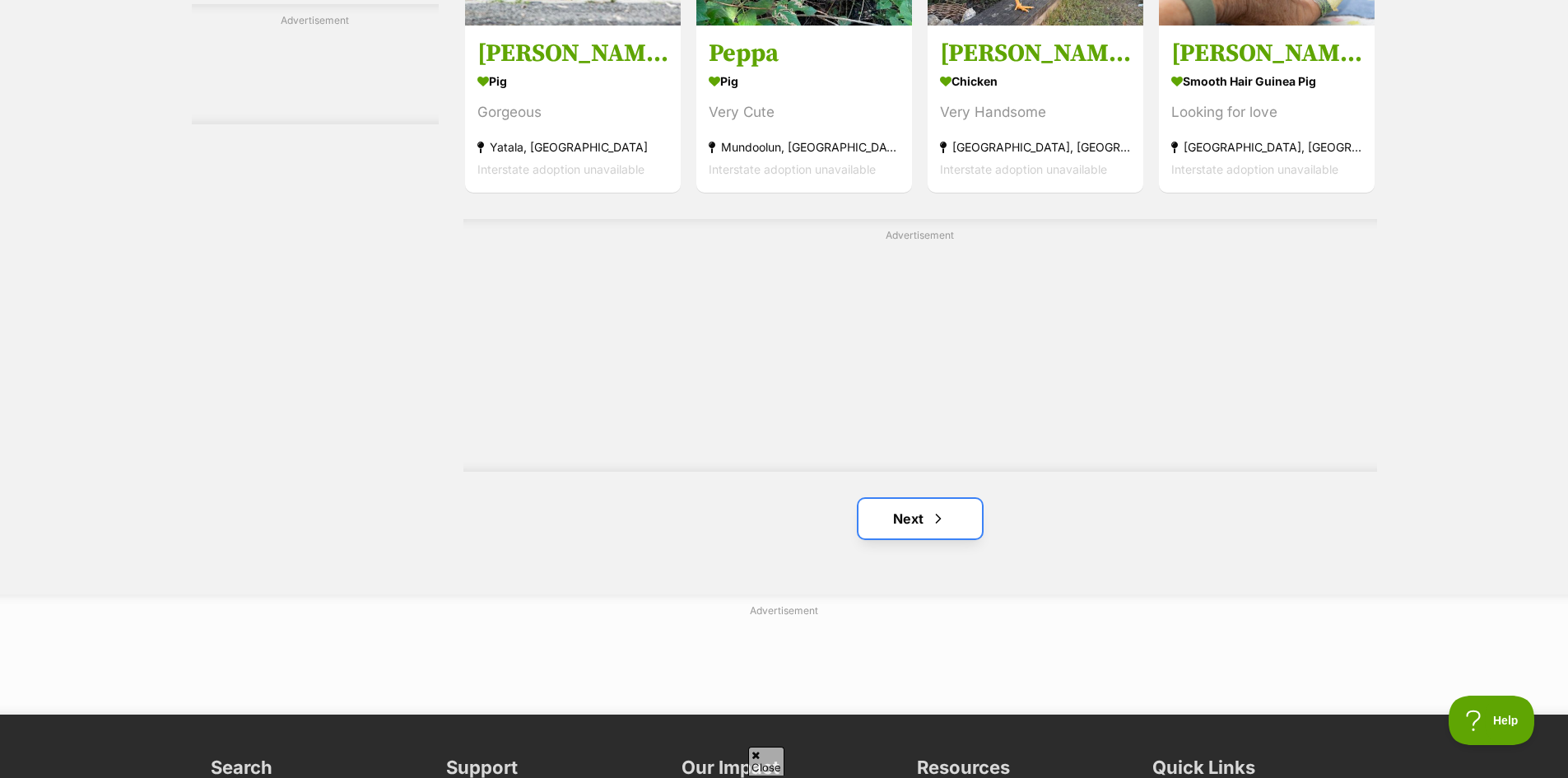
click at [946, 513] on span "Next page" at bounding box center [938, 519] width 17 height 20
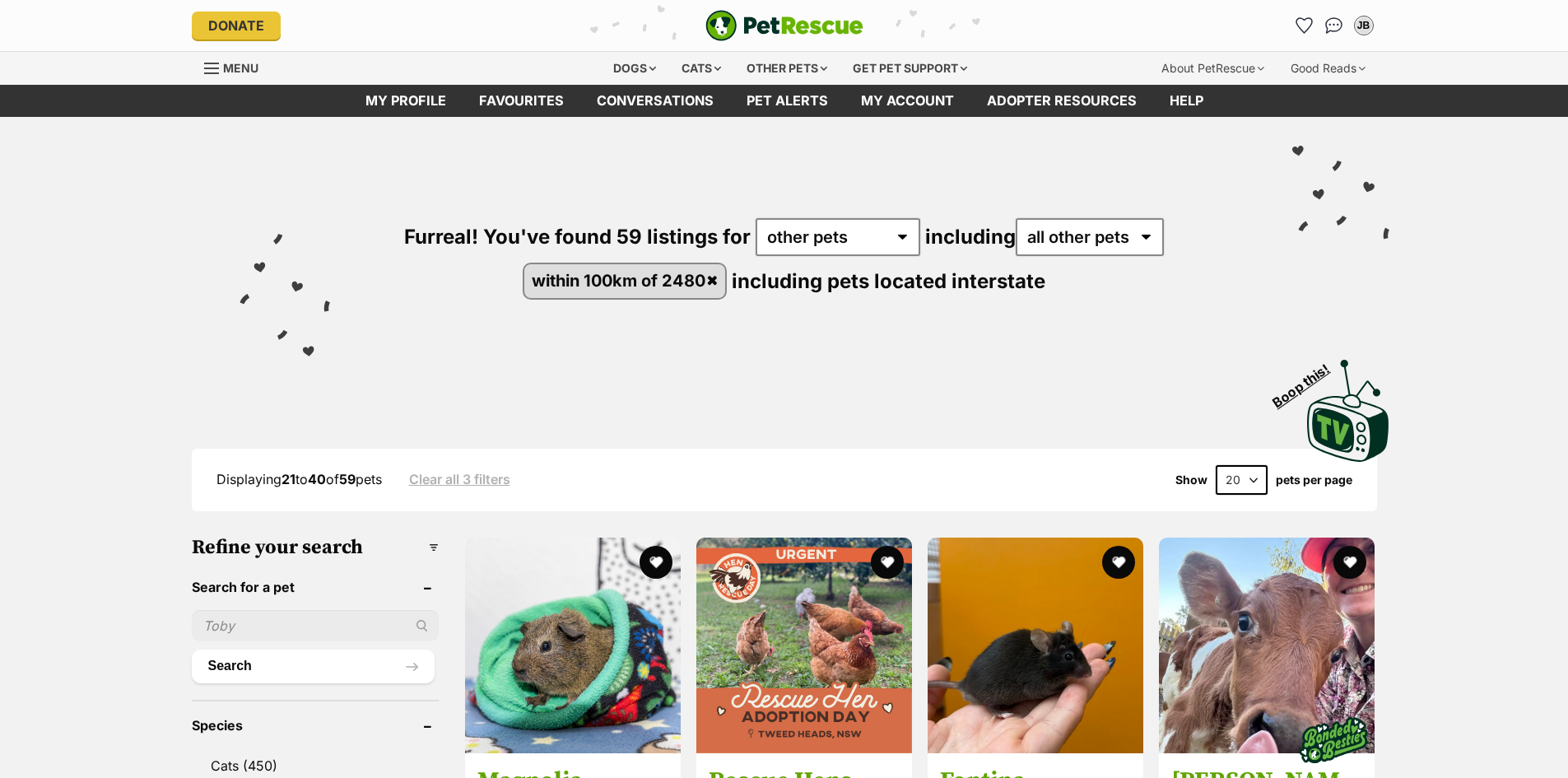
click at [1492, 350] on div "Visit PetRescue TV (external site) Boop this!" at bounding box center [784, 405] width 1518 height 120
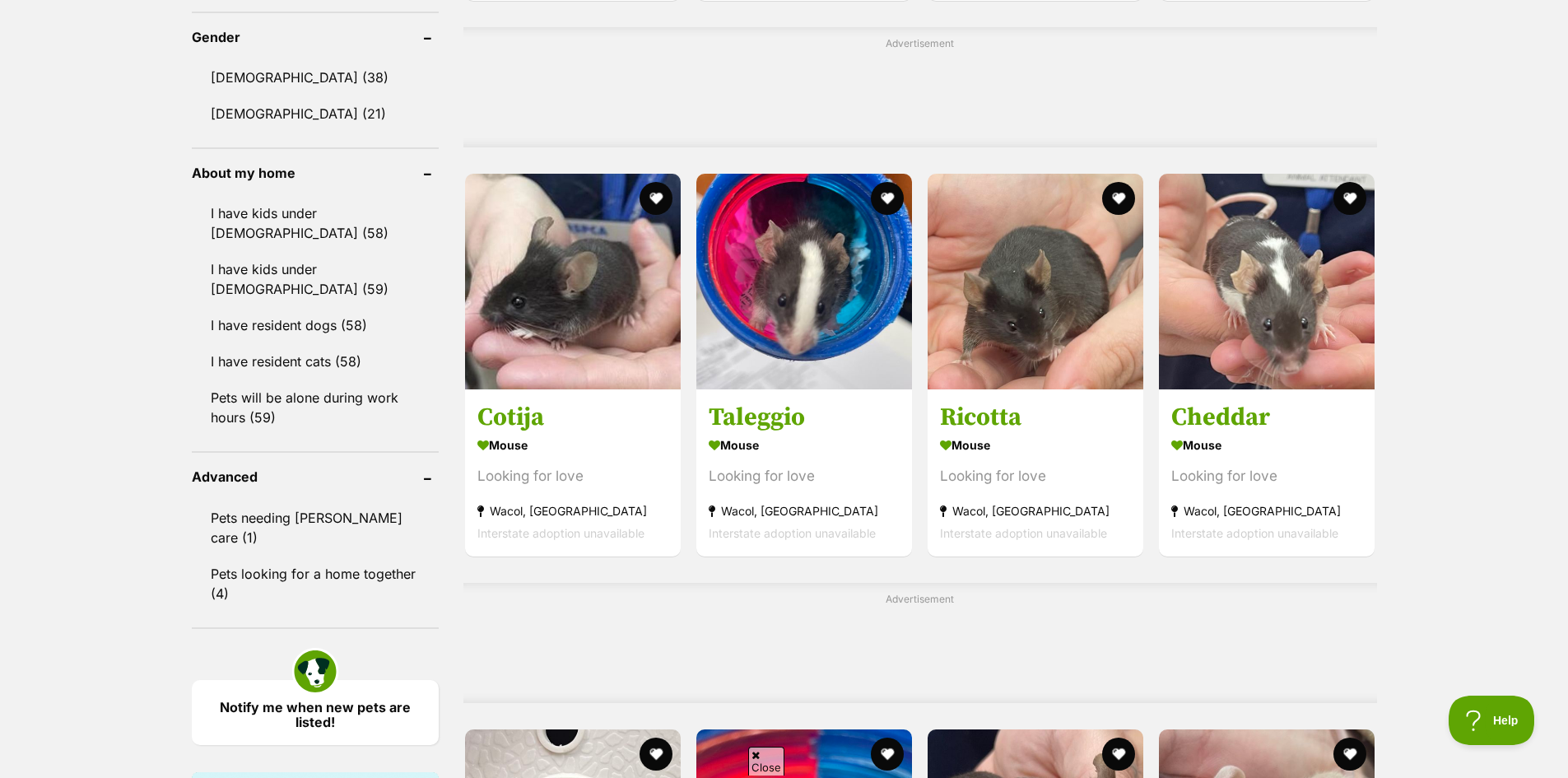
scroll to position [1235, 0]
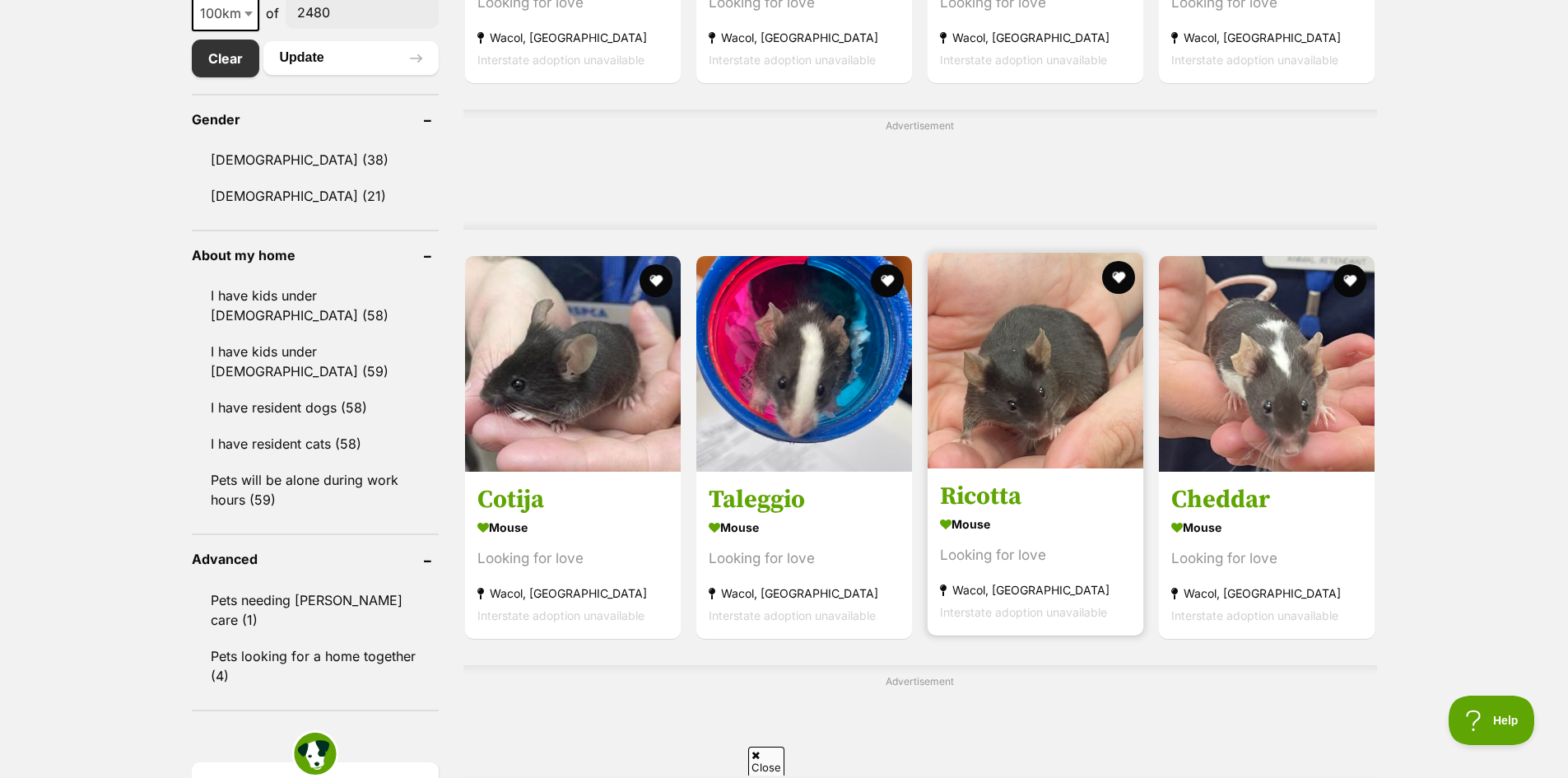
click at [1077, 351] on img at bounding box center [1035, 360] width 216 height 216
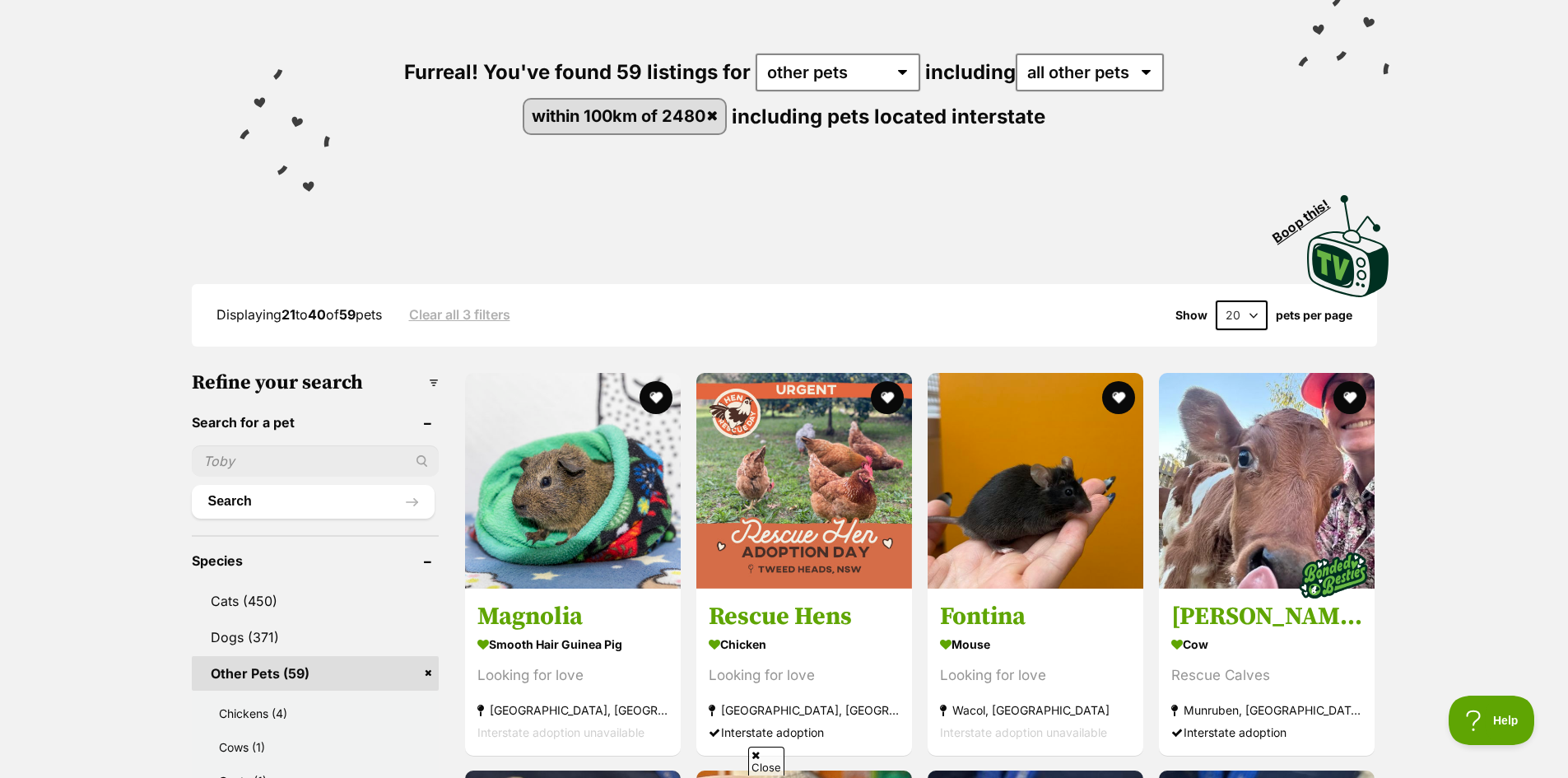
scroll to position [0, 0]
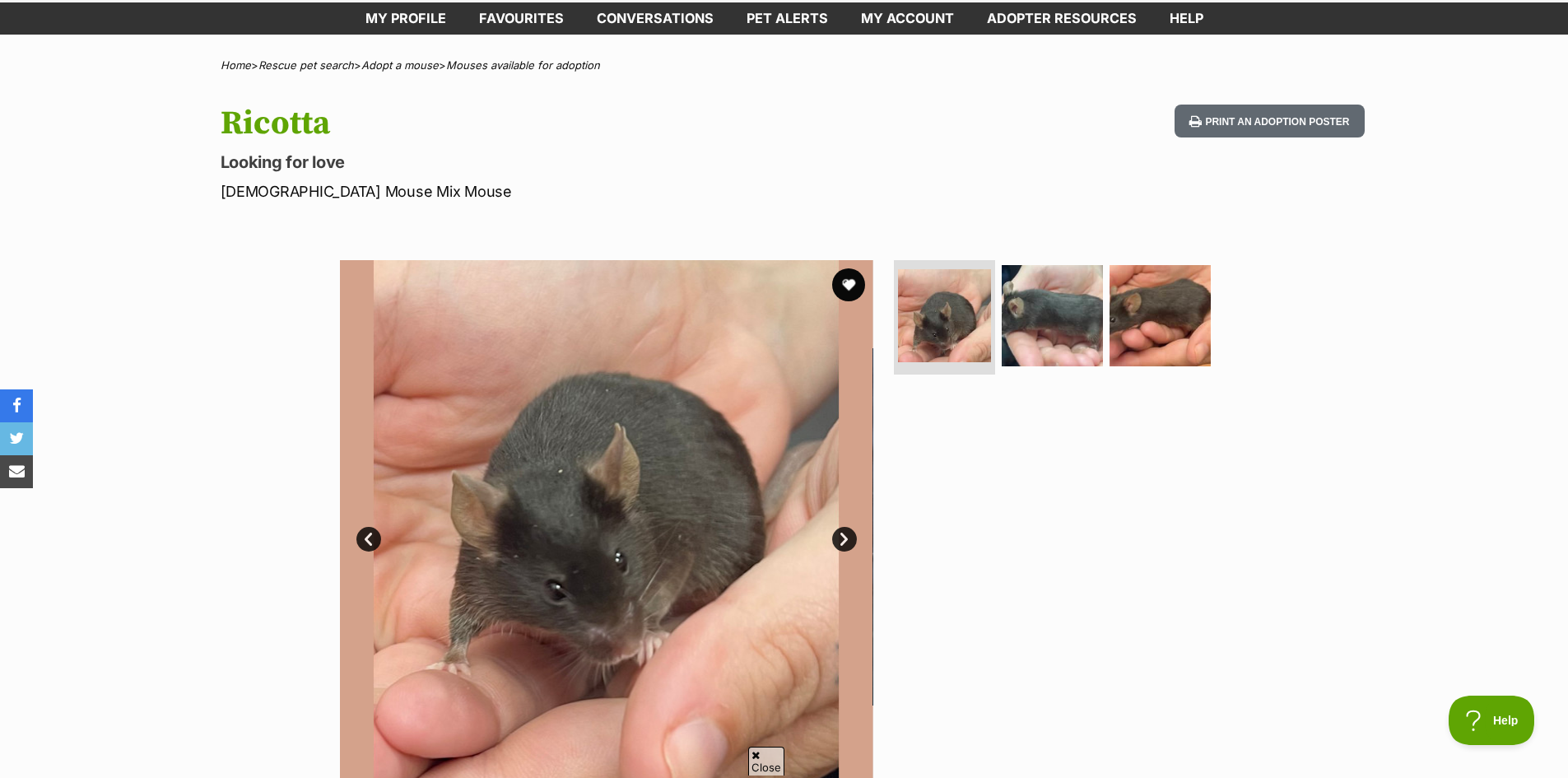
scroll to position [247, 0]
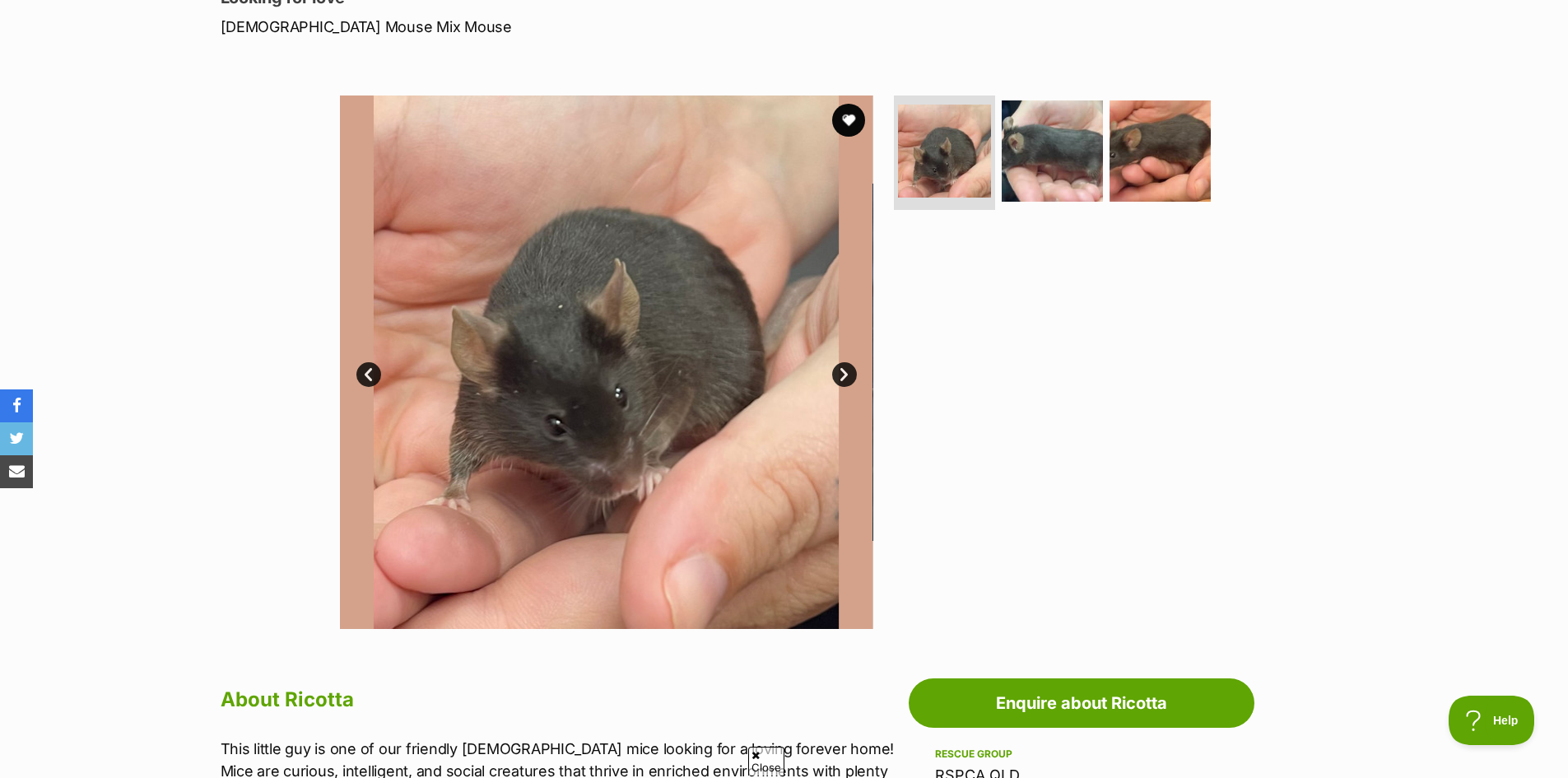
click at [843, 378] on link "Next" at bounding box center [844, 374] width 24 height 24
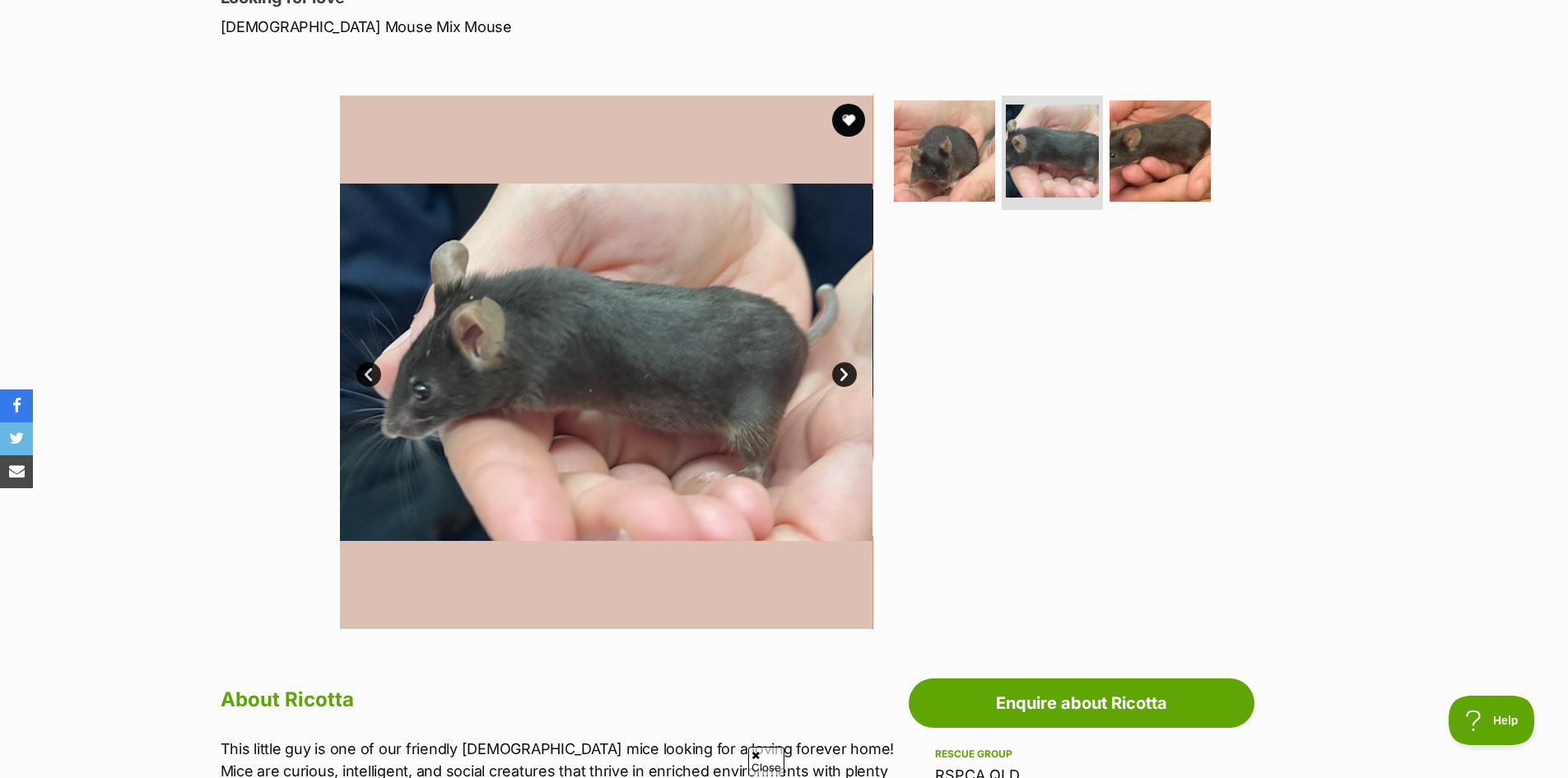
scroll to position [0, 0]
click at [840, 374] on link "Next" at bounding box center [844, 374] width 24 height 24
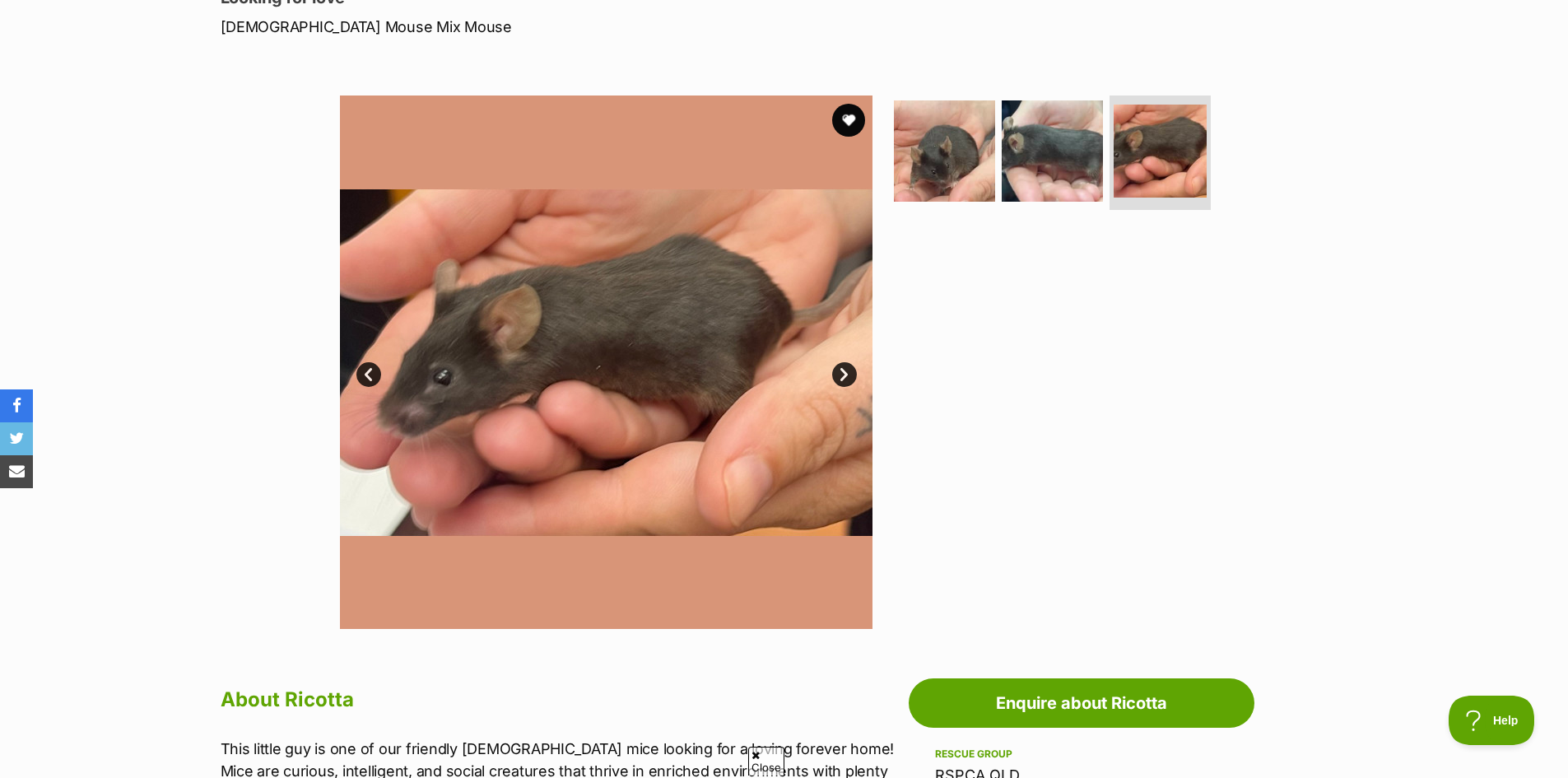
click at [1385, 354] on div "Available 3 of 3 images 3 of 3 images 3 of 3 images Next Prev 1 2 3" at bounding box center [784, 350] width 1568 height 558
